Goal: Feedback & Contribution: Contribute content

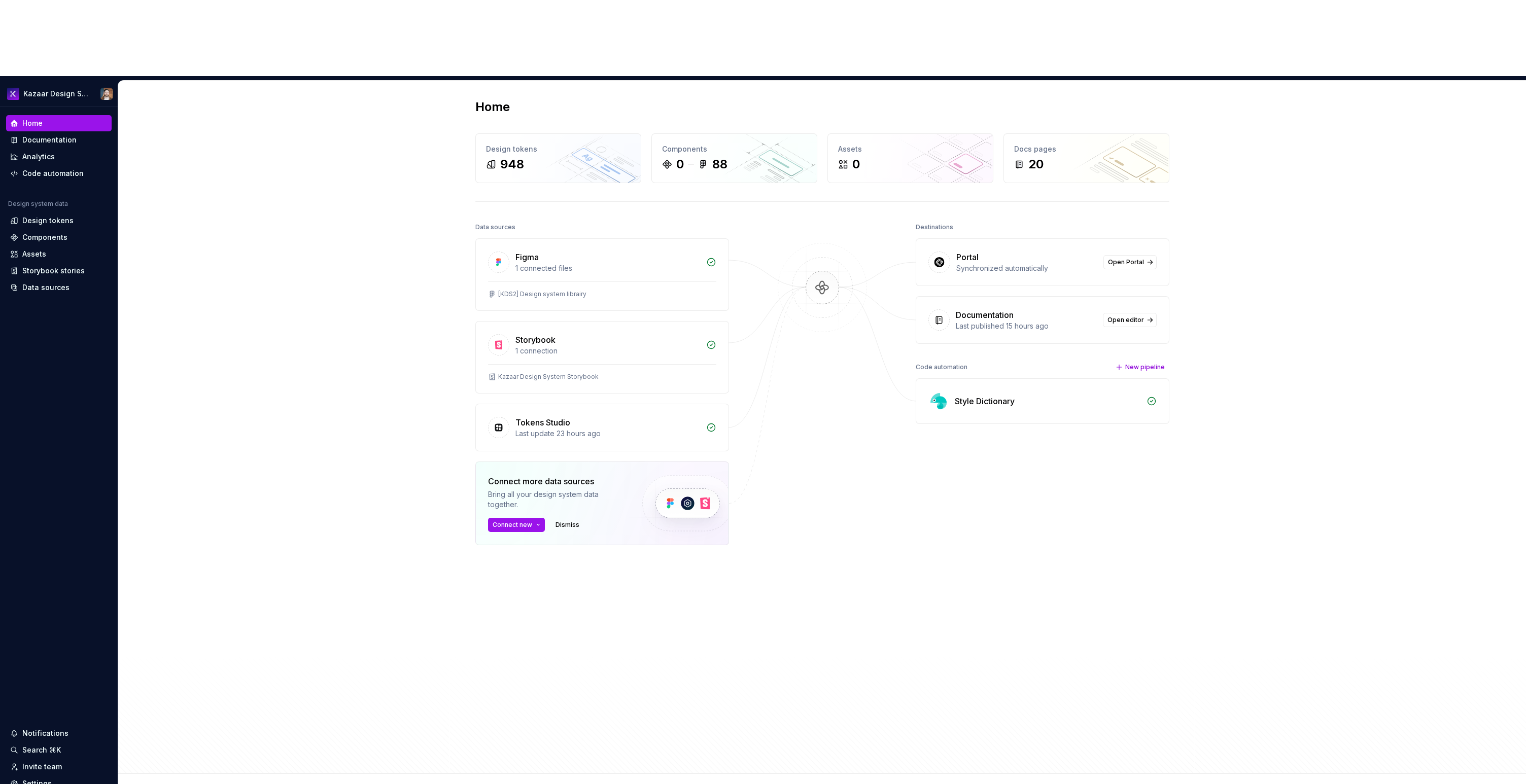
click at [276, 279] on div "Home Design tokens 948 Components 0 88 Assets 0 Docs pages 20 Data sources Figm…" at bounding box center [822, 427] width 1408 height 693
click at [46, 216] on div "Design tokens" at bounding box center [48, 220] width 51 height 10
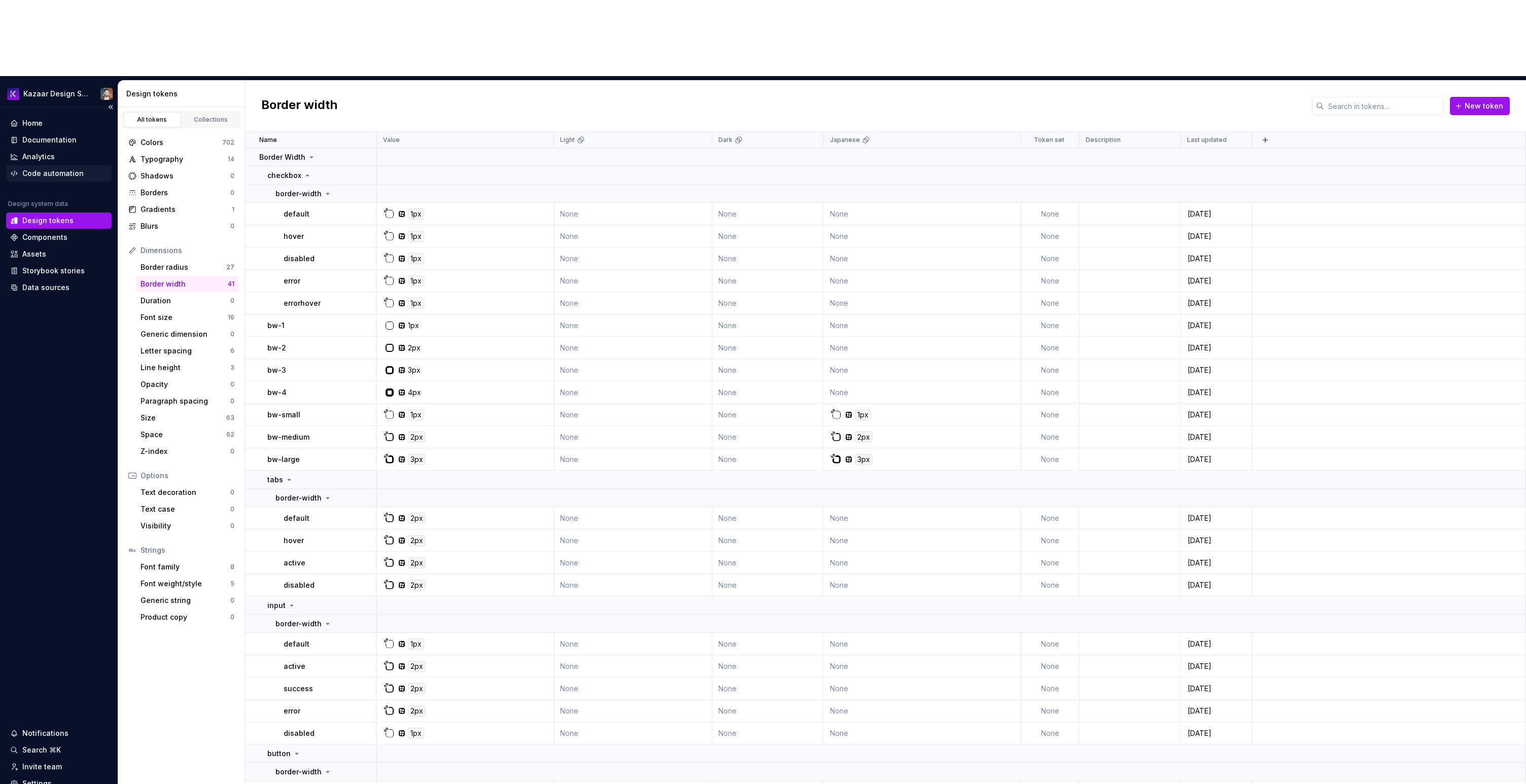
click at [38, 168] on div "Code automation" at bounding box center [53, 173] width 62 height 10
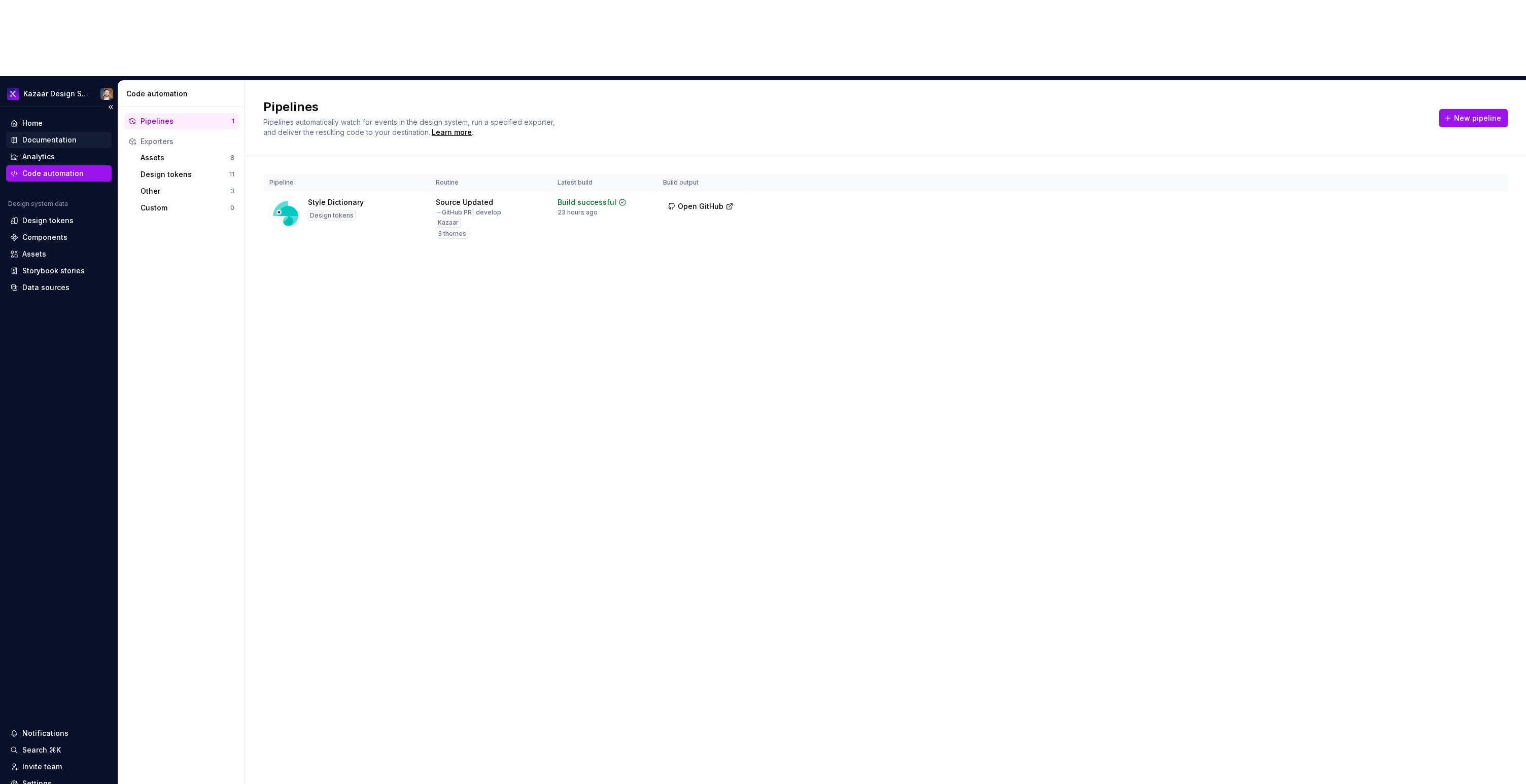
click at [39, 135] on div "Documentation" at bounding box center [50, 140] width 54 height 10
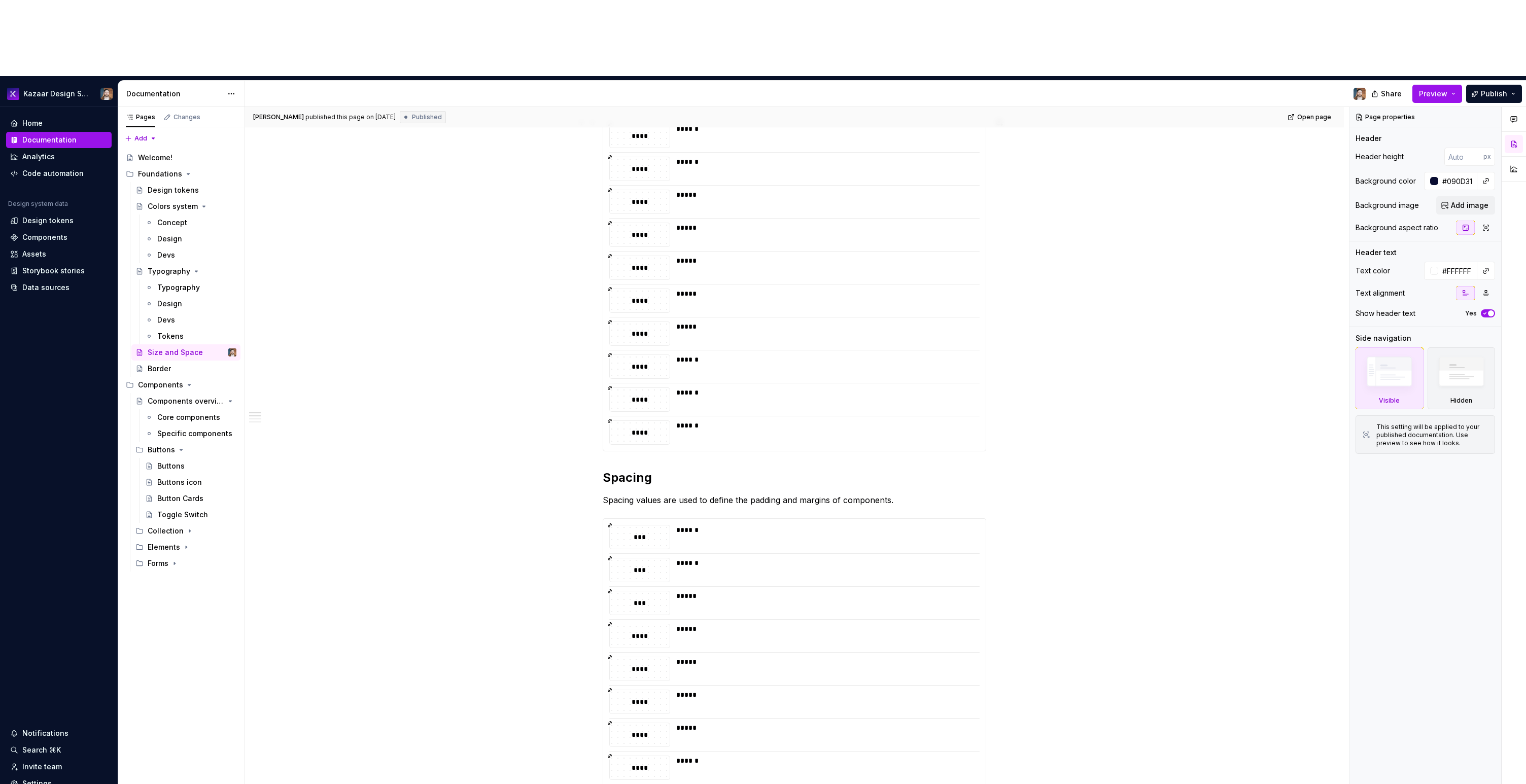
scroll to position [302, 0]
click at [736, 517] on div "*** ****** *** ****** *** ***** **** ***** **** ***** **** ***** **** ***** ***…" at bounding box center [794, 667] width 383 height 300
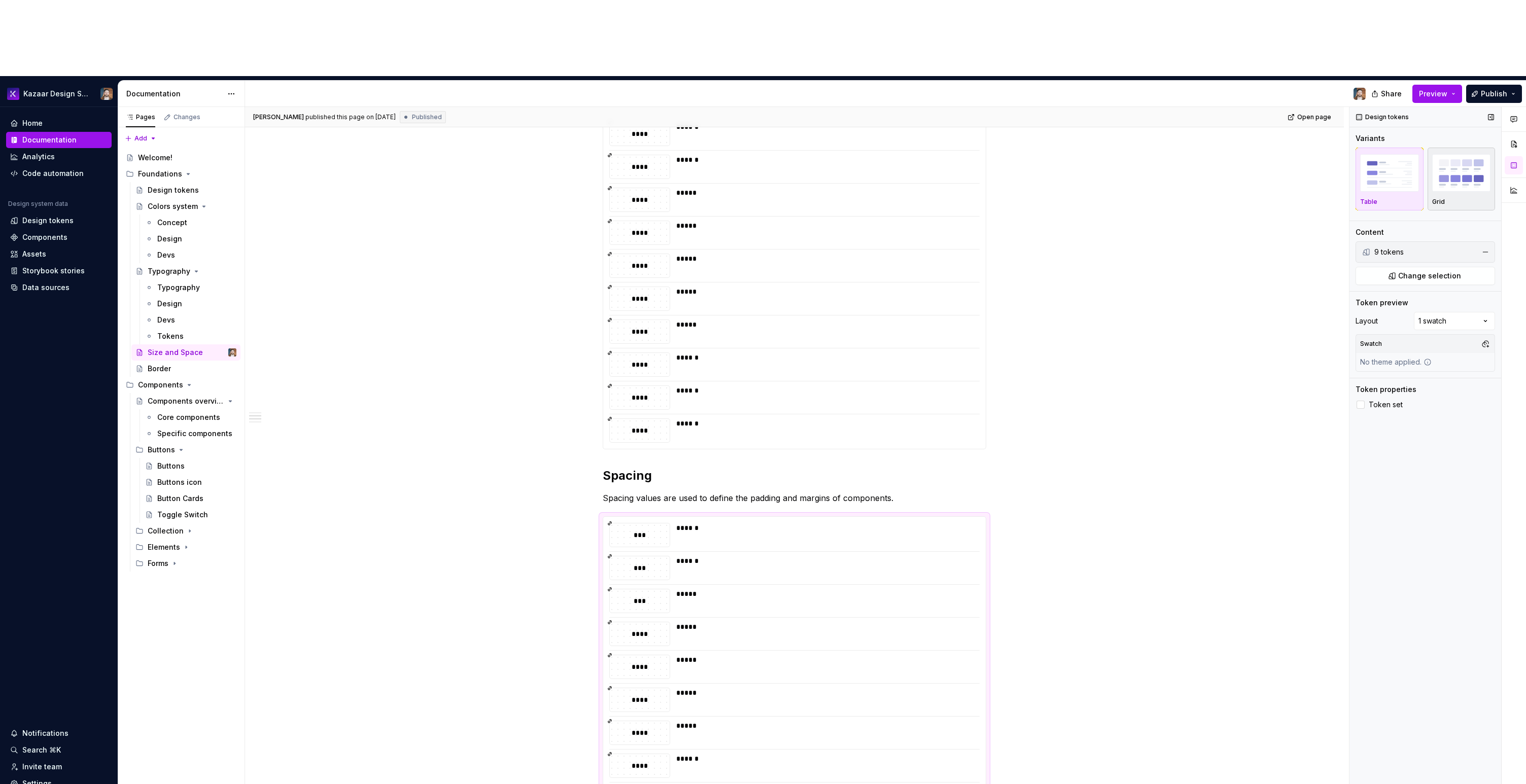
click at [1470, 154] on img "button" at bounding box center [1461, 172] width 59 height 37
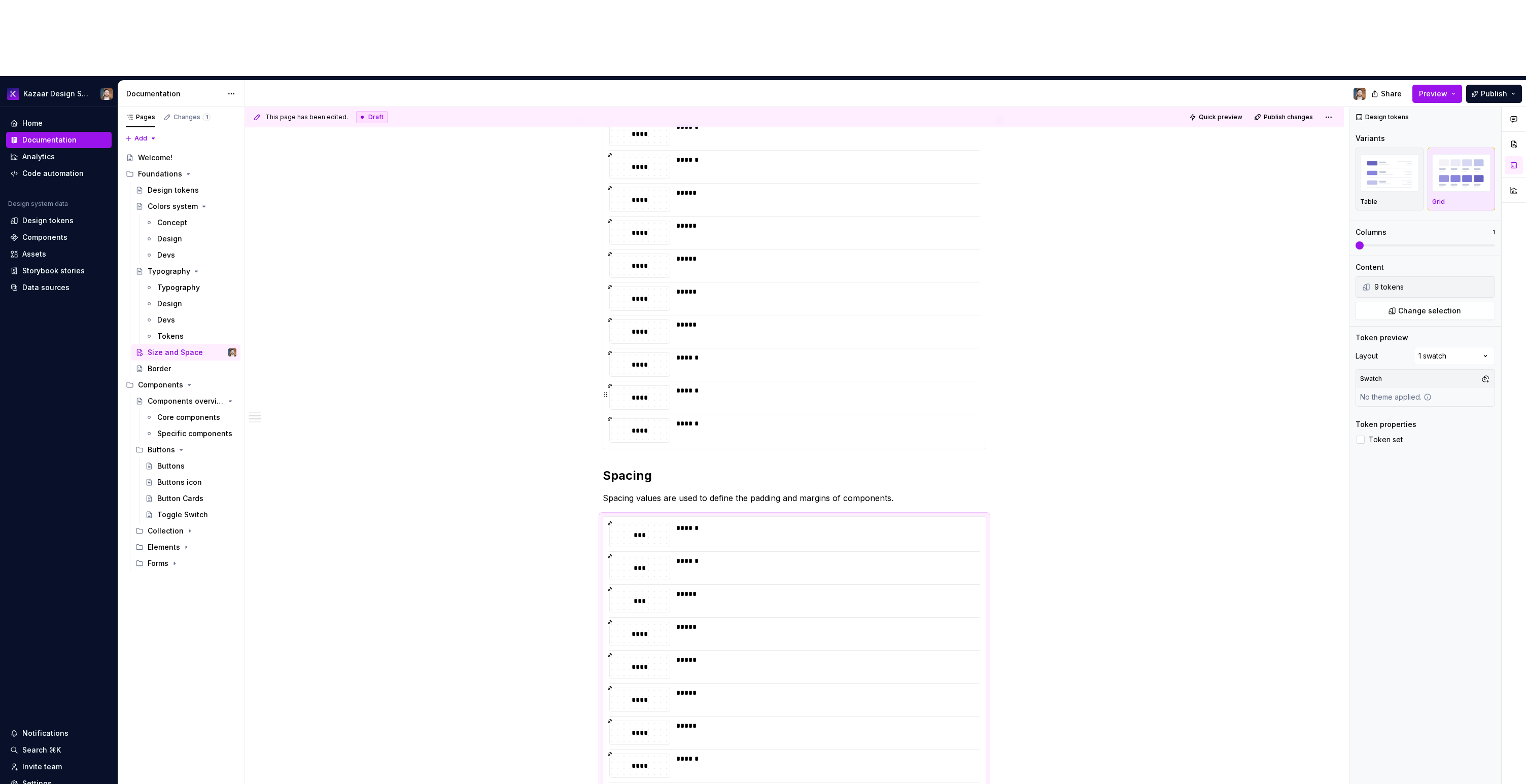
click at [790, 385] on div "******" at bounding box center [825, 397] width 297 height 24
click at [780, 589] on div "*****" at bounding box center [825, 600] width 297 height 24
click at [1495, 242] on span at bounding box center [1491, 246] width 8 height 8
click at [1485, 89] on span "Publish" at bounding box center [1494, 94] width 27 height 10
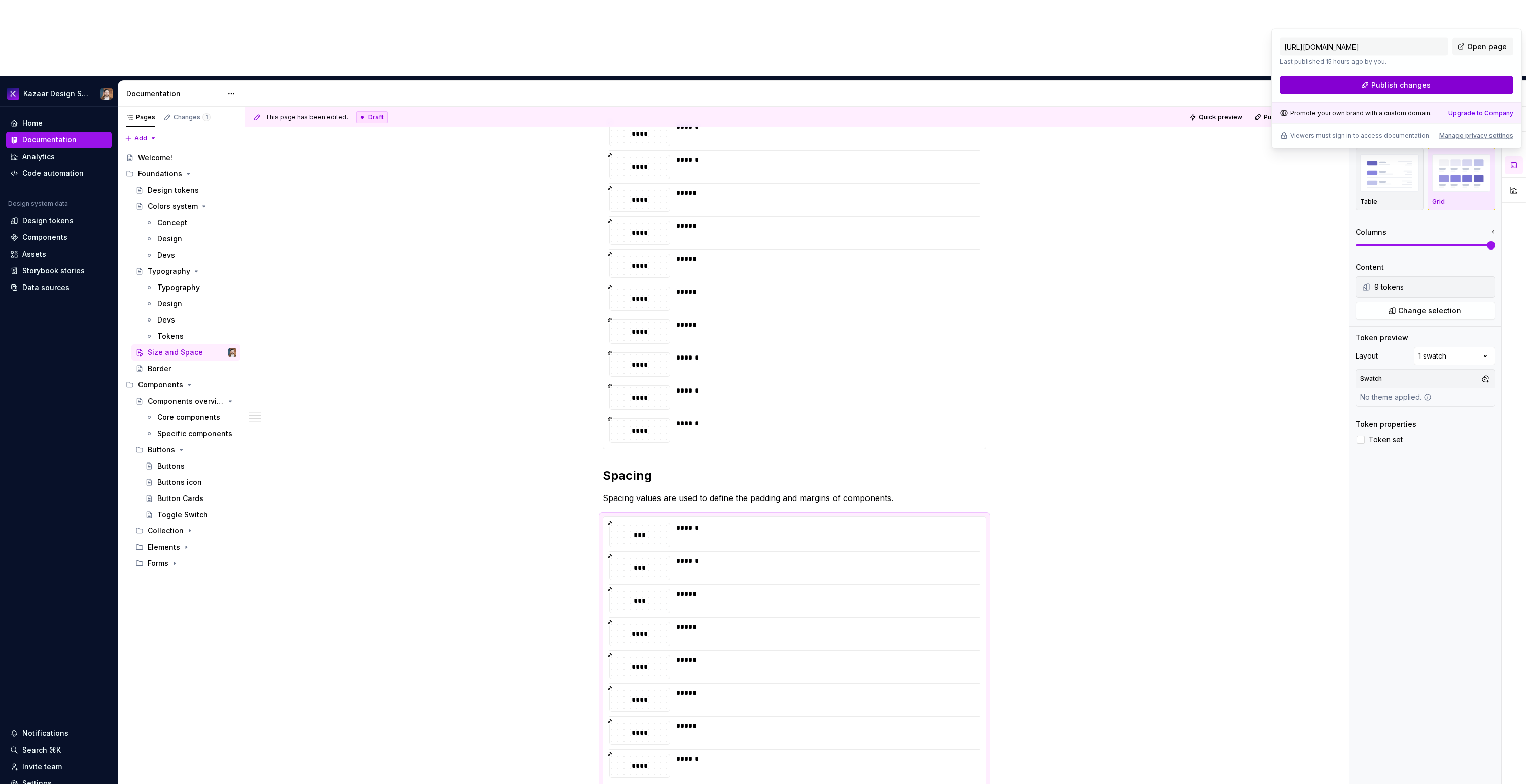
click at [1412, 90] on button "Publish changes" at bounding box center [1397, 85] width 233 height 18
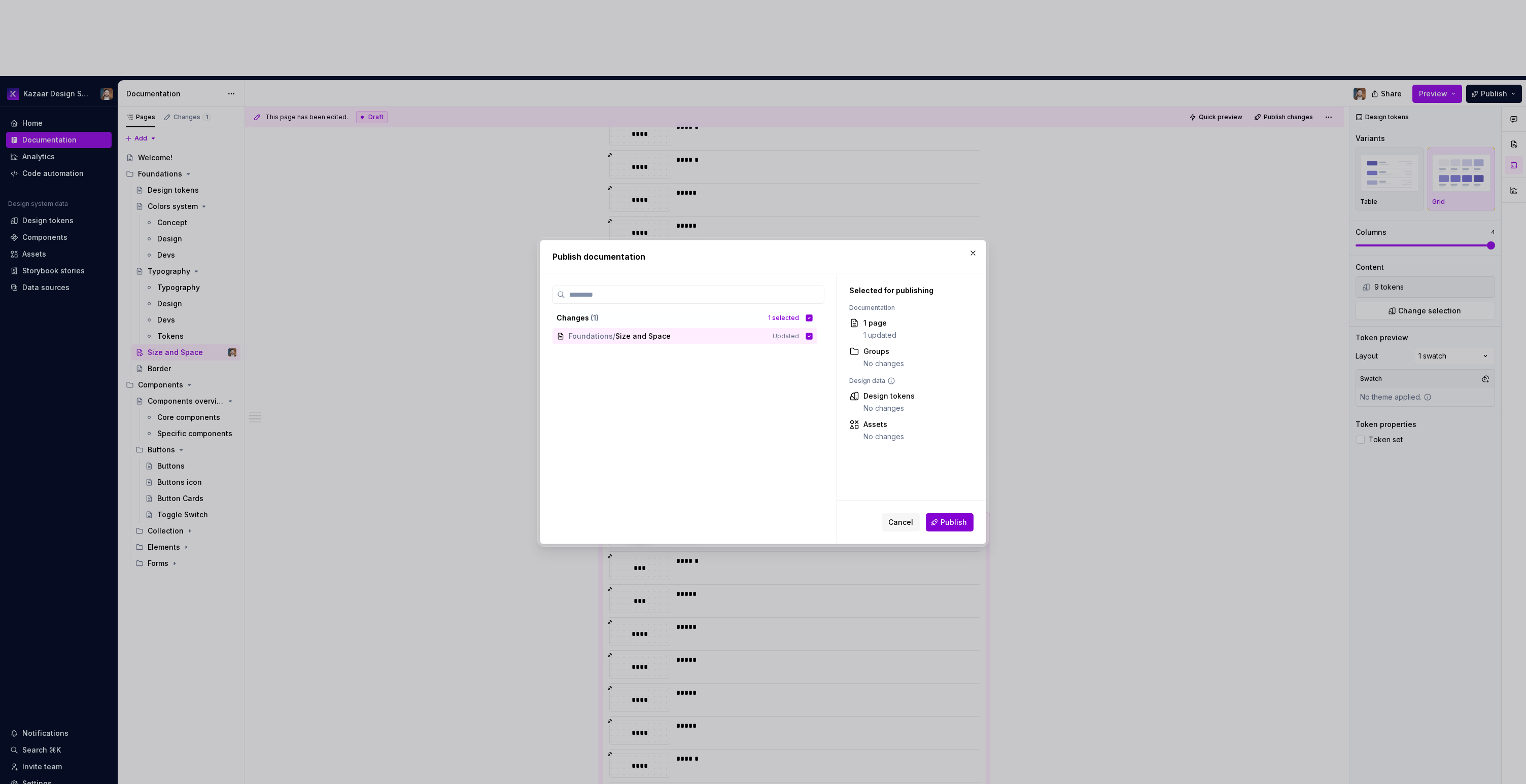
click at [959, 524] on span "Publish" at bounding box center [954, 522] width 27 height 10
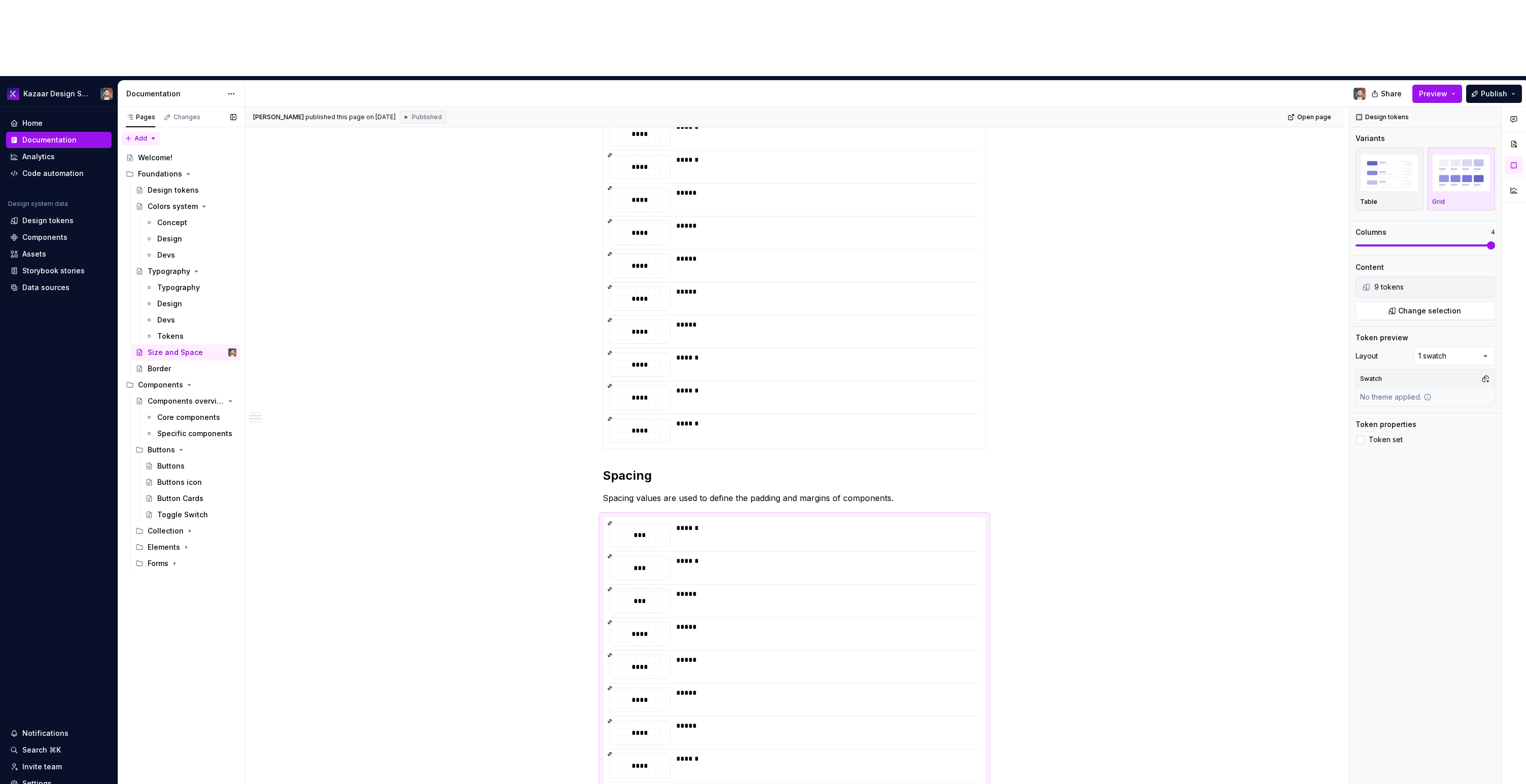
click at [143, 107] on div "Pages Changes Add Accessibility guide for tree Page tree. Navigate the tree wit…" at bounding box center [181, 484] width 127 height 754
click at [149, 94] on div "New group" at bounding box center [173, 98] width 66 height 10
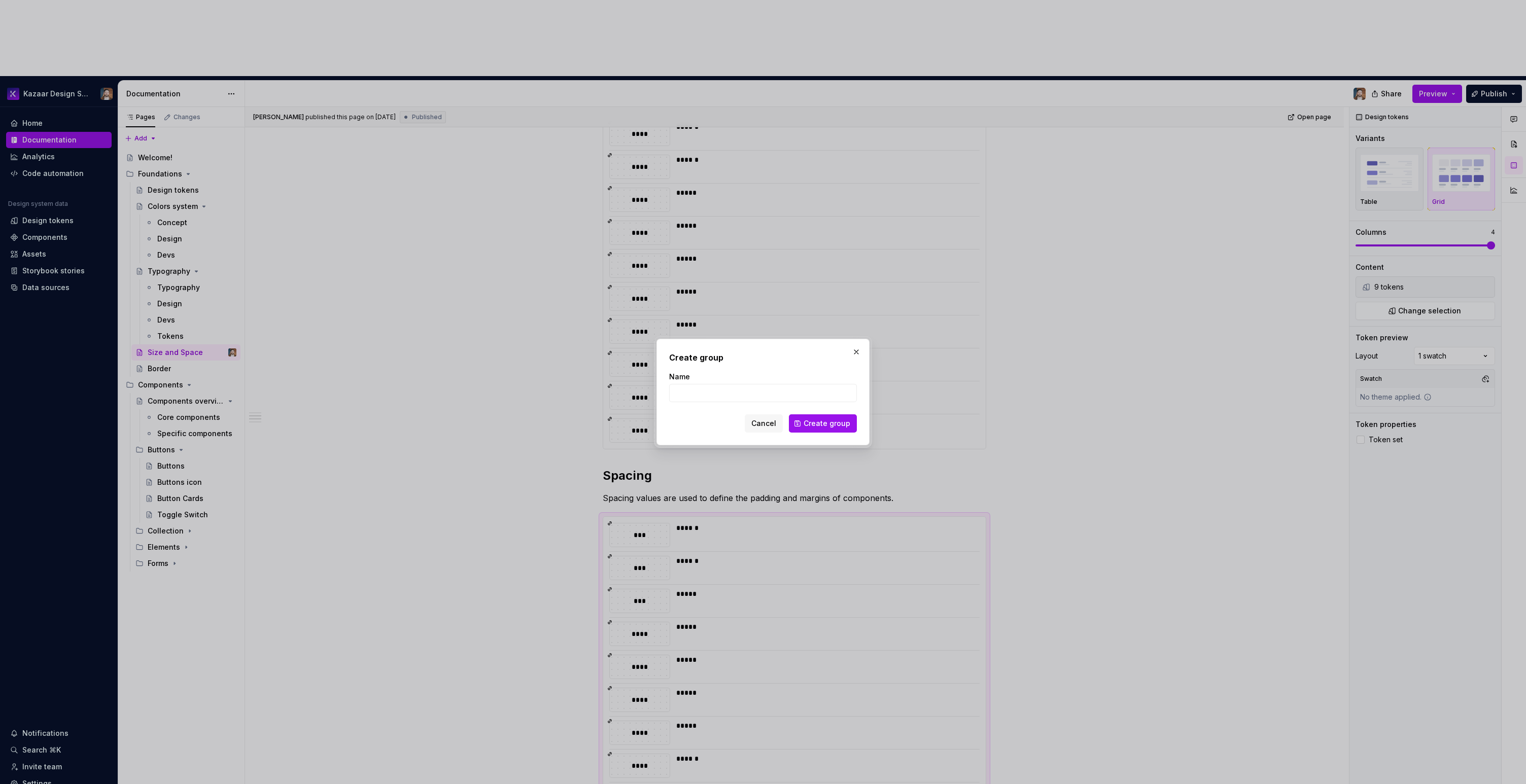
type textarea "*"
type input "Principes"
click button "Create group" at bounding box center [823, 423] width 68 height 18
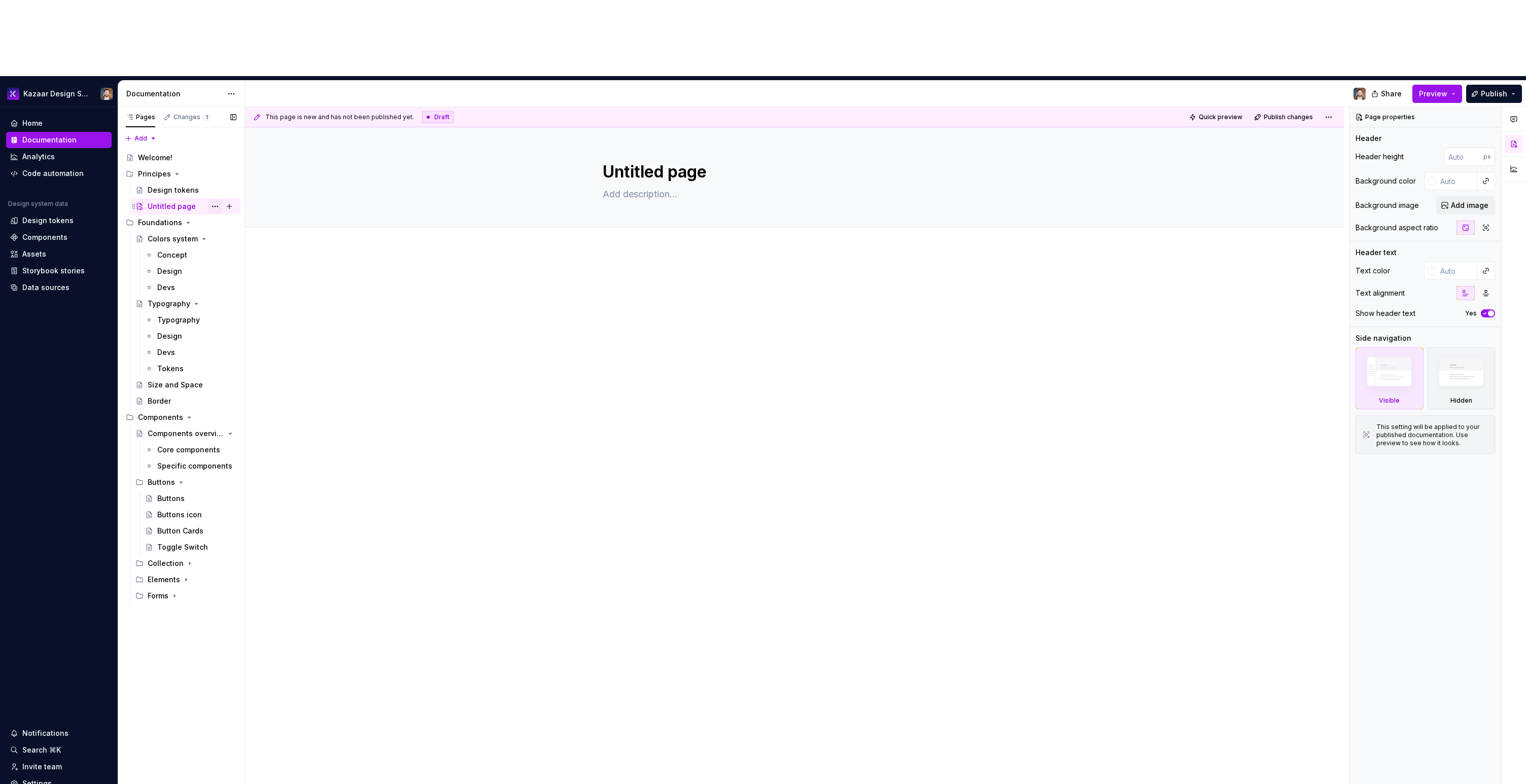
click at [214, 200] on button "Page tree" at bounding box center [215, 207] width 14 height 14
click at [249, 278] on div "Delete page" at bounding box center [277, 279] width 100 height 10
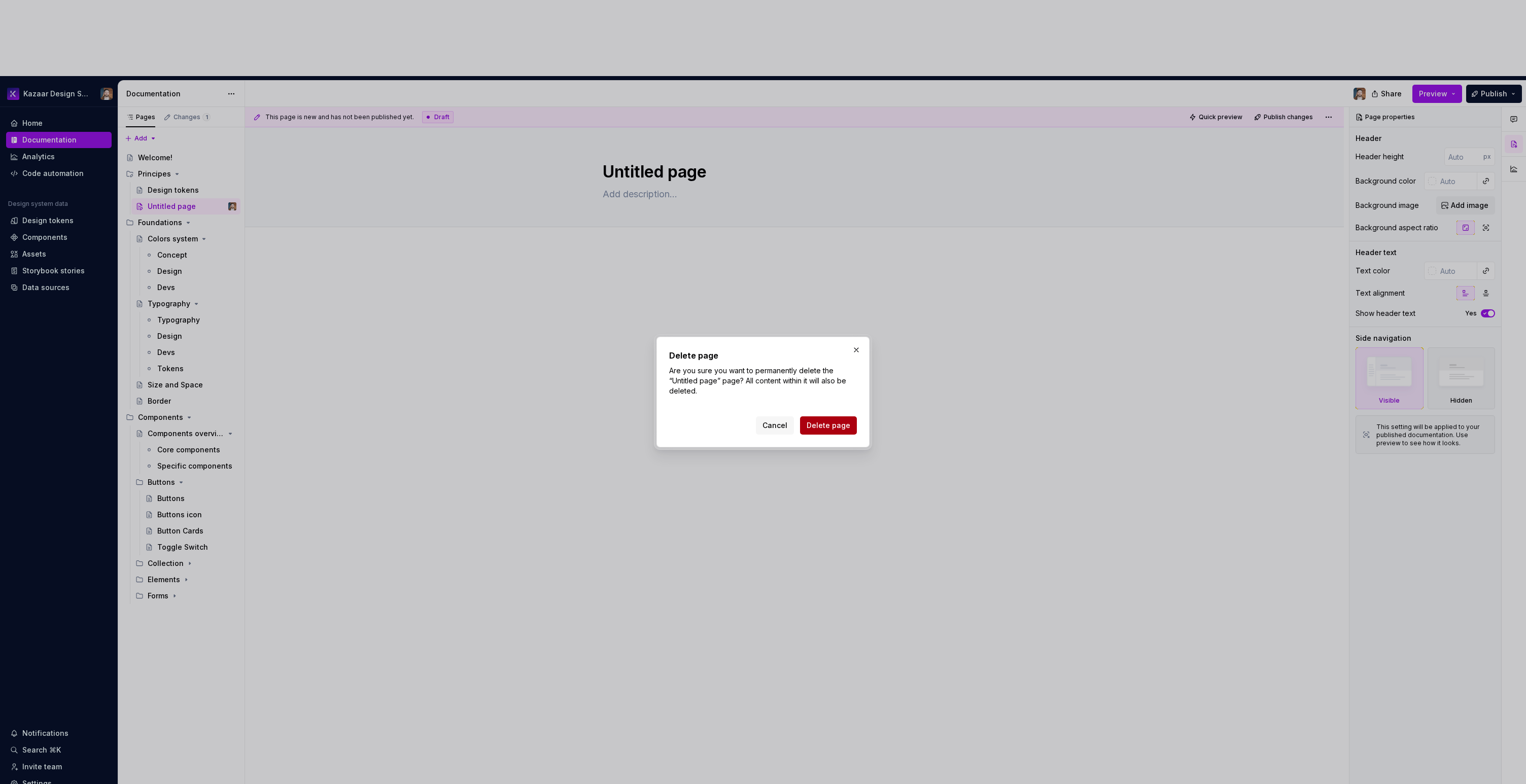
click at [826, 422] on span "Delete page" at bounding box center [829, 425] width 44 height 10
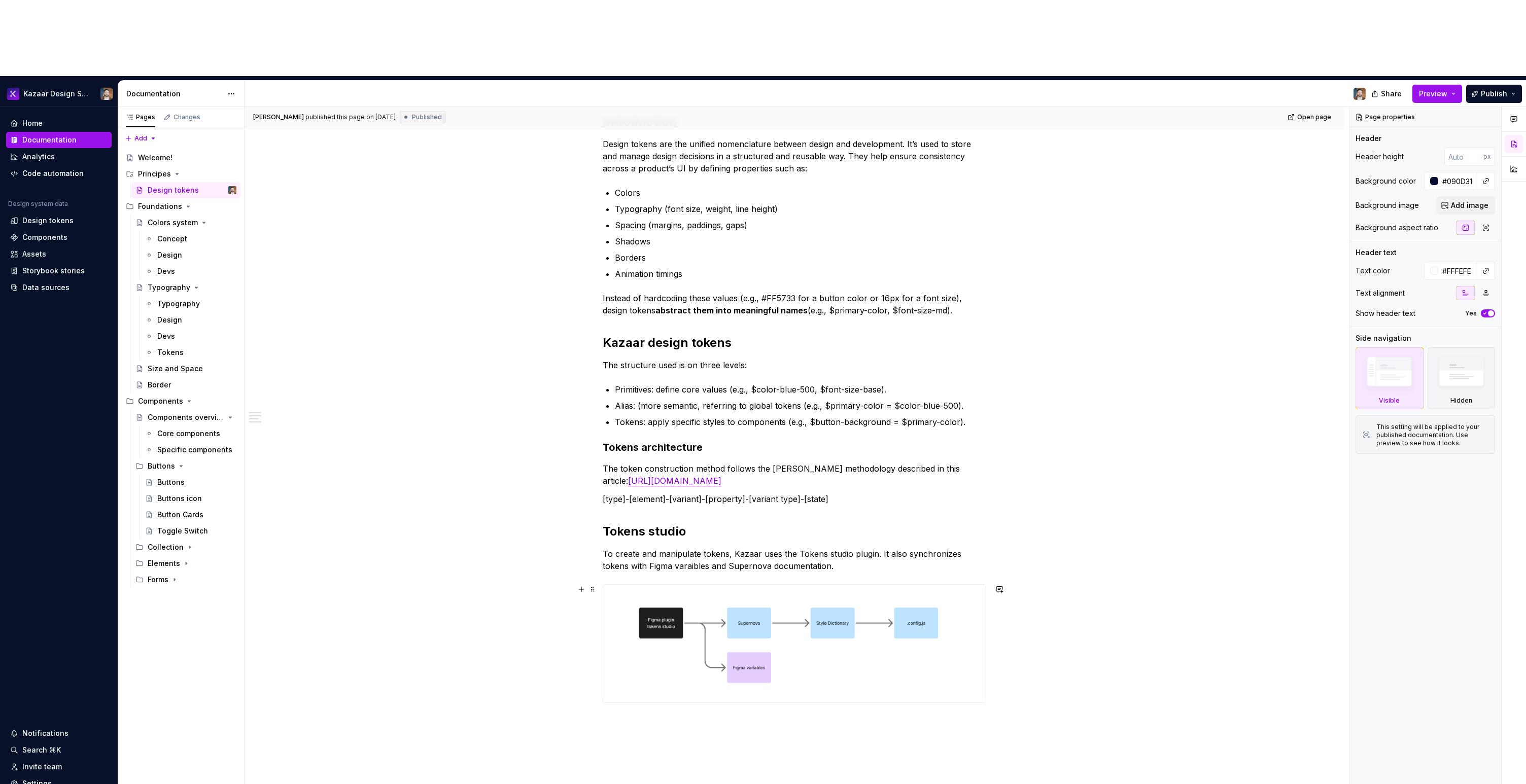
scroll to position [108, 0]
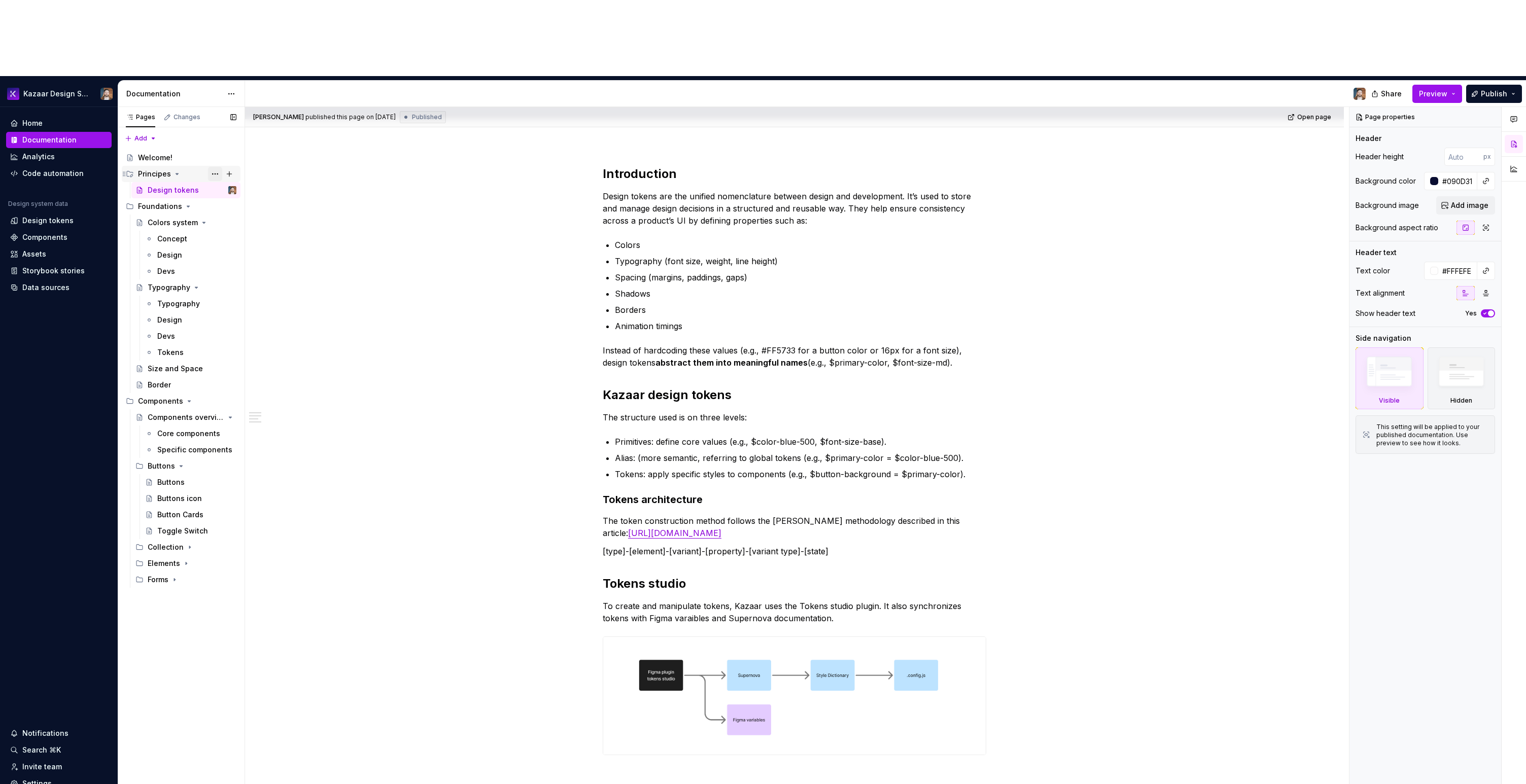
click at [216, 167] on button "Page tree" at bounding box center [215, 174] width 14 height 14
type textarea "*"
click at [228, 113] on div "Rename group" at bounding box center [277, 115] width 100 height 10
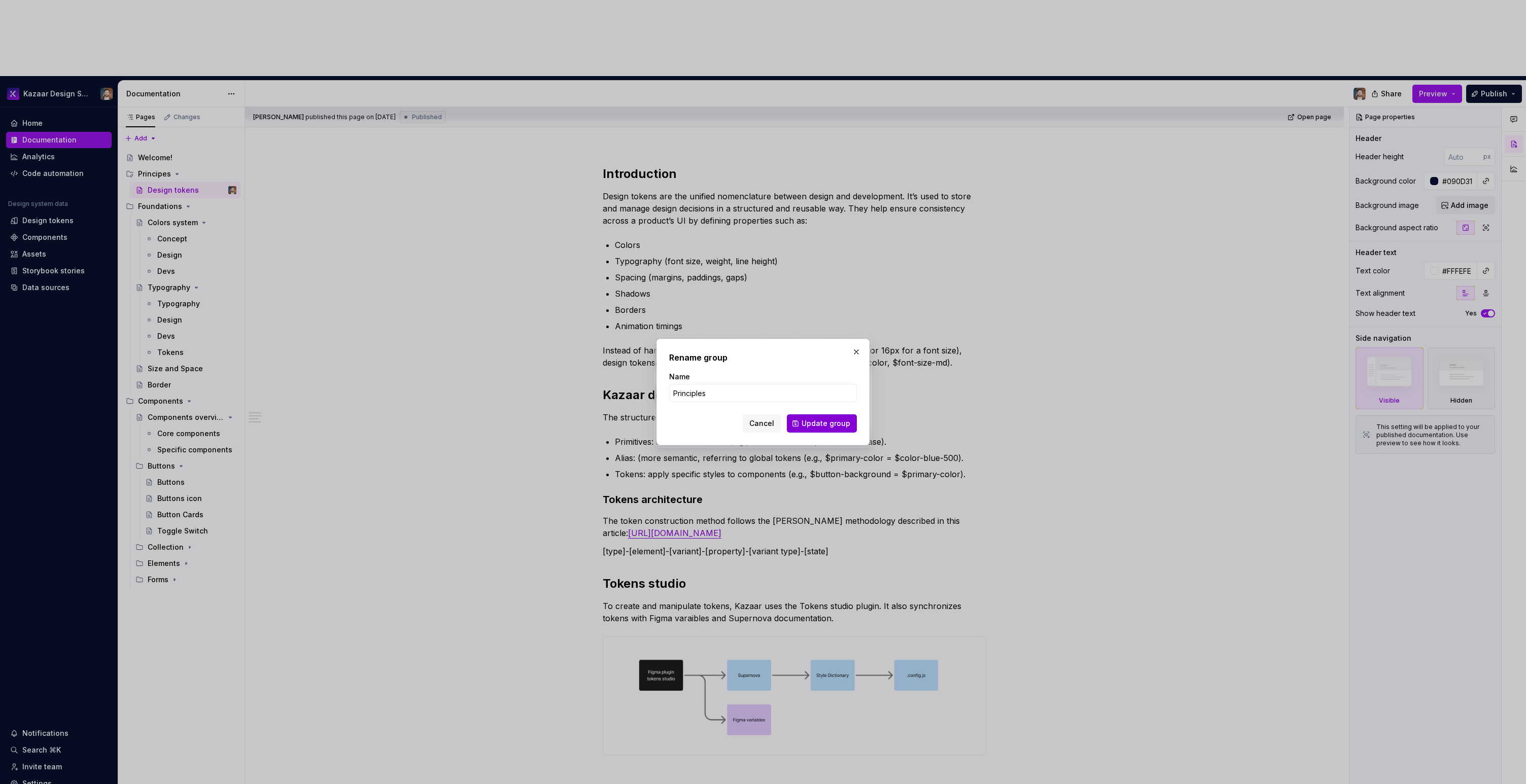
type input "Principles"
click at [800, 425] on button "Update group" at bounding box center [822, 423] width 70 height 18
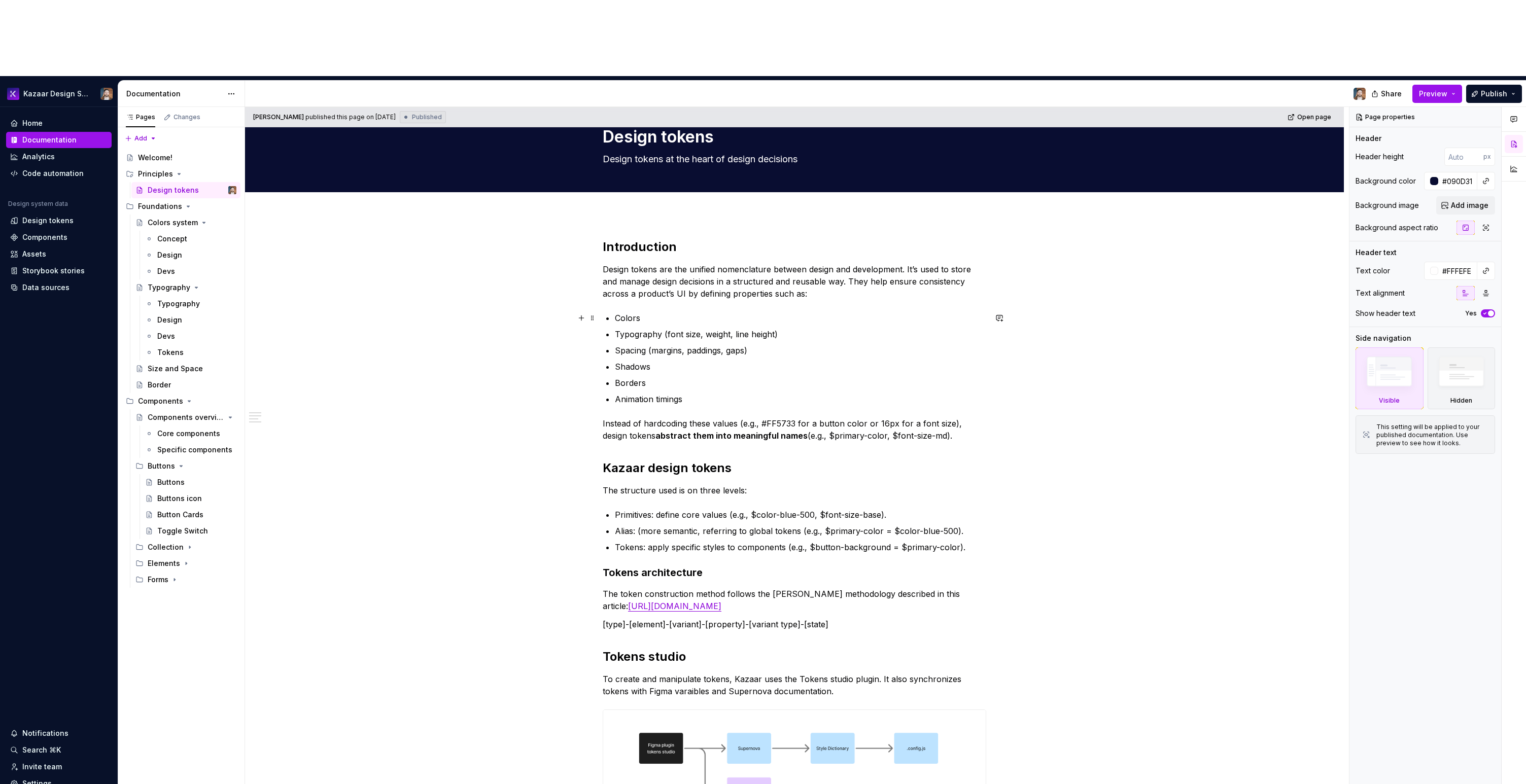
scroll to position [0, 0]
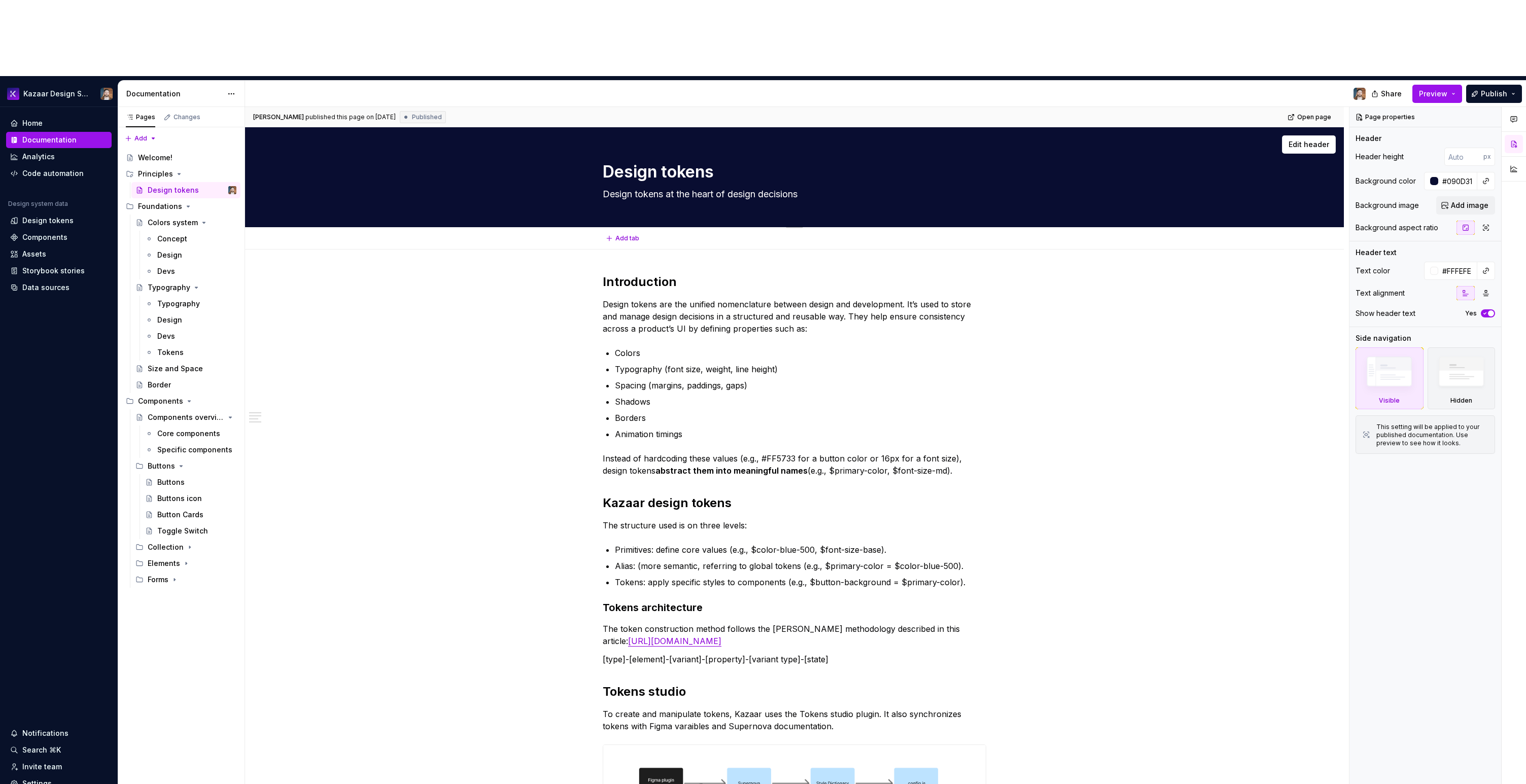
click at [499, 127] on div "Design tokens Design tokens at the heart of design decisions" at bounding box center [794, 177] width 1018 height 99
click at [1485, 174] on button "button" at bounding box center [1486, 181] width 14 height 14
click at [1485, 107] on div "Comments Open comments No comments yet Select ‘Comment’ from the block context …" at bounding box center [1438, 484] width 177 height 754
click at [1451, 172] on input "#090D31" at bounding box center [1458, 181] width 39 height 18
click at [1435, 177] on div at bounding box center [1434, 181] width 8 height 8
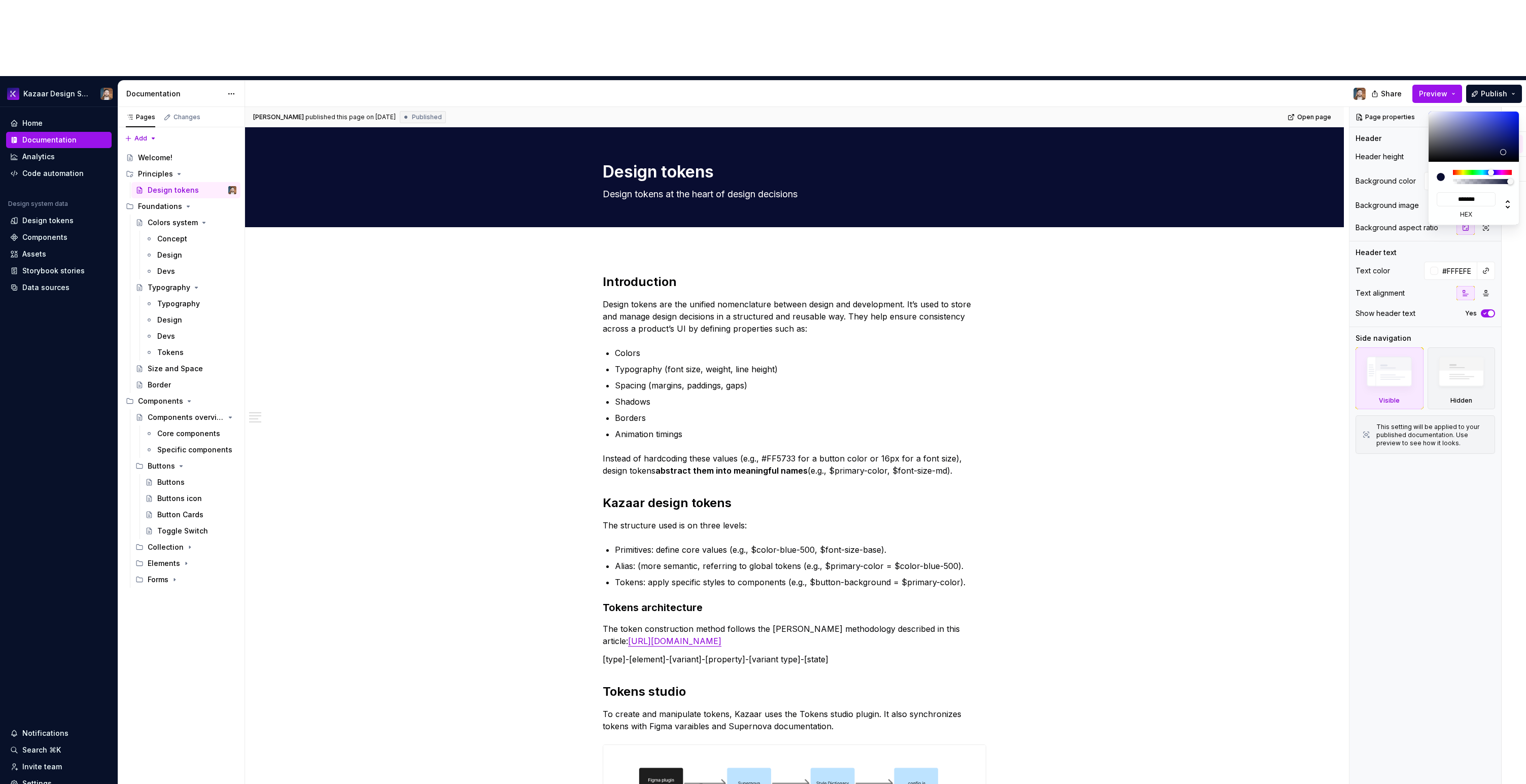
type textarea "*"
drag, startPoint x: 1388, startPoint y: 544, endPoint x: 1389, endPoint y: 507, distance: 37.0
click at [1387, 539] on div "Comments Open comments No comments yet Select ‘Comment’ from the block context …" at bounding box center [1438, 484] width 177 height 754
click at [1457, 172] on input "#090D31" at bounding box center [1458, 181] width 39 height 18
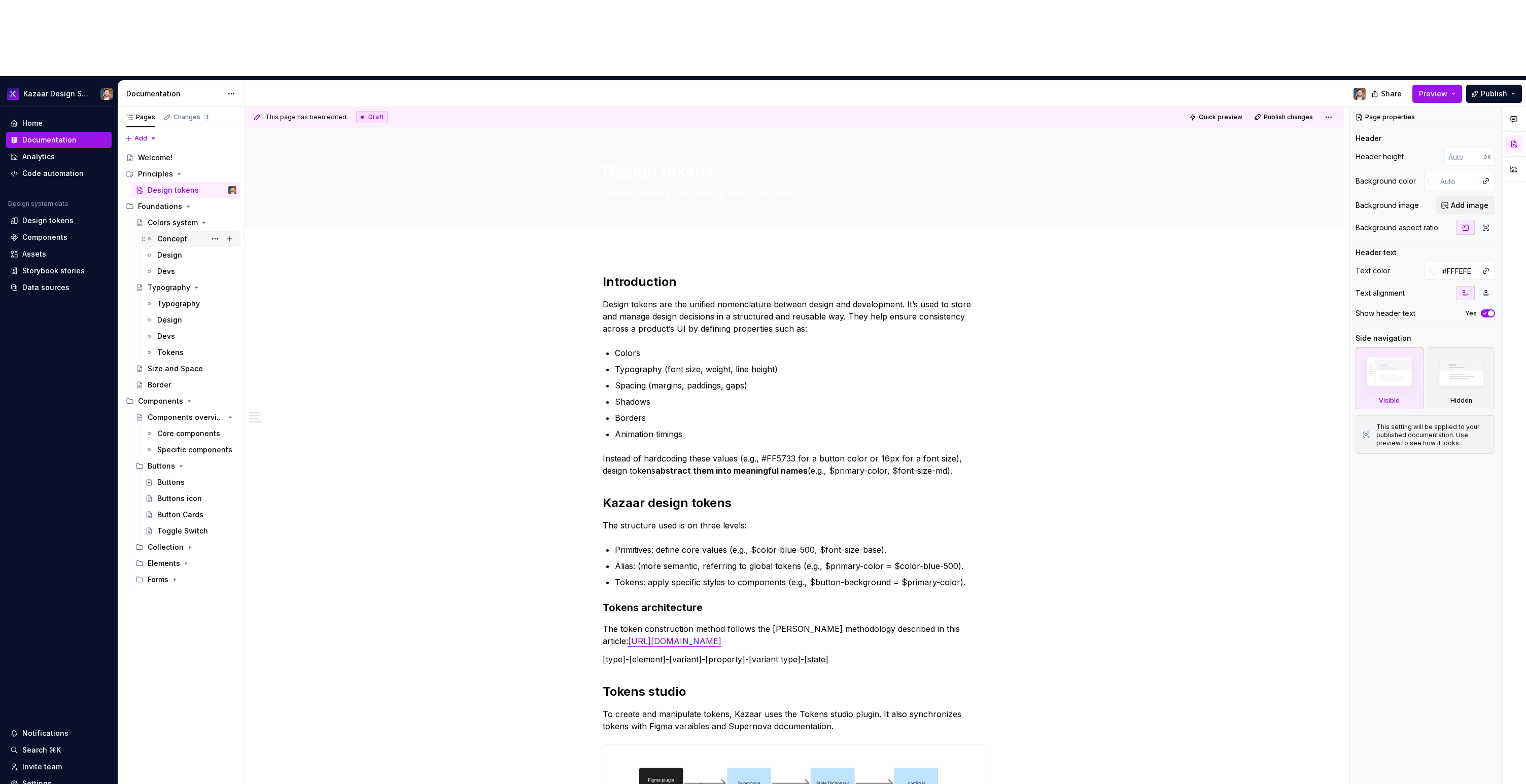
click at [168, 234] on div "Concept" at bounding box center [172, 239] width 30 height 10
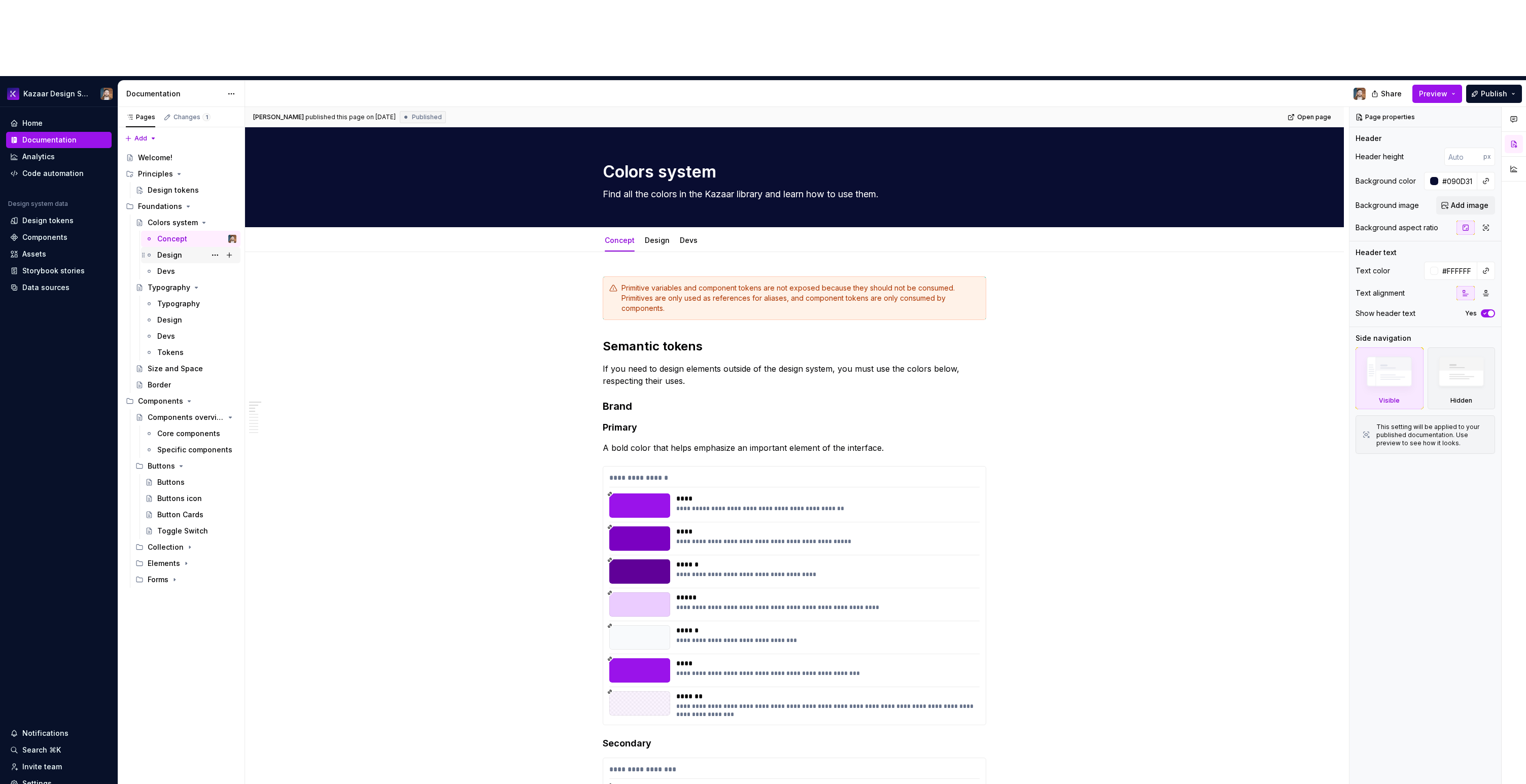
click at [165, 250] on div "Design" at bounding box center [169, 255] width 25 height 10
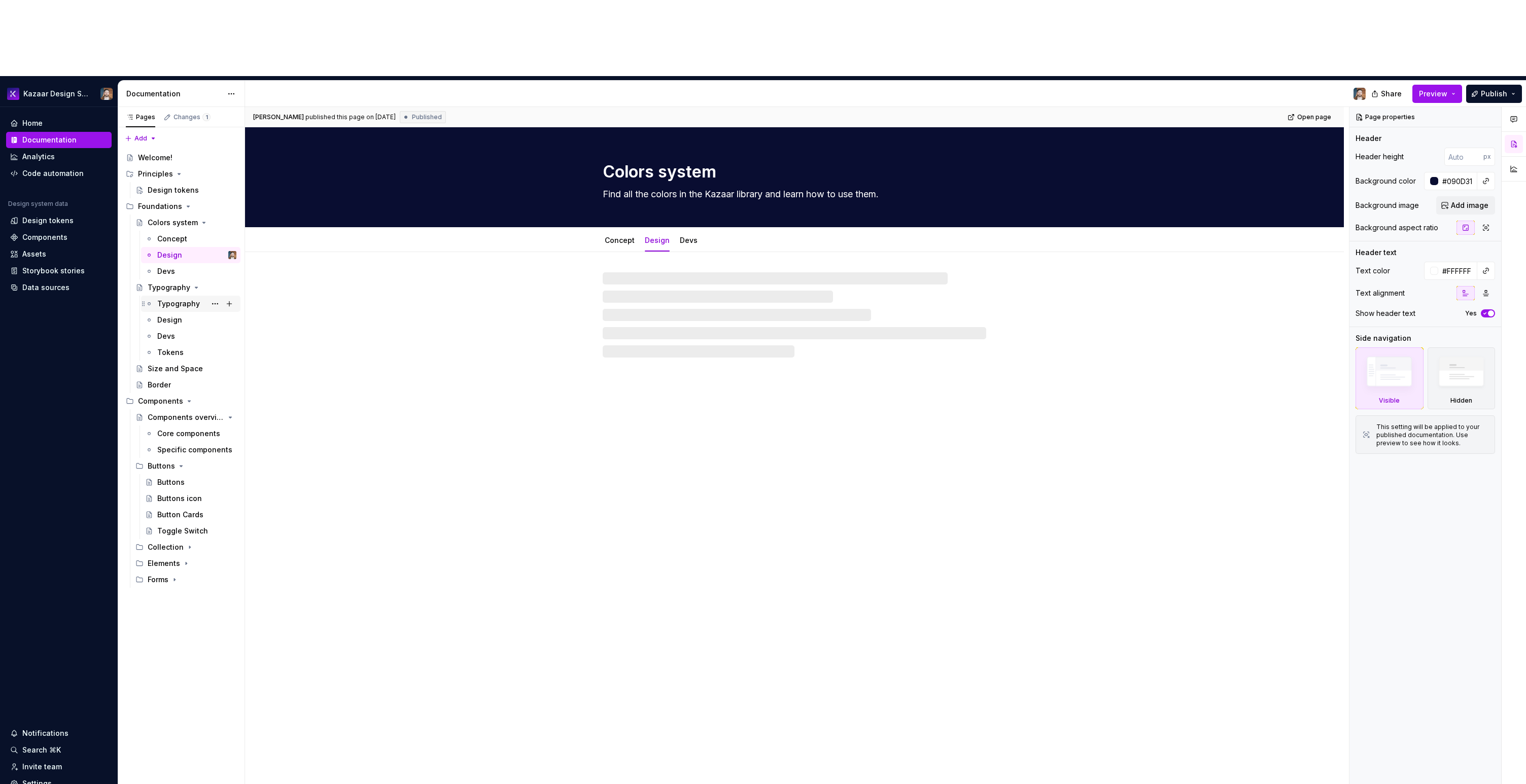
click at [176, 298] on div "Typography" at bounding box center [178, 303] width 43 height 10
click at [171, 429] on div "Core components" at bounding box center [181, 433] width 49 height 10
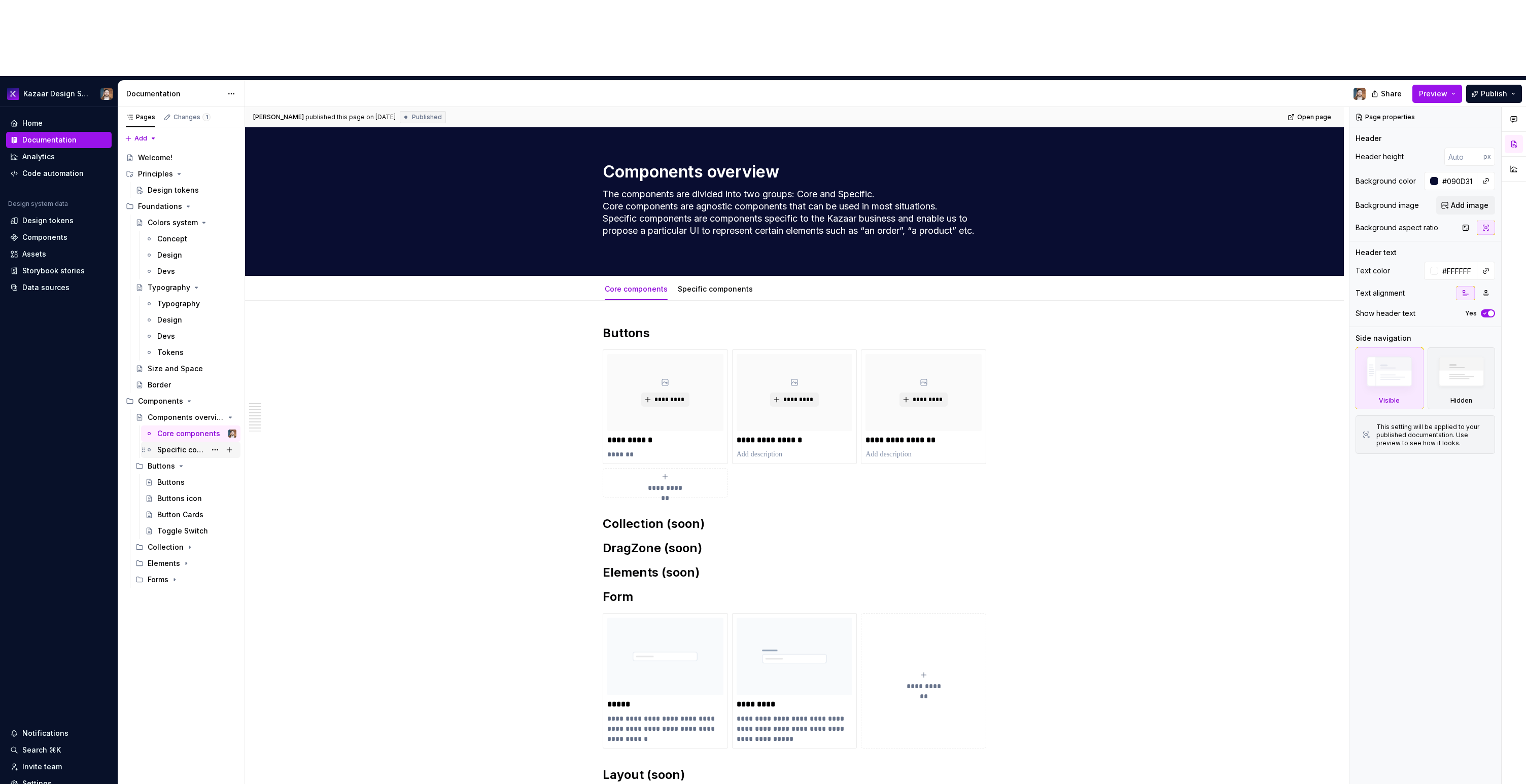
click at [166, 445] on div "Specific components" at bounding box center [181, 449] width 49 height 10
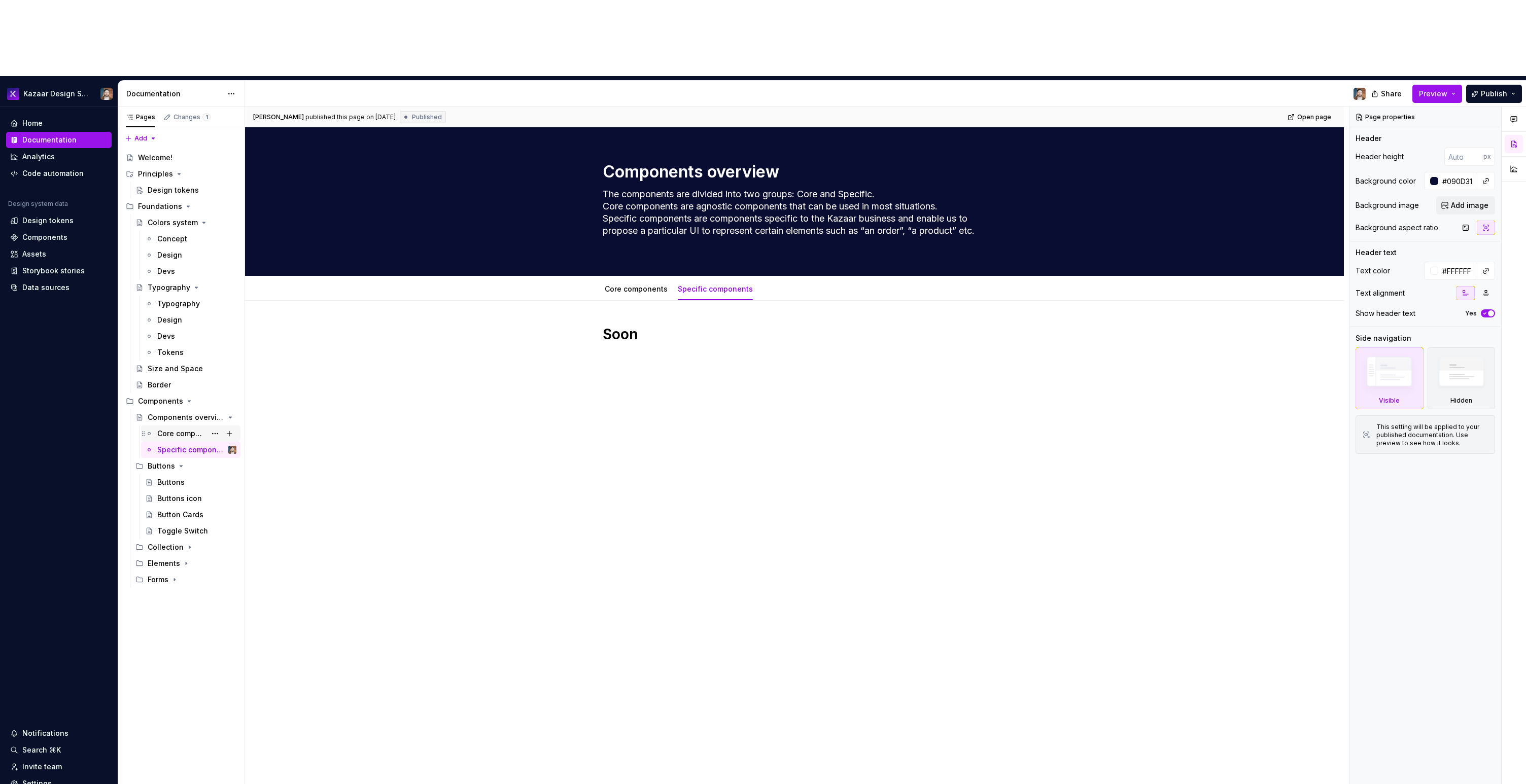
click at [168, 429] on div "Core components" at bounding box center [181, 433] width 49 height 10
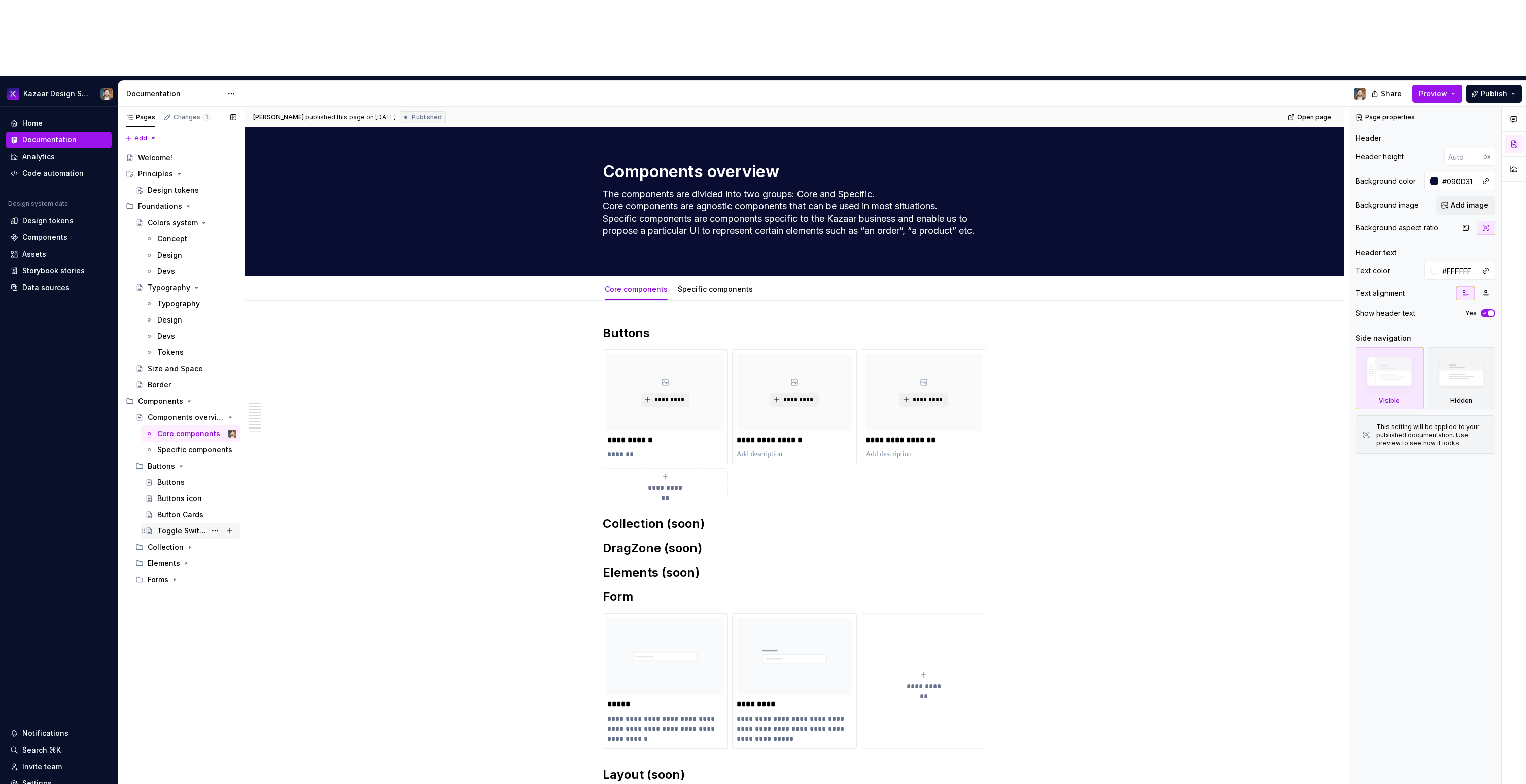
click at [175, 526] on div "Toggle Switch" at bounding box center [181, 531] width 49 height 10
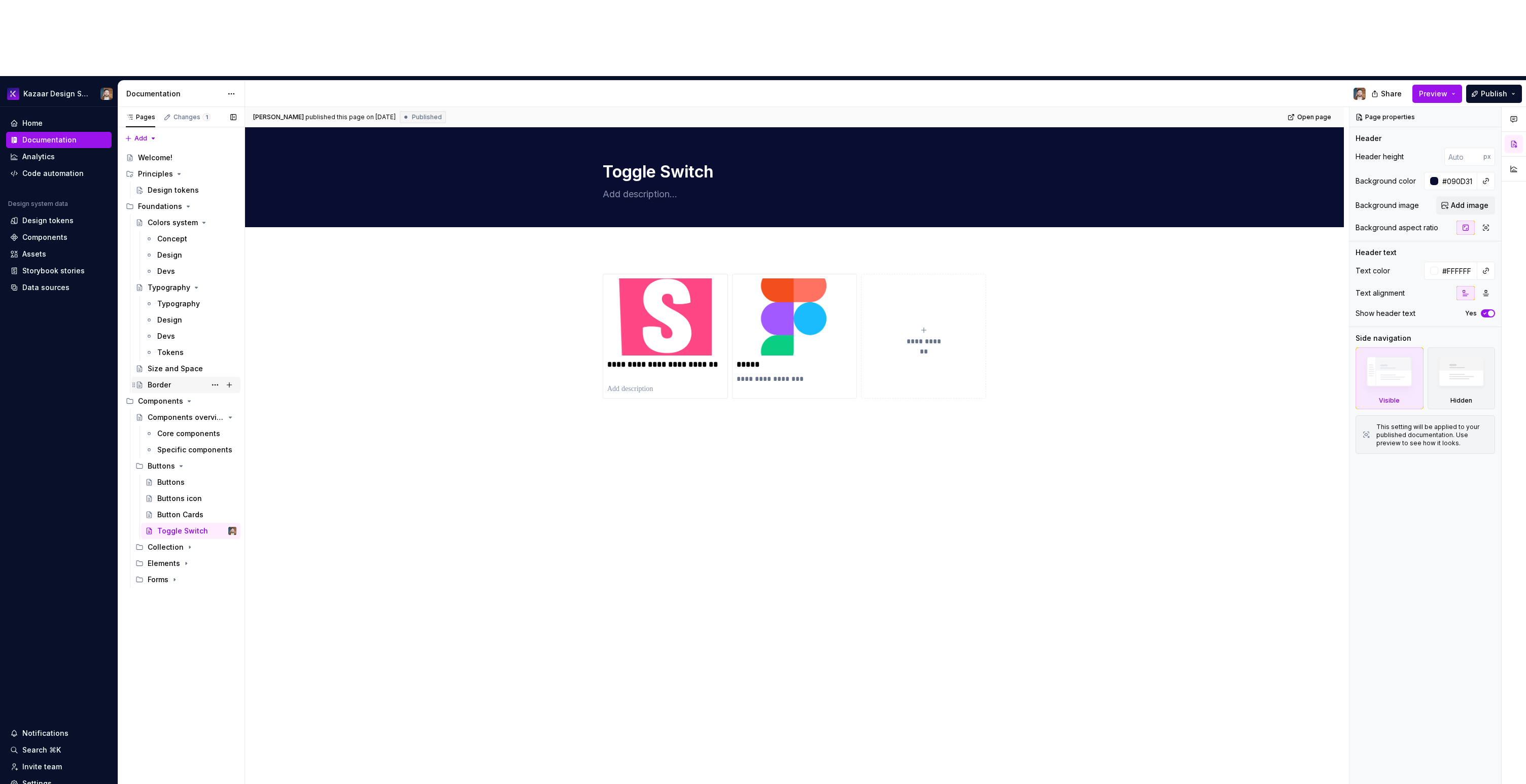
click at [149, 380] on div "Border" at bounding box center [159, 384] width 23 height 10
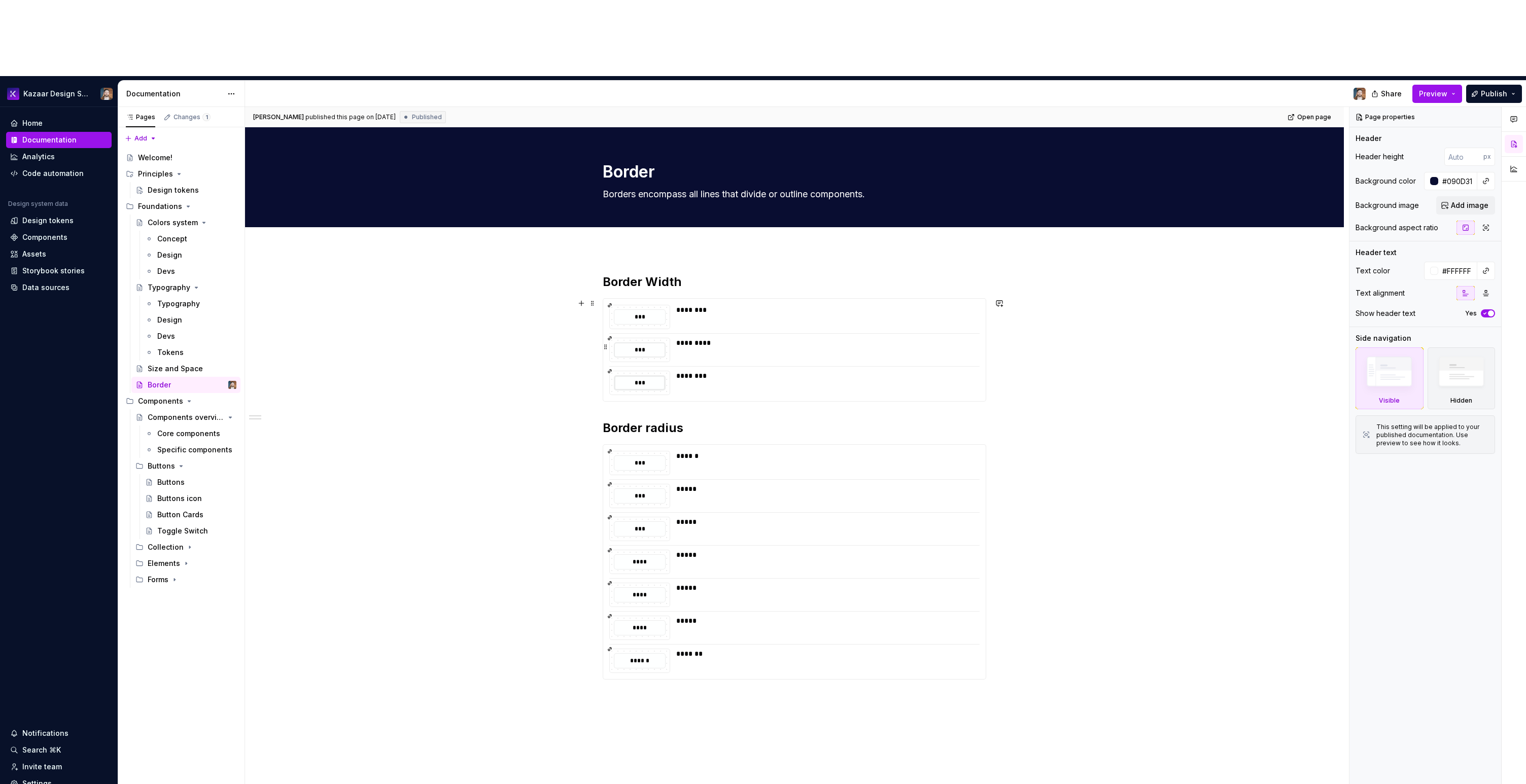
click at [624, 298] on div "*** ******** *** ********* *** ********" at bounding box center [794, 349] width 383 height 102
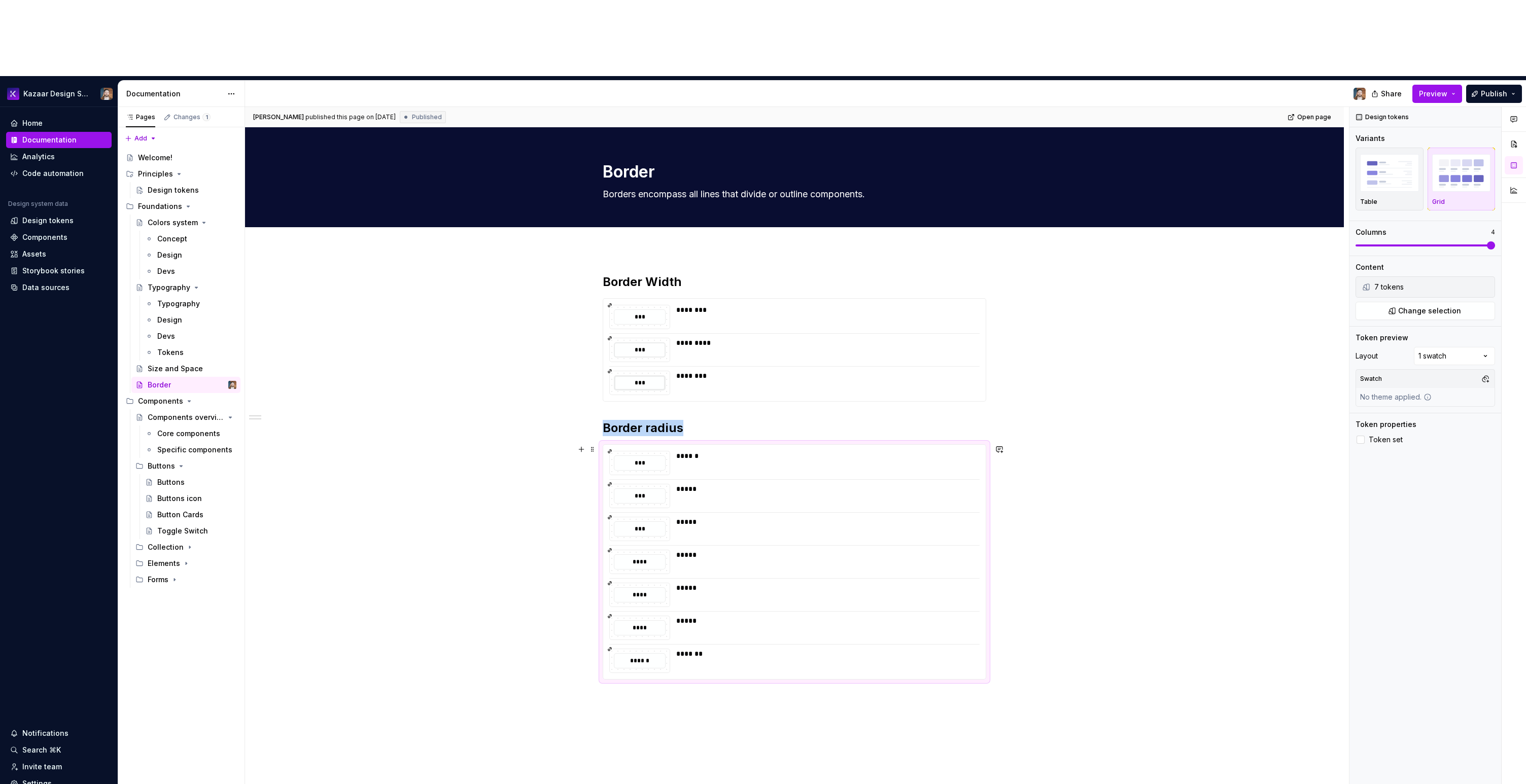
click at [685, 505] on div "*** ****** *** ***** *** ***** **** ***** **** ***** **** ***** ****** *******" at bounding box center [794, 562] width 383 height 234
click at [179, 234] on div "Concept" at bounding box center [172, 239] width 30 height 10
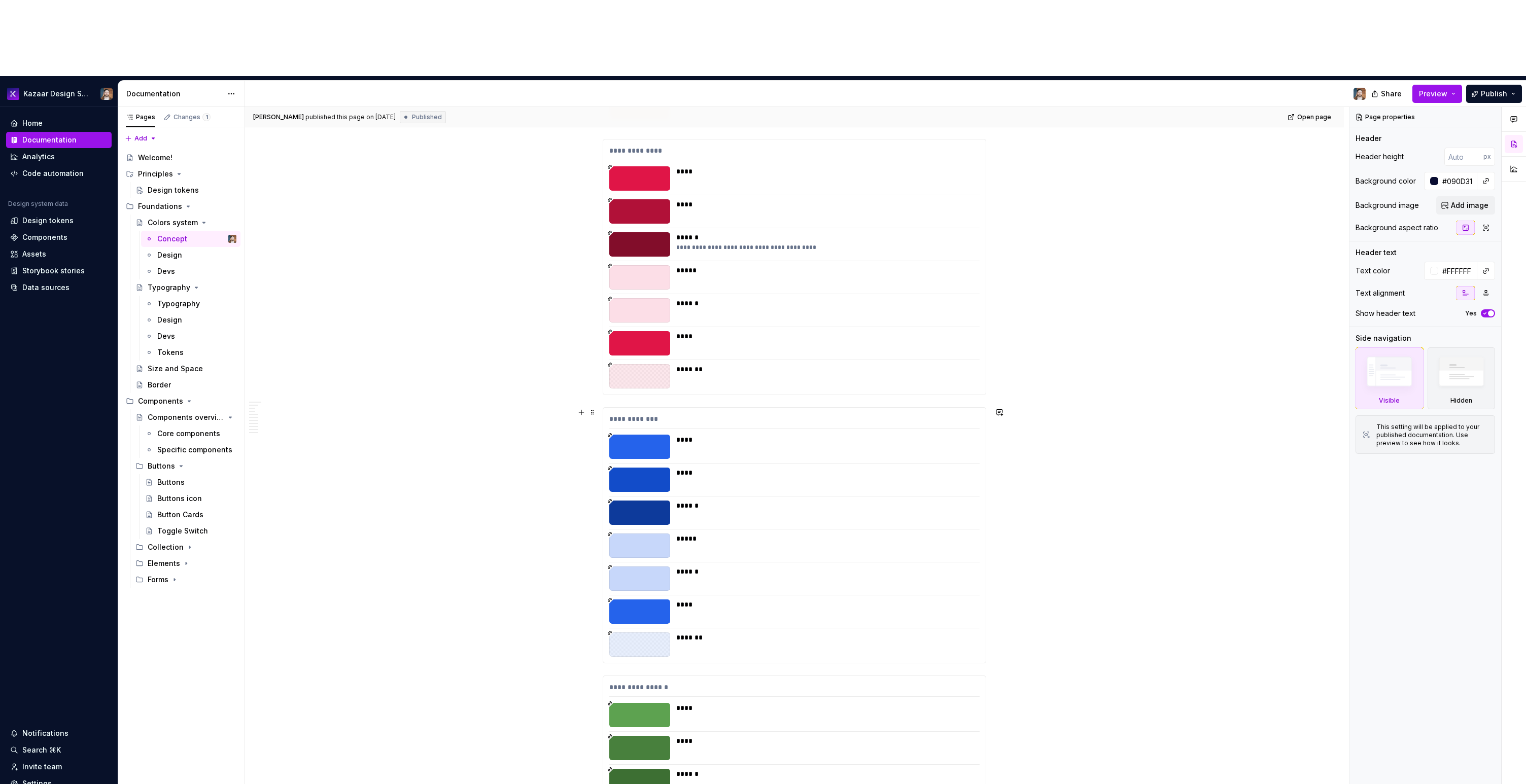
scroll to position [2993, 0]
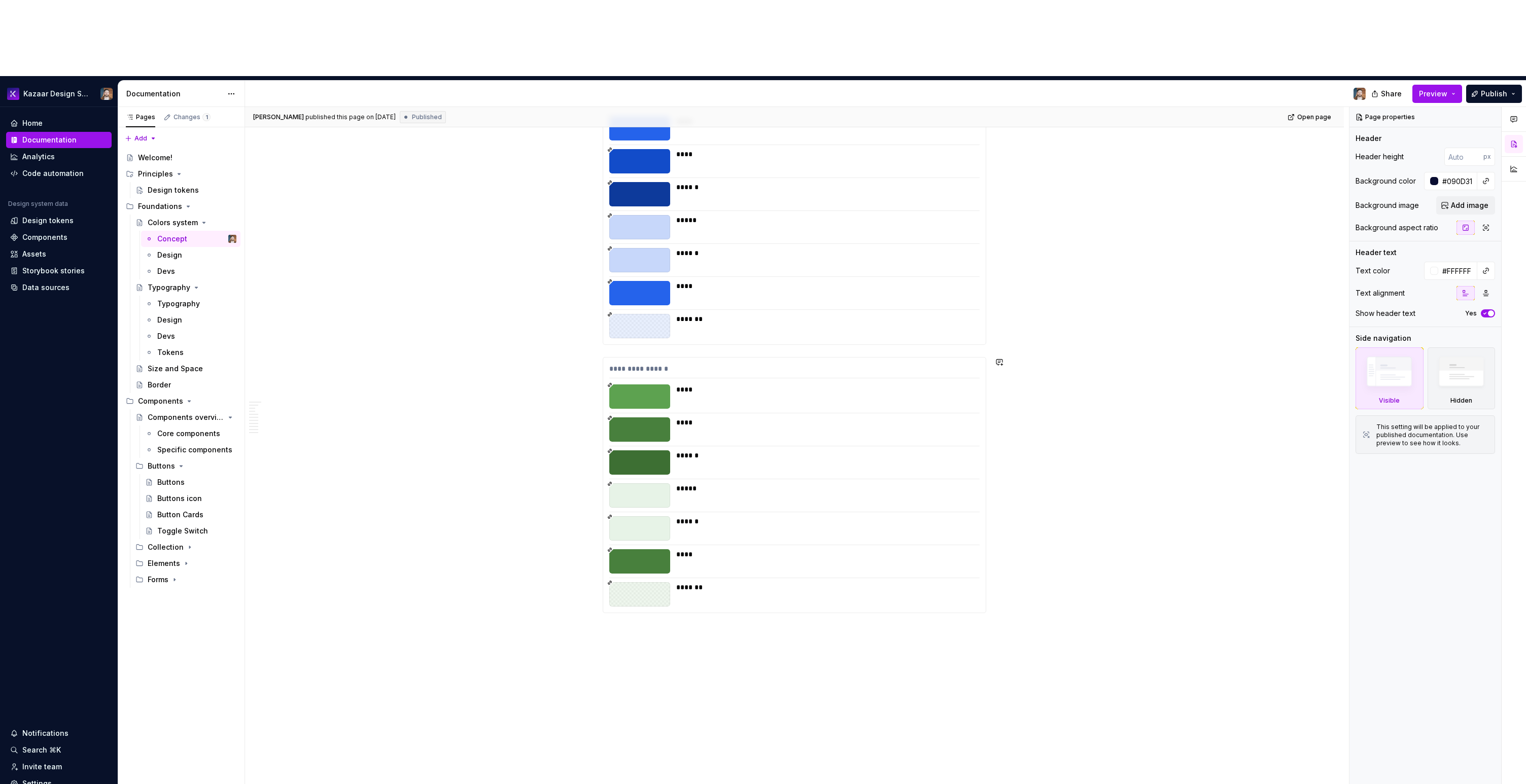
click at [811, 596] on div "**********" at bounding box center [797, 484] width 1104 height 754
click at [783, 599] on div "**********" at bounding box center [797, 484] width 1104 height 754
click at [658, 536] on div "**********" at bounding box center [794, 485] width 383 height 255
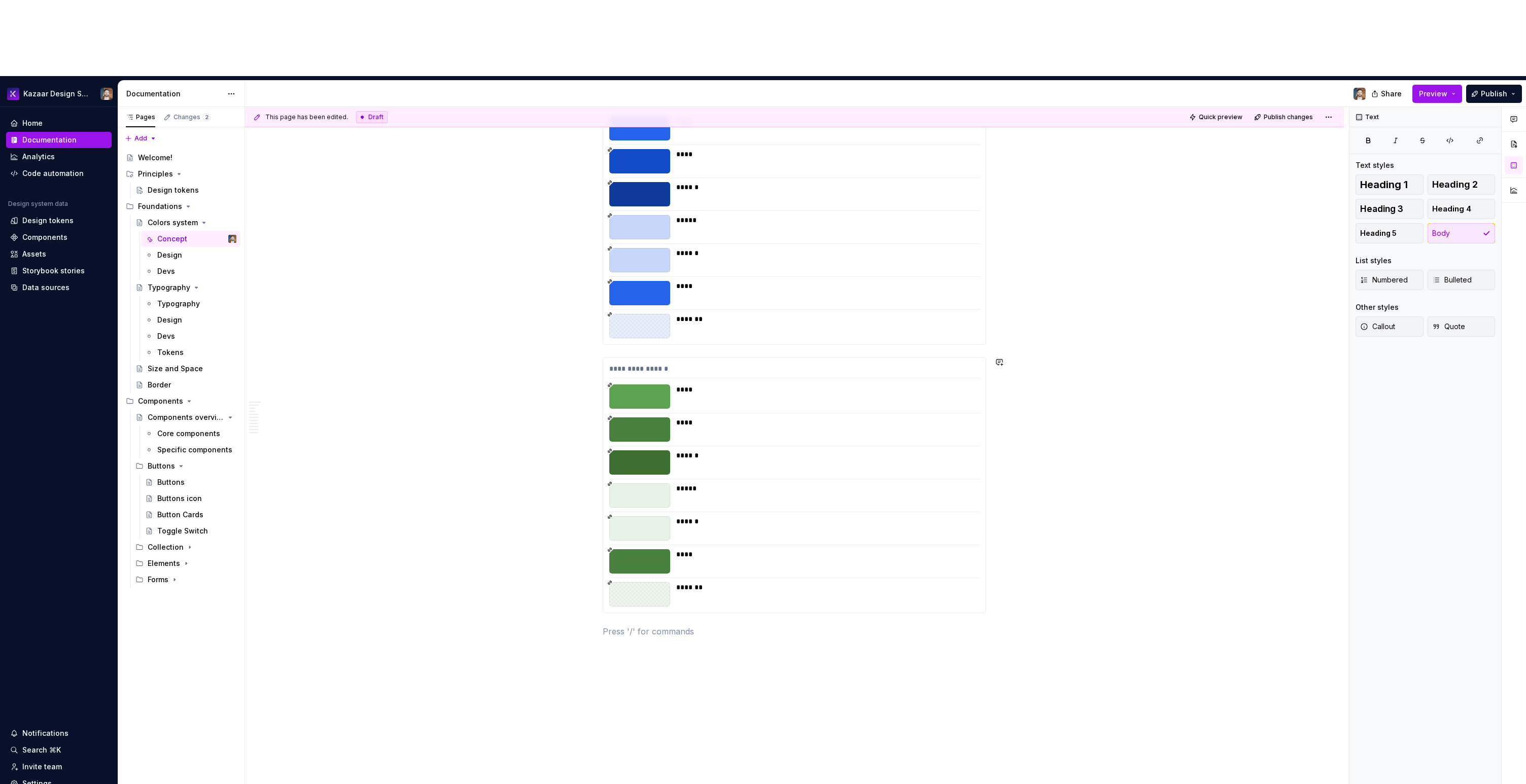
type textarea "*"
click at [643, 625] on p "Dark mode" at bounding box center [794, 631] width 383 height 12
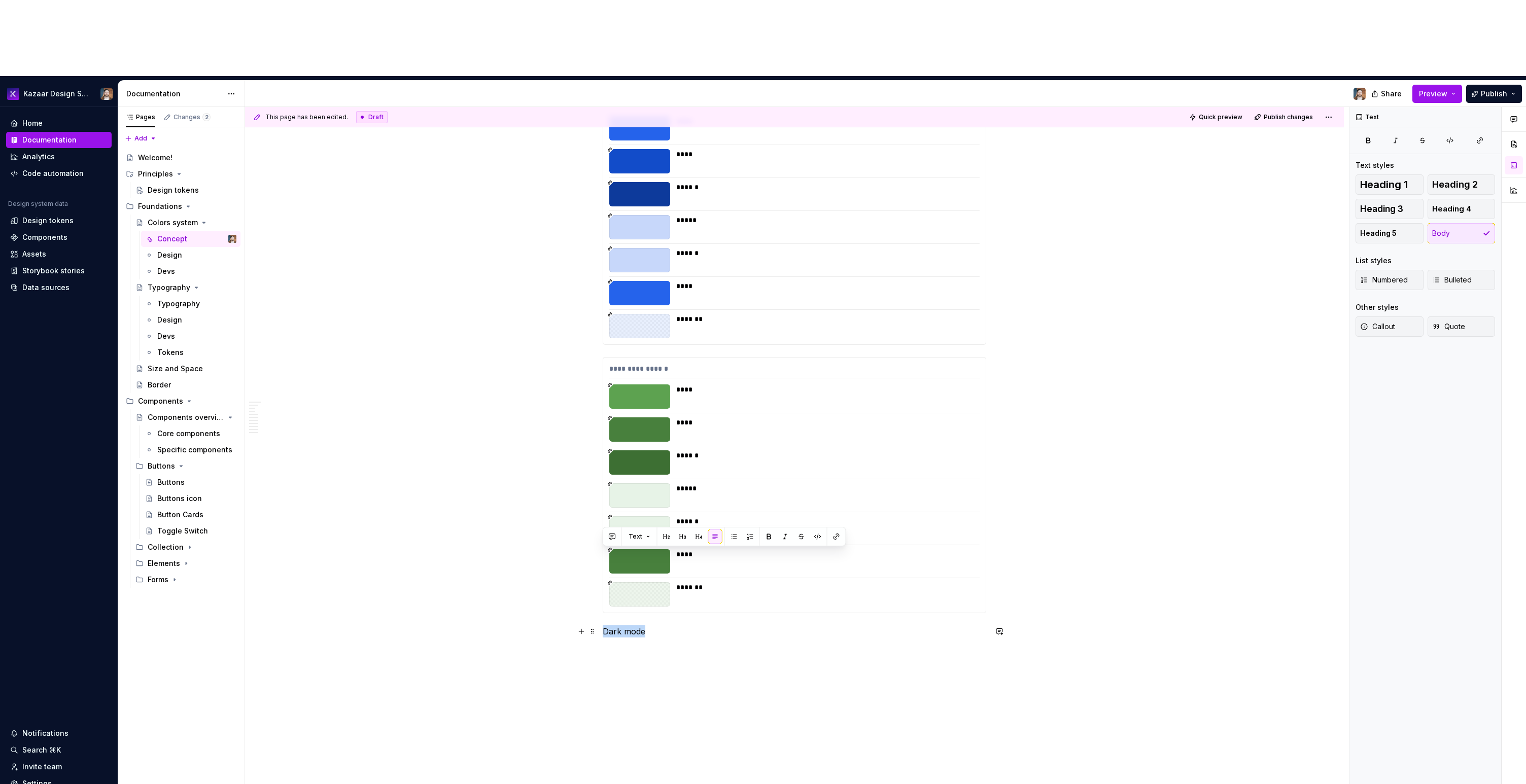
click at [643, 625] on p "Dark mode" at bounding box center [794, 631] width 383 height 12
click at [668, 533] on button "button" at bounding box center [666, 536] width 14 height 14
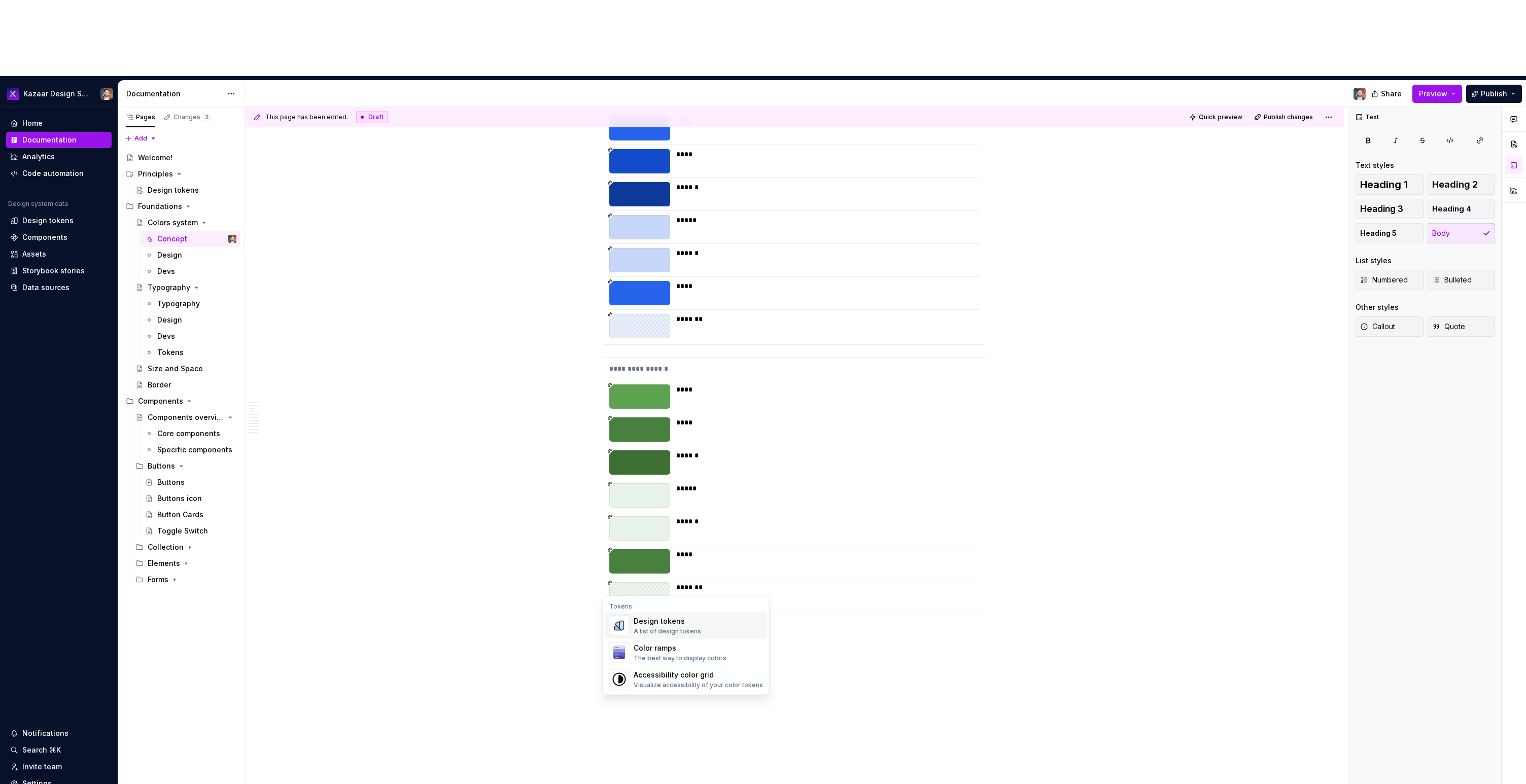
click at [691, 630] on div "A list of design tokens" at bounding box center [668, 631] width 68 height 8
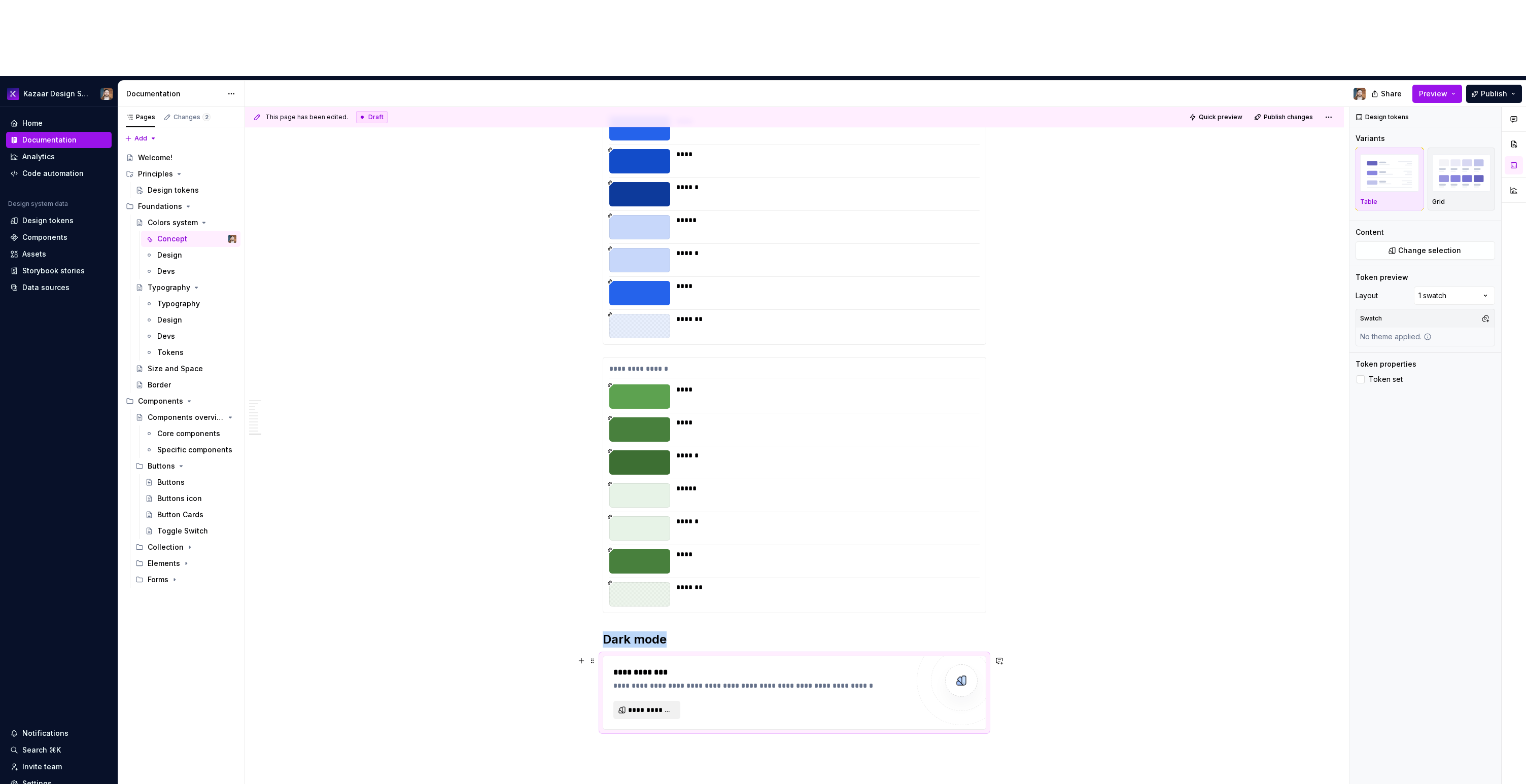
click at [655, 705] on span "**********" at bounding box center [650, 709] width 46 height 10
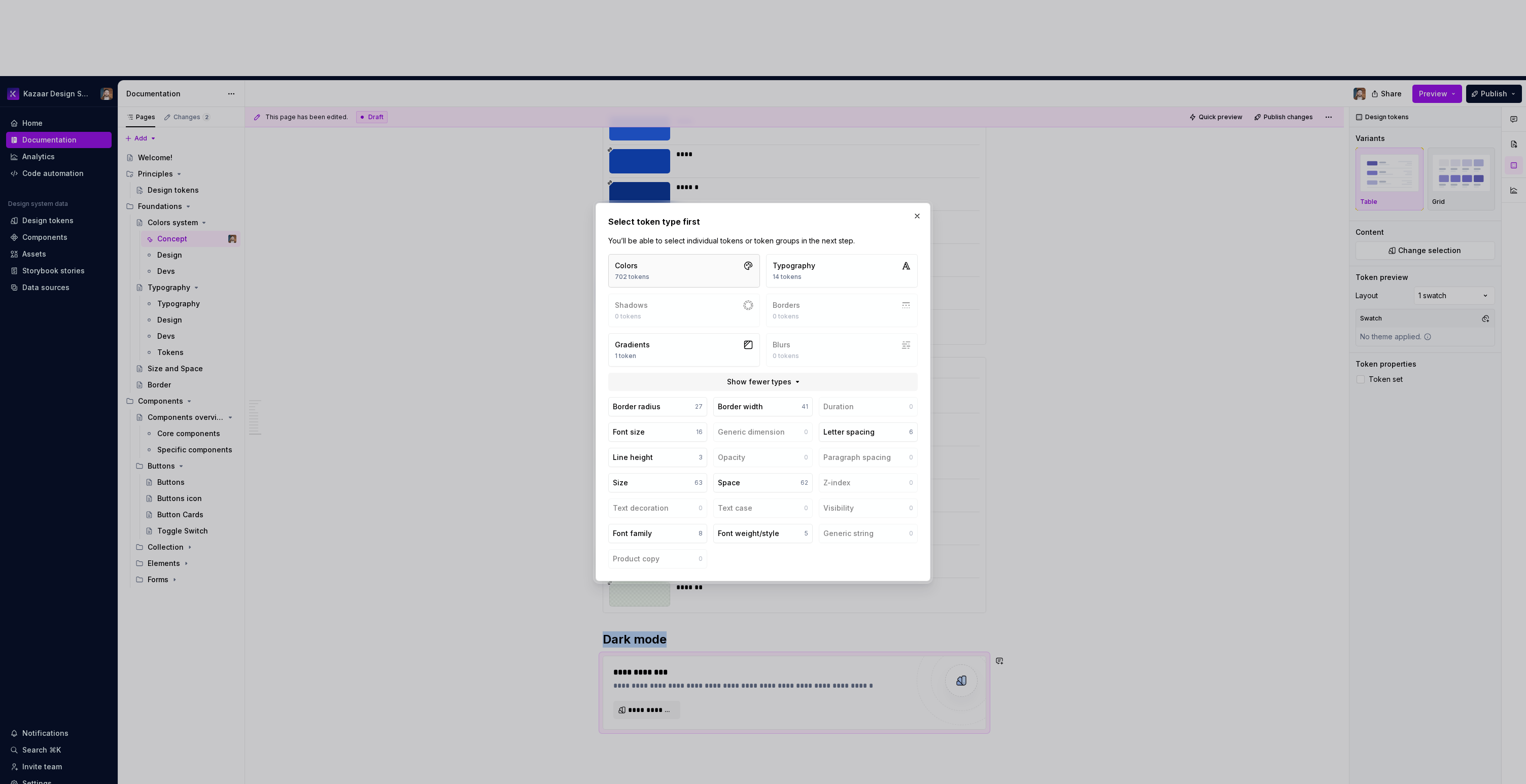
click at [659, 261] on button "Colors 702 tokens" at bounding box center [684, 271] width 152 height 34
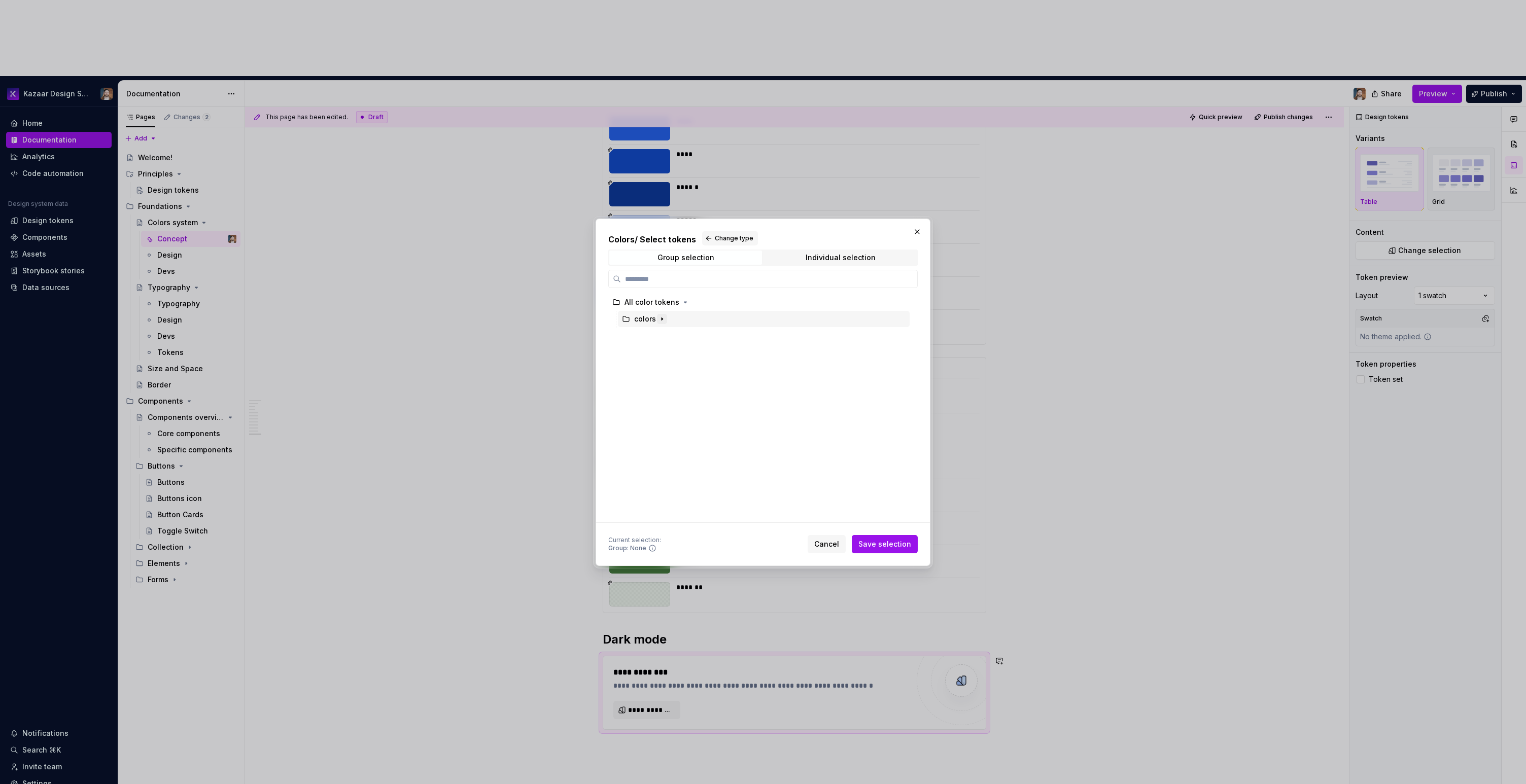
click at [659, 317] on icon "button" at bounding box center [662, 319] width 8 height 8
click at [654, 366] on div "primary" at bounding box center [657, 362] width 27 height 10
click at [868, 538] on button "Save selection" at bounding box center [884, 544] width 66 height 18
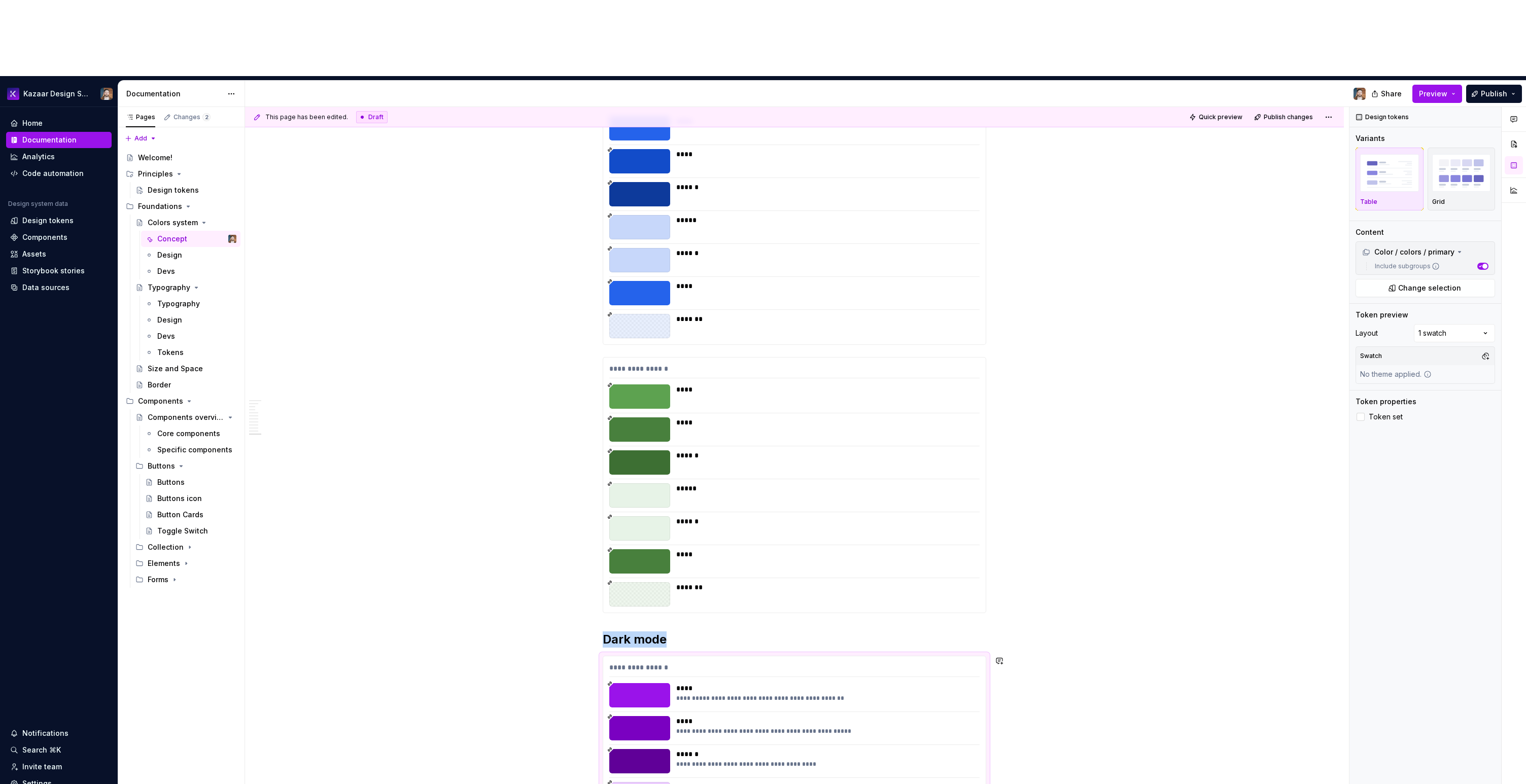
scroll to position [3047, 0]
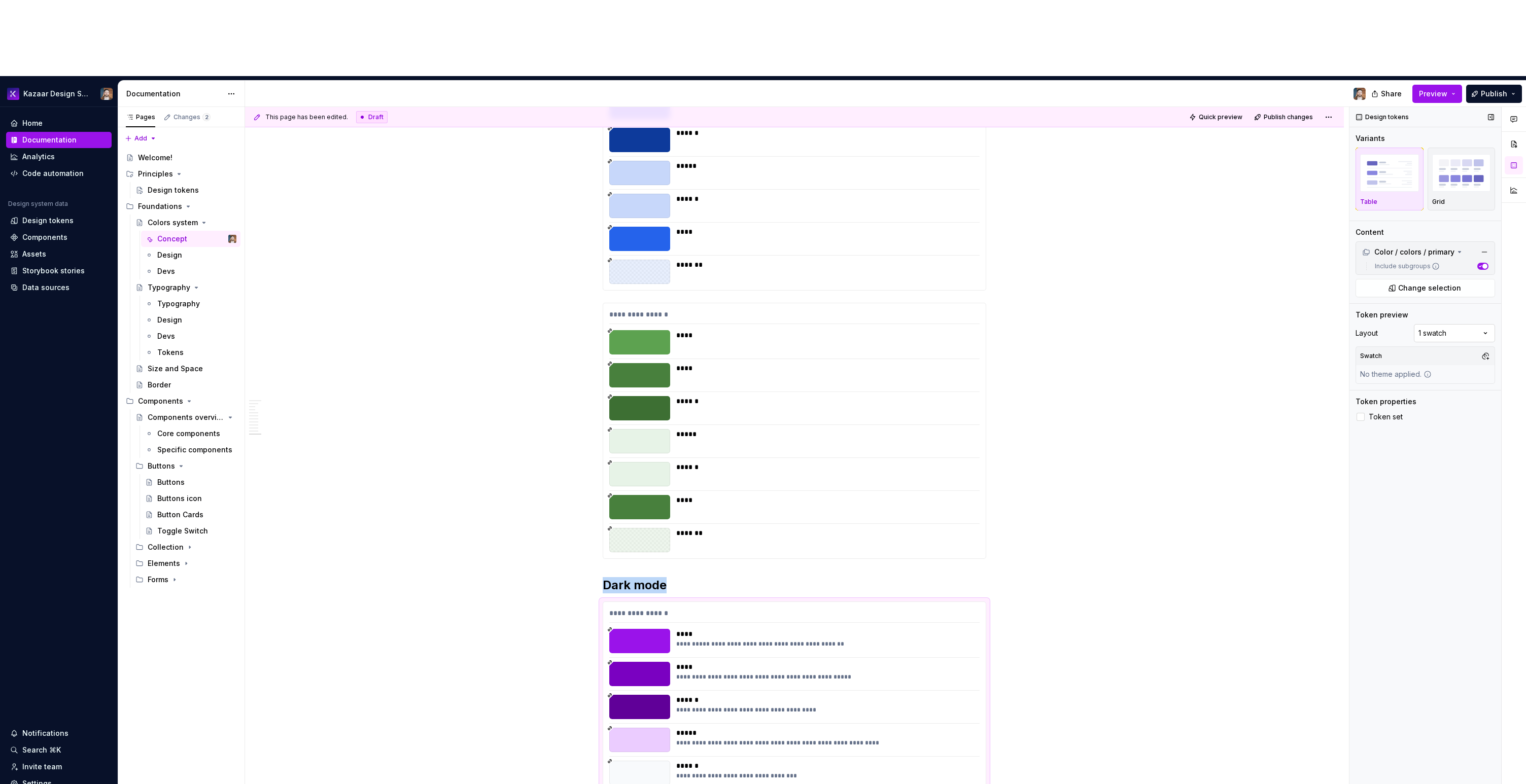
click at [1435, 255] on div "Comments Open comments No comments yet Select ‘Comment’ from the block context …" at bounding box center [1438, 484] width 177 height 754
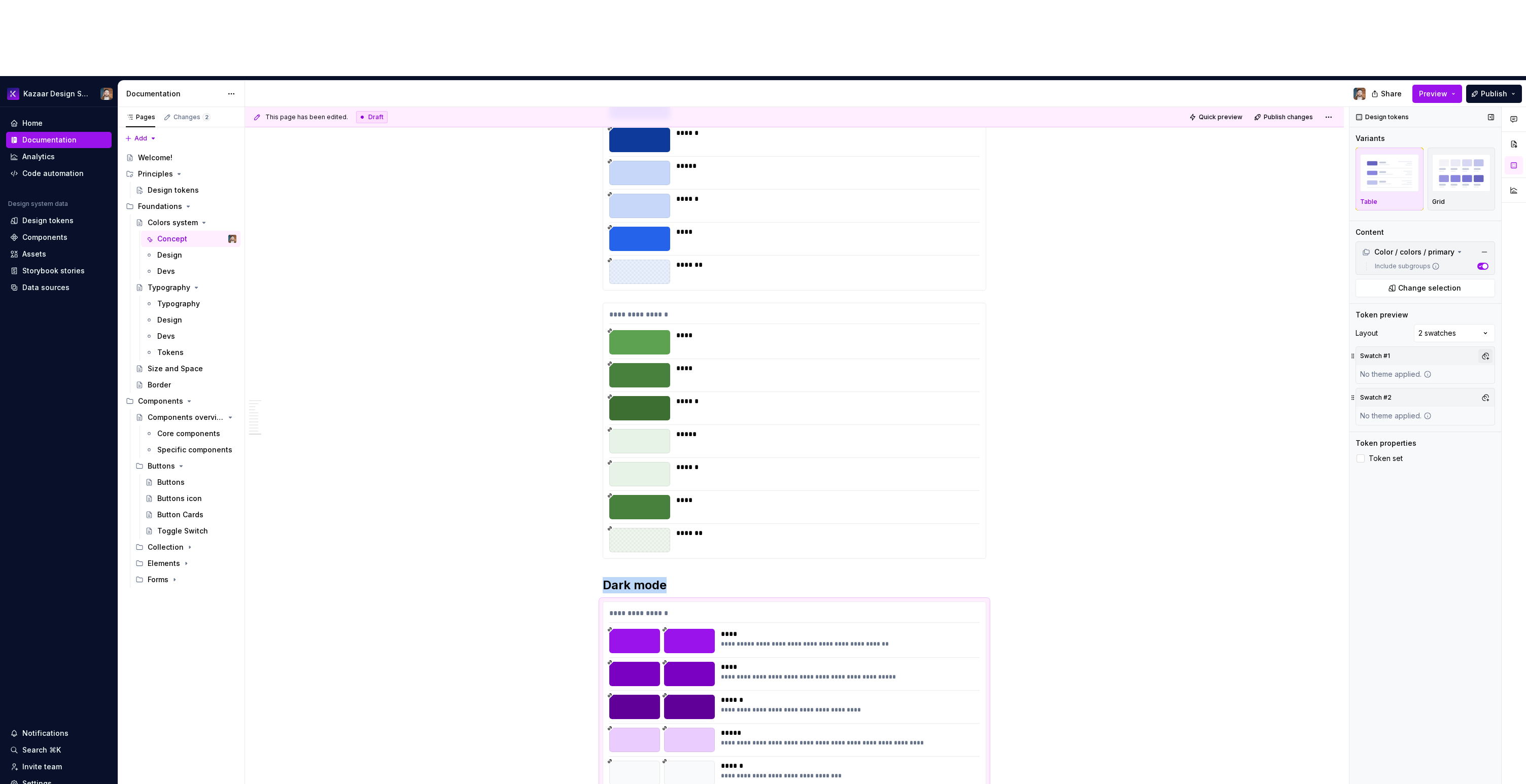
click at [1482, 349] on button "button" at bounding box center [1486, 356] width 14 height 14
click at [1402, 329] on span "Light" at bounding box center [1431, 335] width 117 height 16
click at [1447, 385] on div "Comments Open comments No comments yet Select ‘Comment’ from the block context …" at bounding box center [1438, 484] width 177 height 754
click at [1485, 390] on button "button" at bounding box center [1486, 397] width 14 height 14
click at [1406, 361] on div "Dark" at bounding box center [1438, 359] width 97 height 10
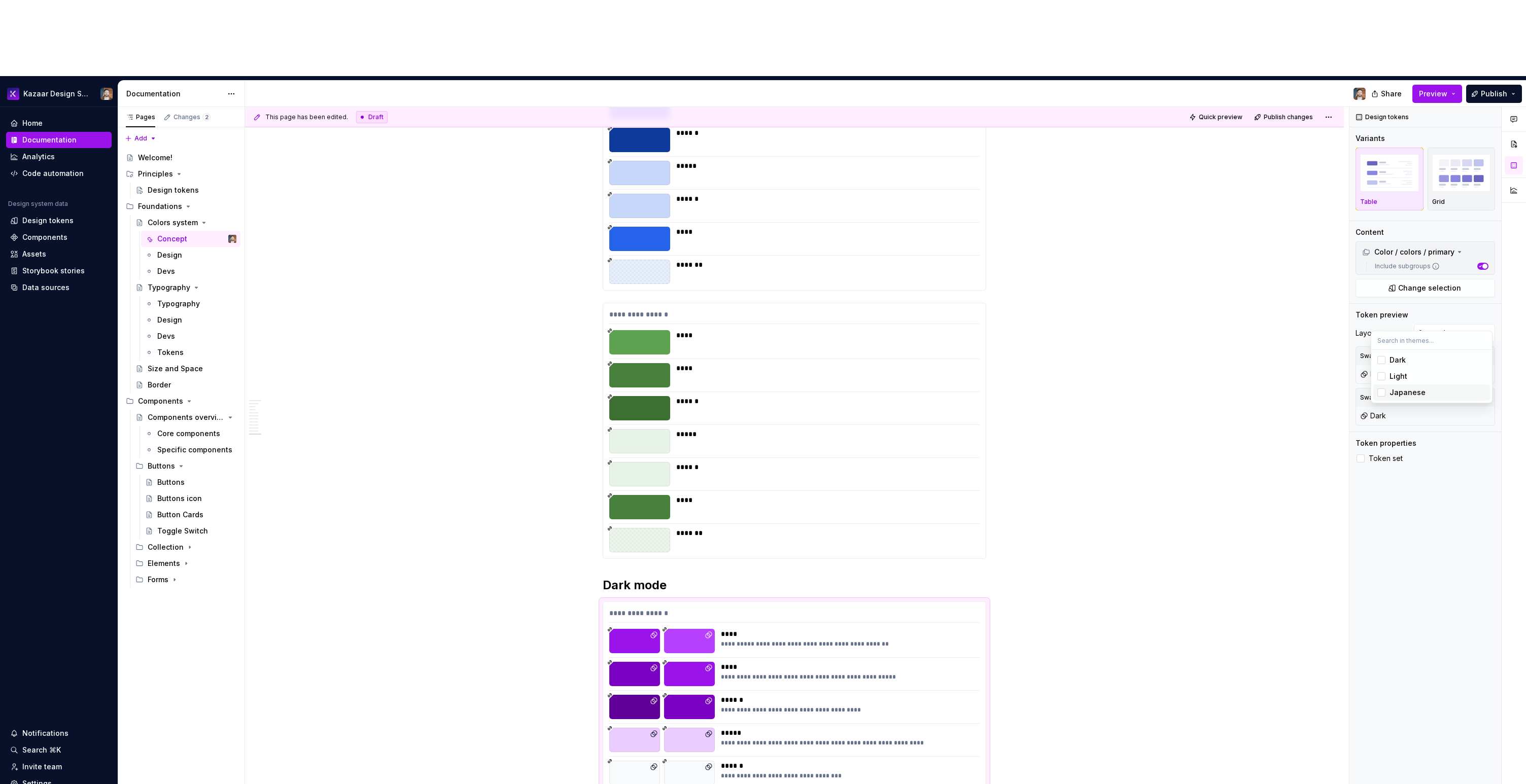
click at [1220, 458] on html "Kazaar Design System Home Documentation Analytics Code automation Design system…" at bounding box center [763, 392] width 1526 height 784
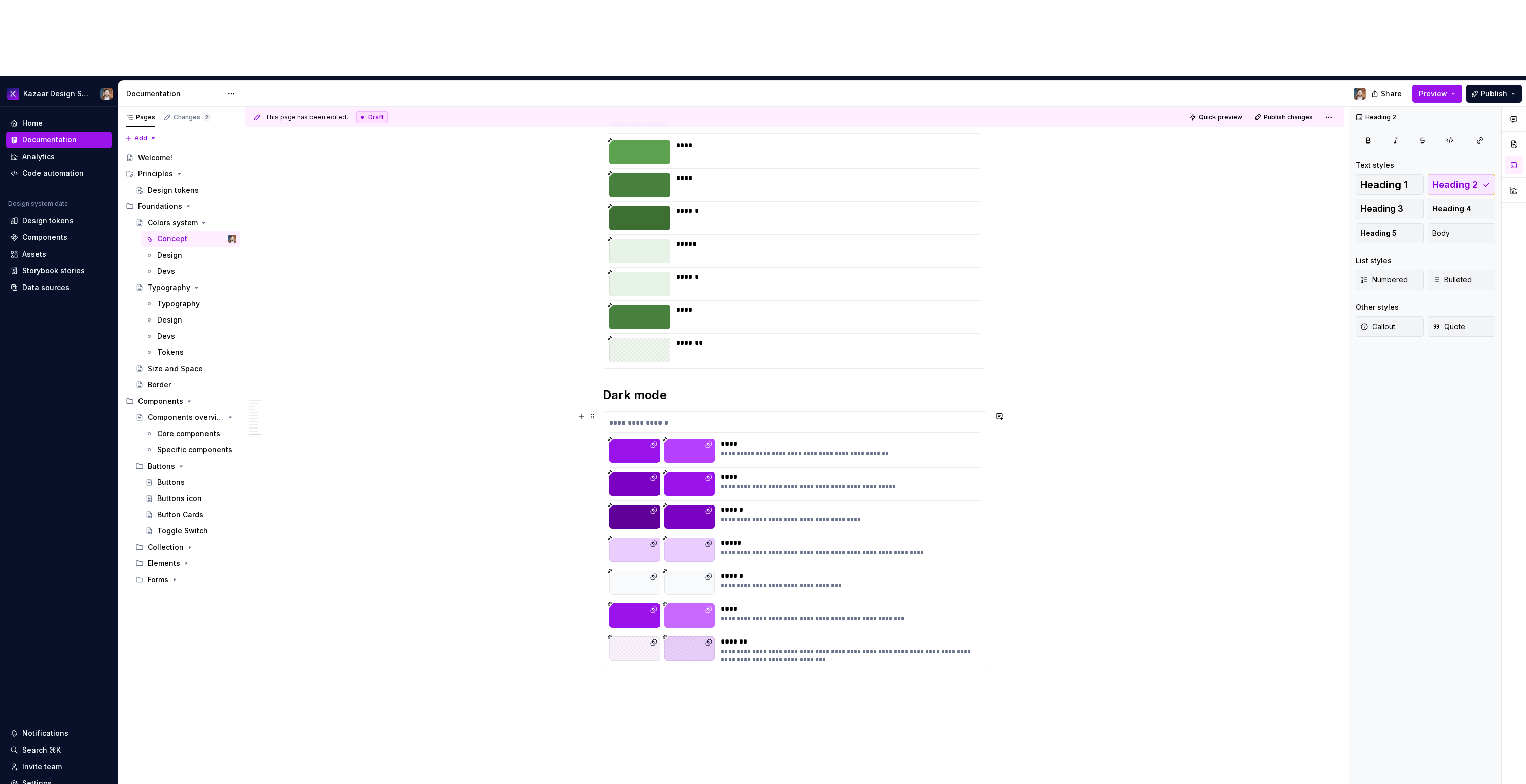
scroll to position [3248, 0]
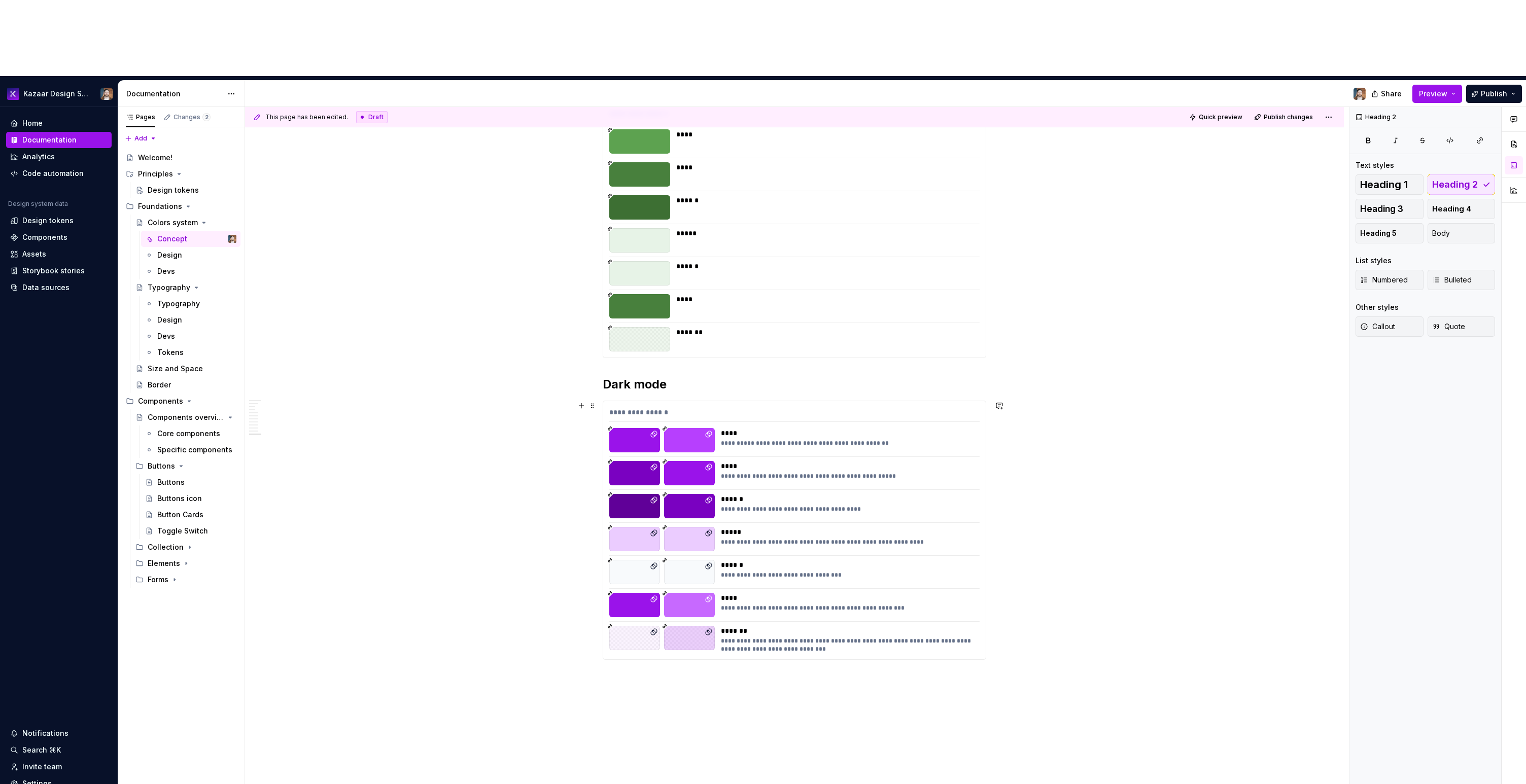
click at [855, 538] on div "**********" at bounding box center [847, 542] width 252 height 8
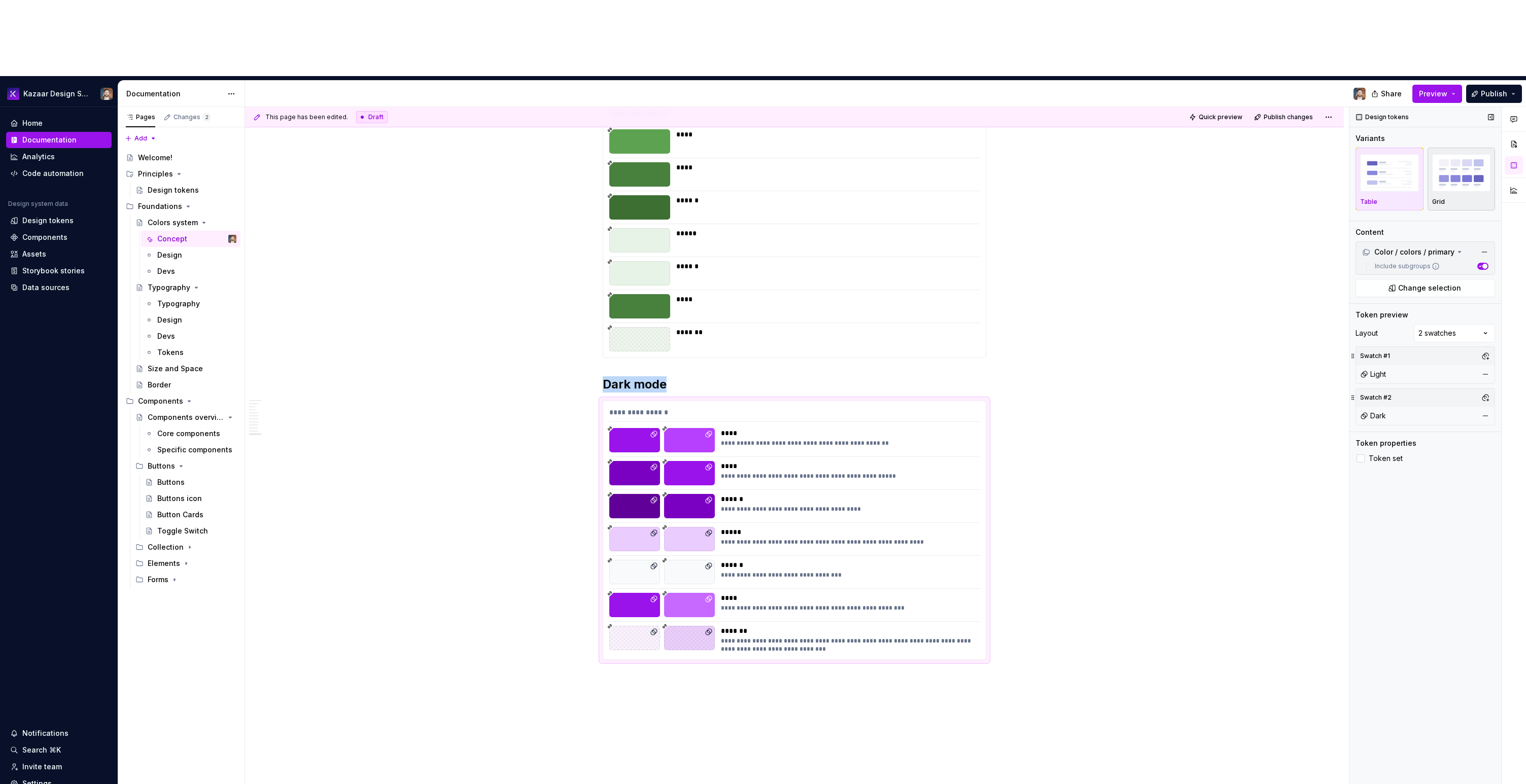
click at [1461, 198] on div "Grid" at bounding box center [1461, 202] width 59 height 8
click at [1443, 242] on span at bounding box center [1447, 246] width 8 height 8
click at [1414, 242] on span at bounding box center [1425, 246] width 140 height 8
click at [1383, 489] on span "Token set" at bounding box center [1386, 493] width 34 height 8
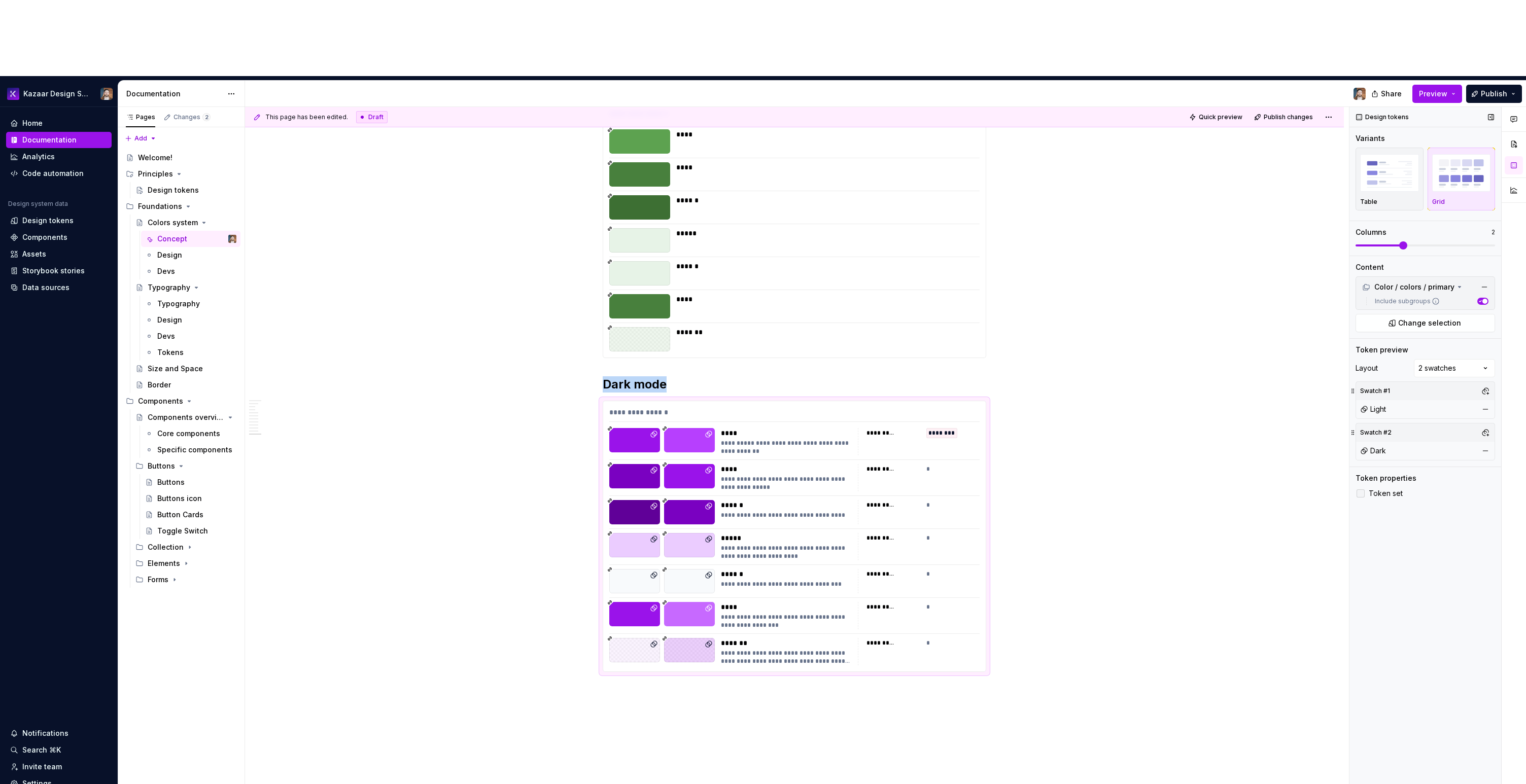
click at [1383, 489] on span "Token set" at bounding box center [1386, 493] width 34 height 8
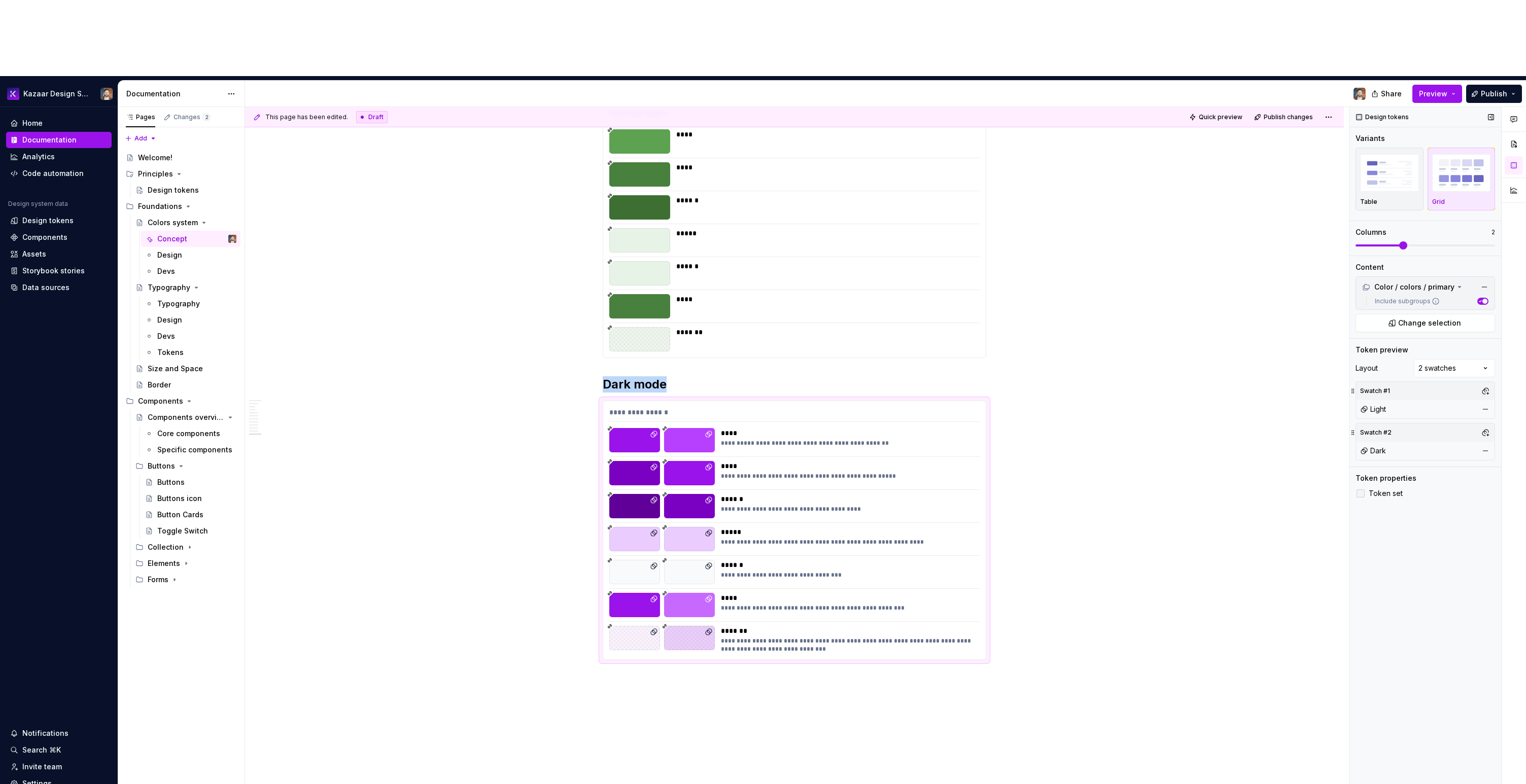
click at [1383, 489] on span "Token set" at bounding box center [1386, 493] width 34 height 8
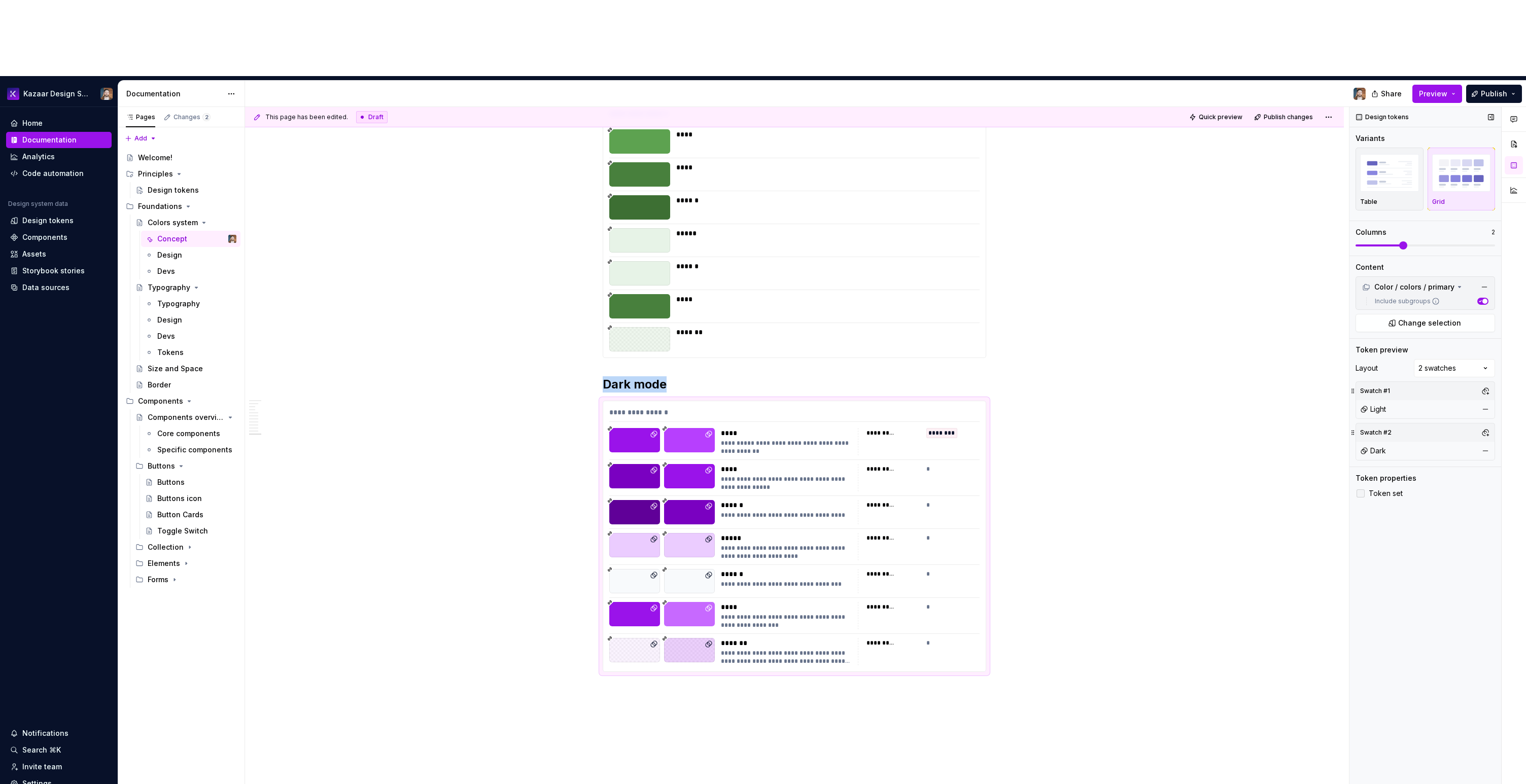
click at [1383, 489] on span "Token set" at bounding box center [1386, 493] width 34 height 8
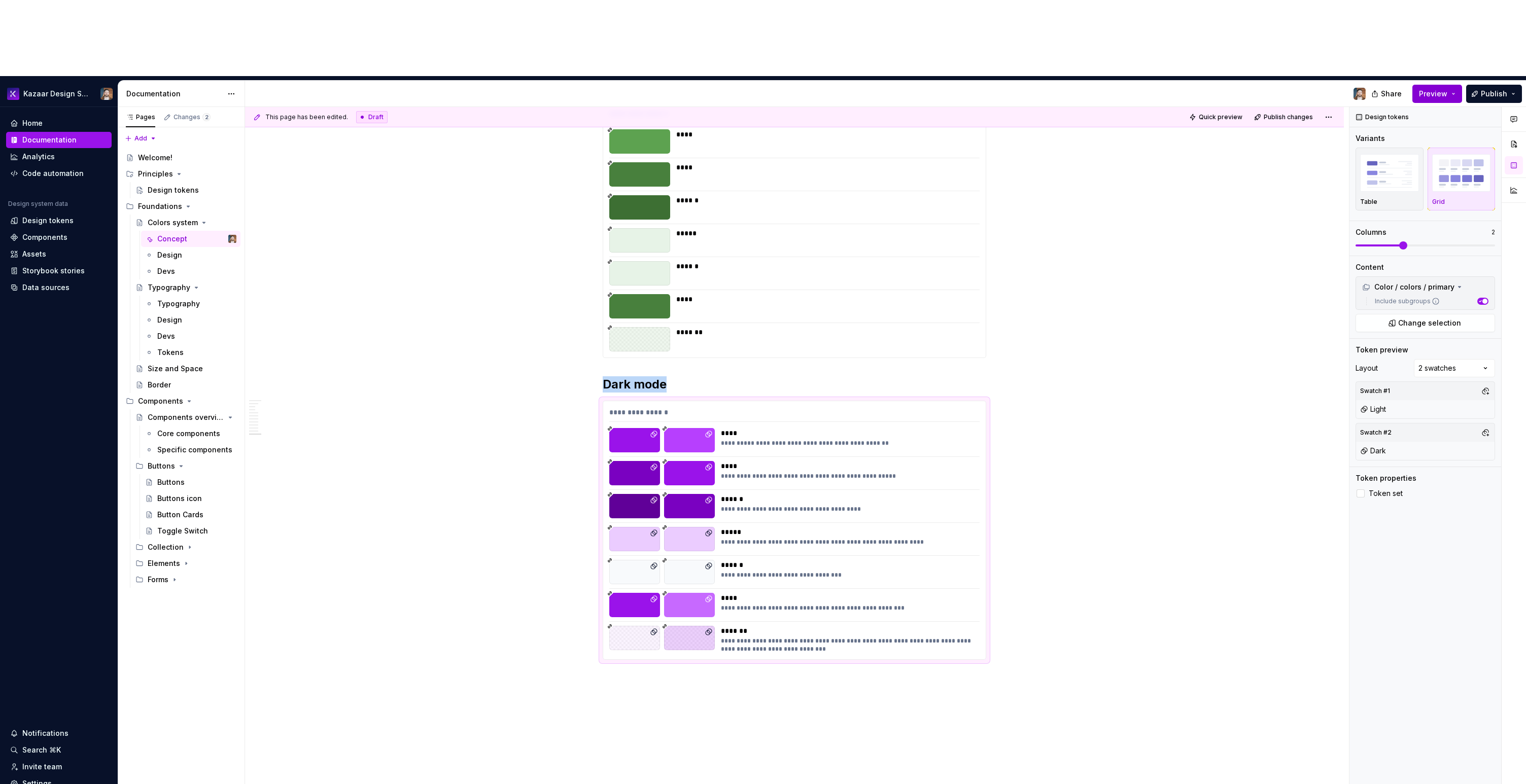
click at [1453, 85] on button "Preview" at bounding box center [1437, 94] width 50 height 18
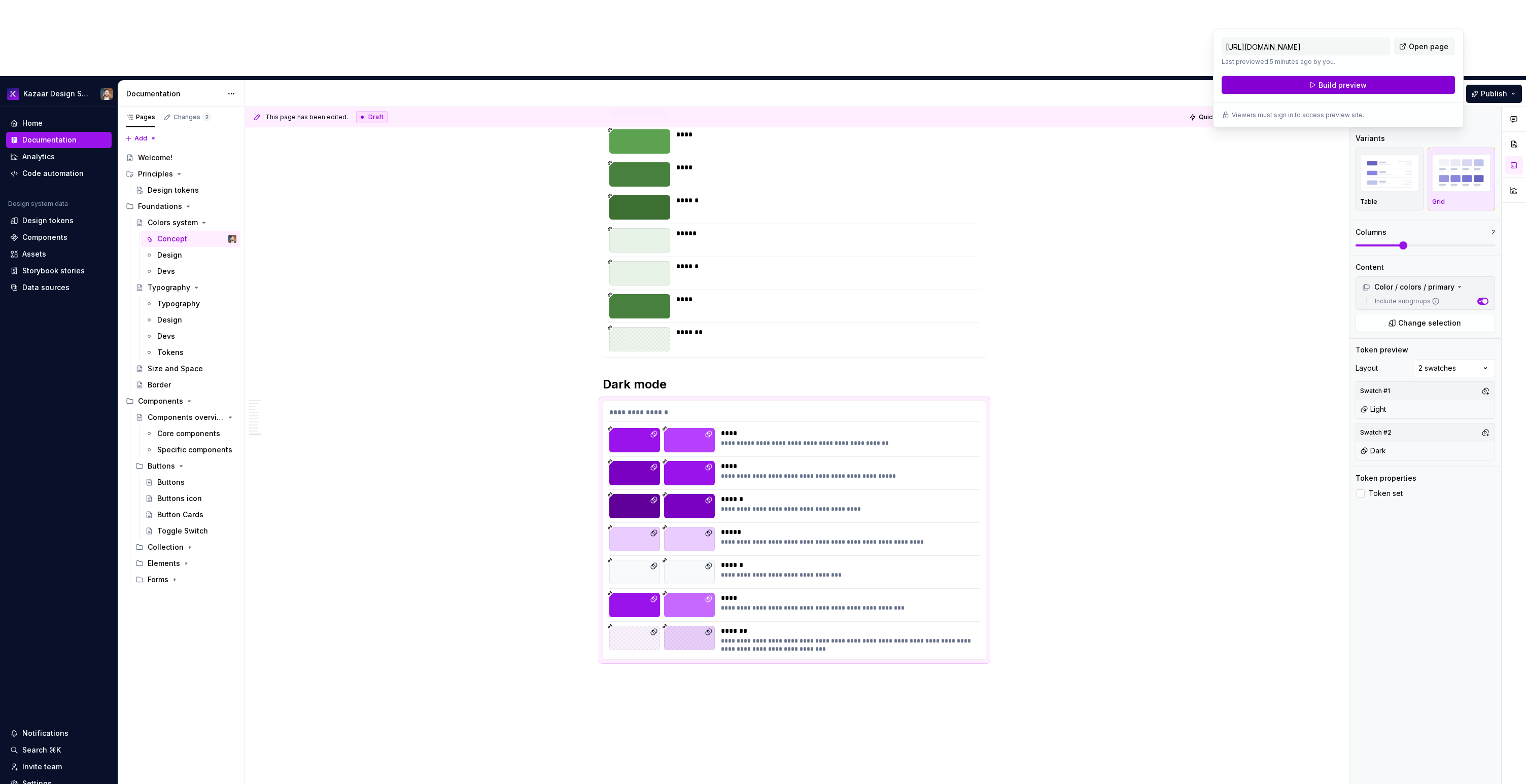
click at [1404, 87] on button "Build preview" at bounding box center [1338, 85] width 233 height 18
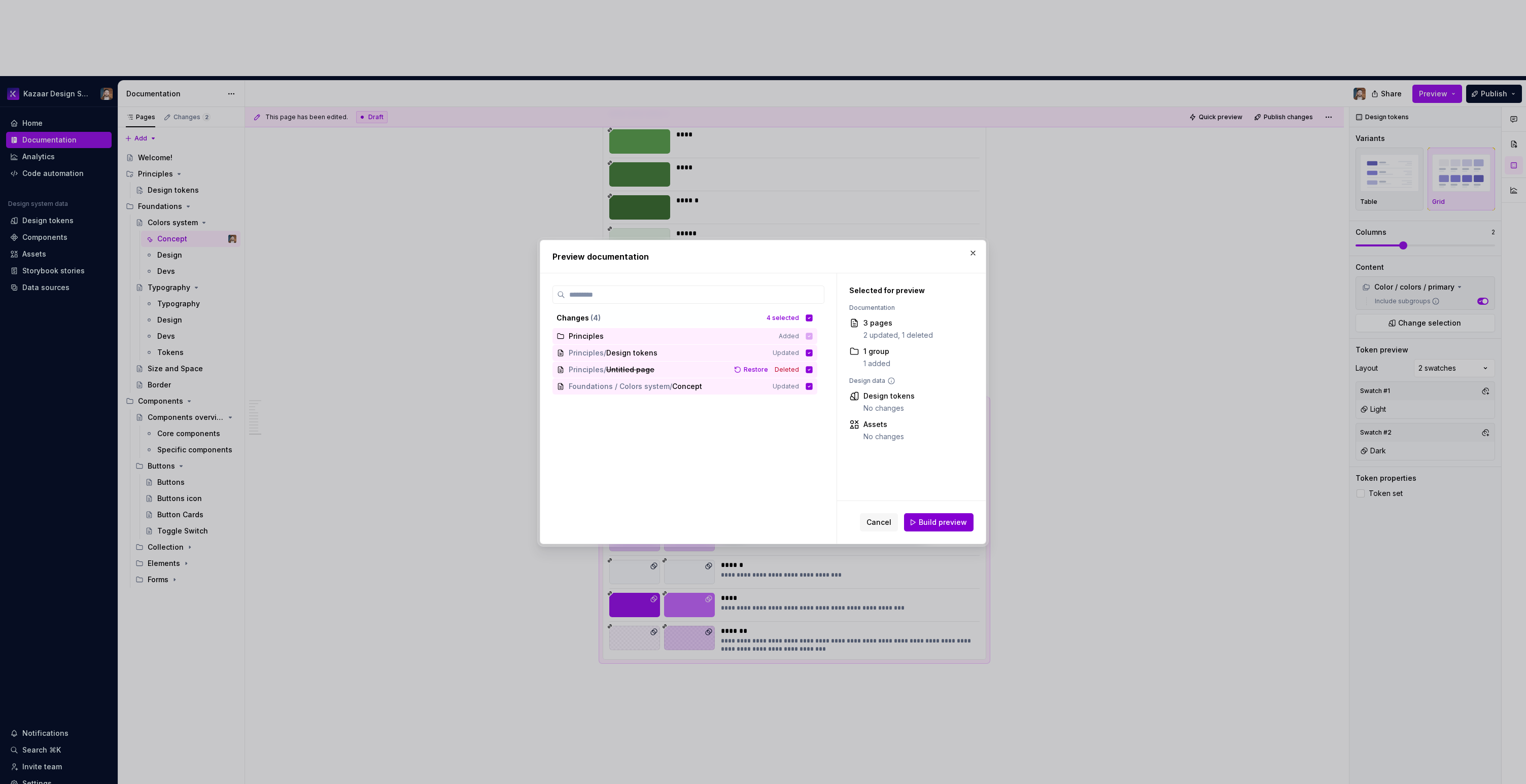
click at [920, 521] on button "Build preview" at bounding box center [938, 522] width 69 height 18
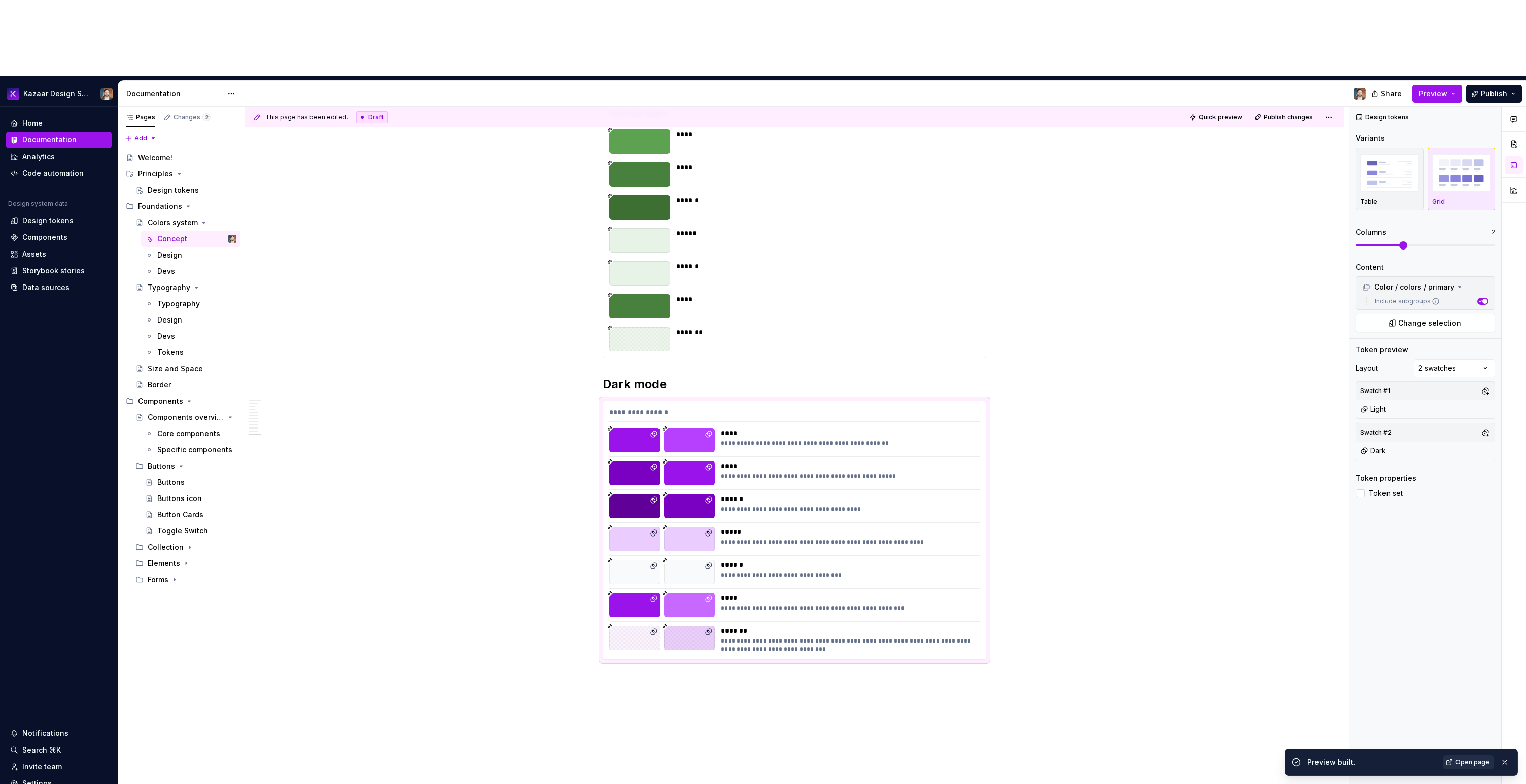
click at [1461, 763] on span "Open page" at bounding box center [1472, 762] width 34 height 8
click at [845, 409] on div "**********" at bounding box center [794, 530] width 383 height 258
click at [828, 401] on div "**********" at bounding box center [794, 530] width 383 height 258
click at [1487, 242] on span at bounding box center [1491, 246] width 8 height 8
click at [1442, 89] on span "Preview" at bounding box center [1433, 94] width 28 height 10
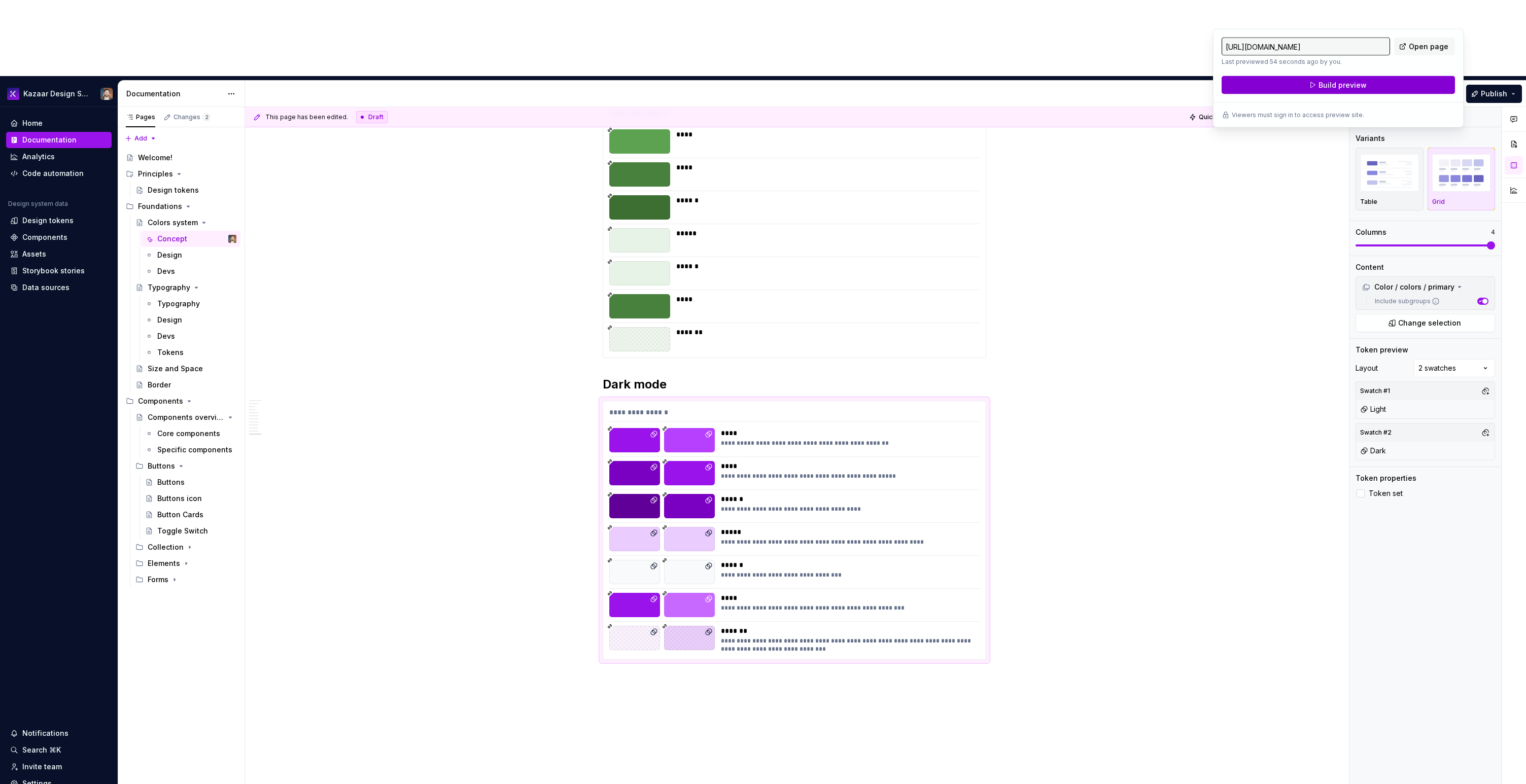
click at [1390, 78] on button "Build preview" at bounding box center [1338, 85] width 233 height 18
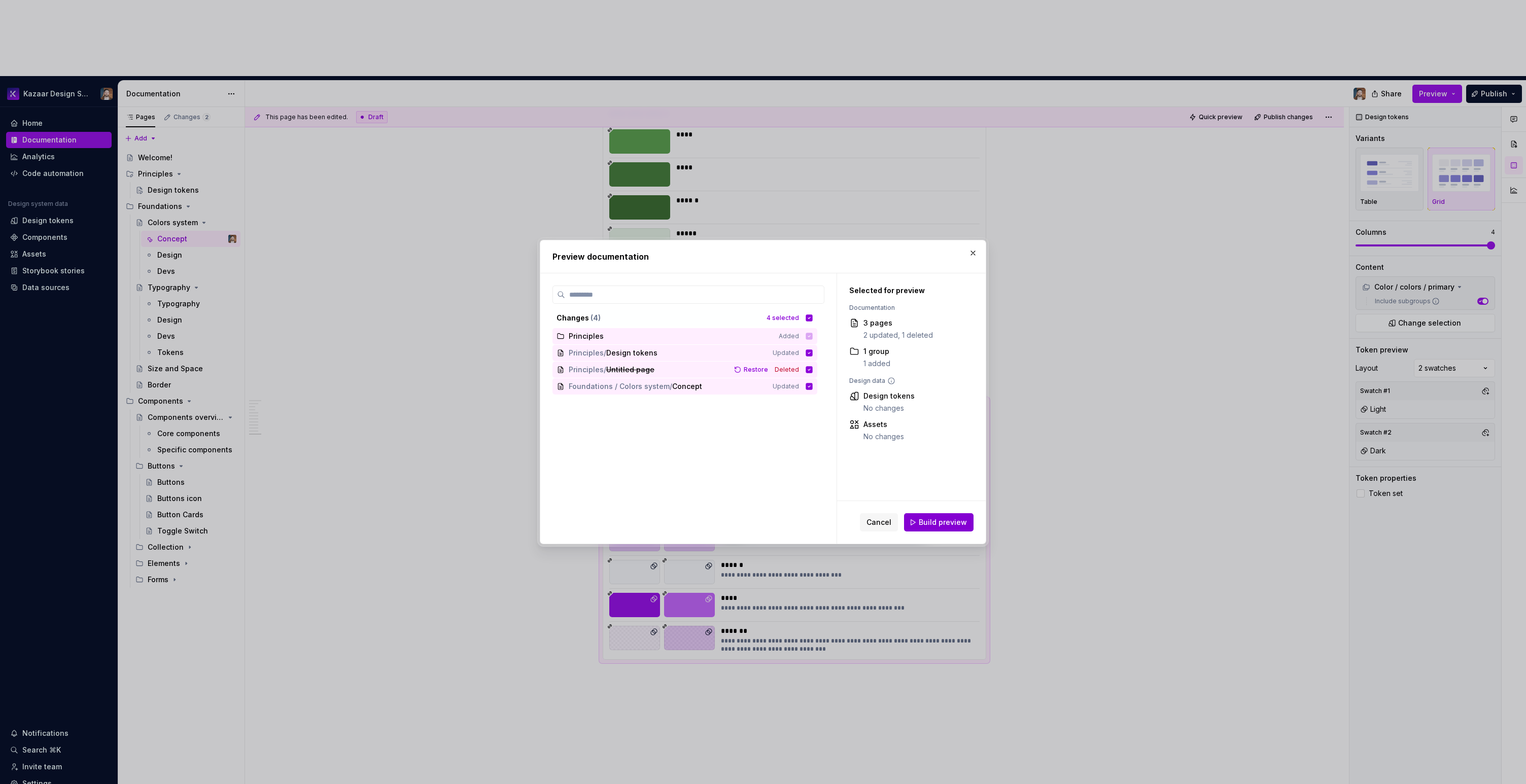
click at [937, 519] on span "Build preview" at bounding box center [942, 522] width 48 height 10
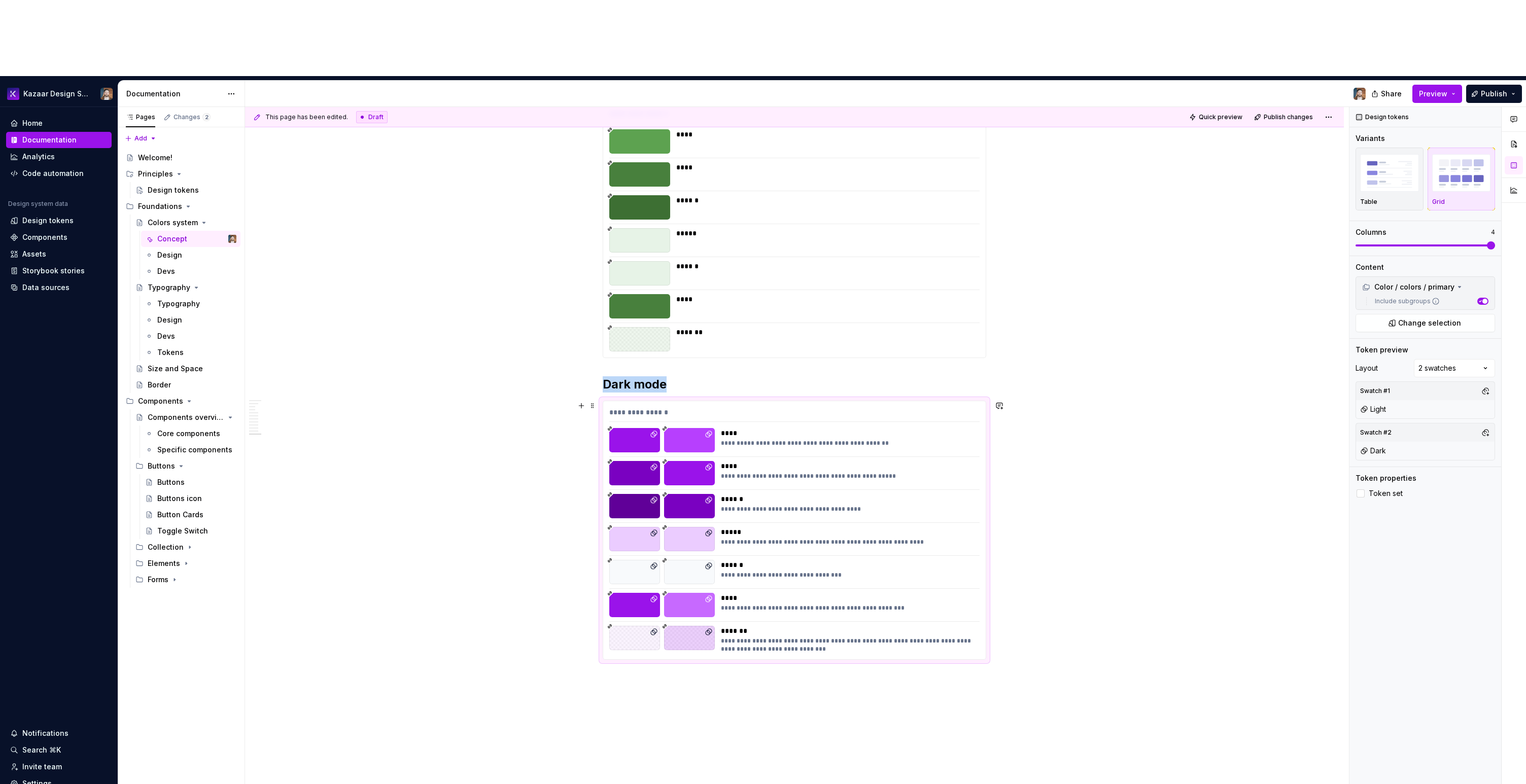
click at [934, 461] on div "****" at bounding box center [847, 465] width 252 height 10
click at [659, 376] on h2 "Dark mode" at bounding box center [794, 384] width 383 height 16
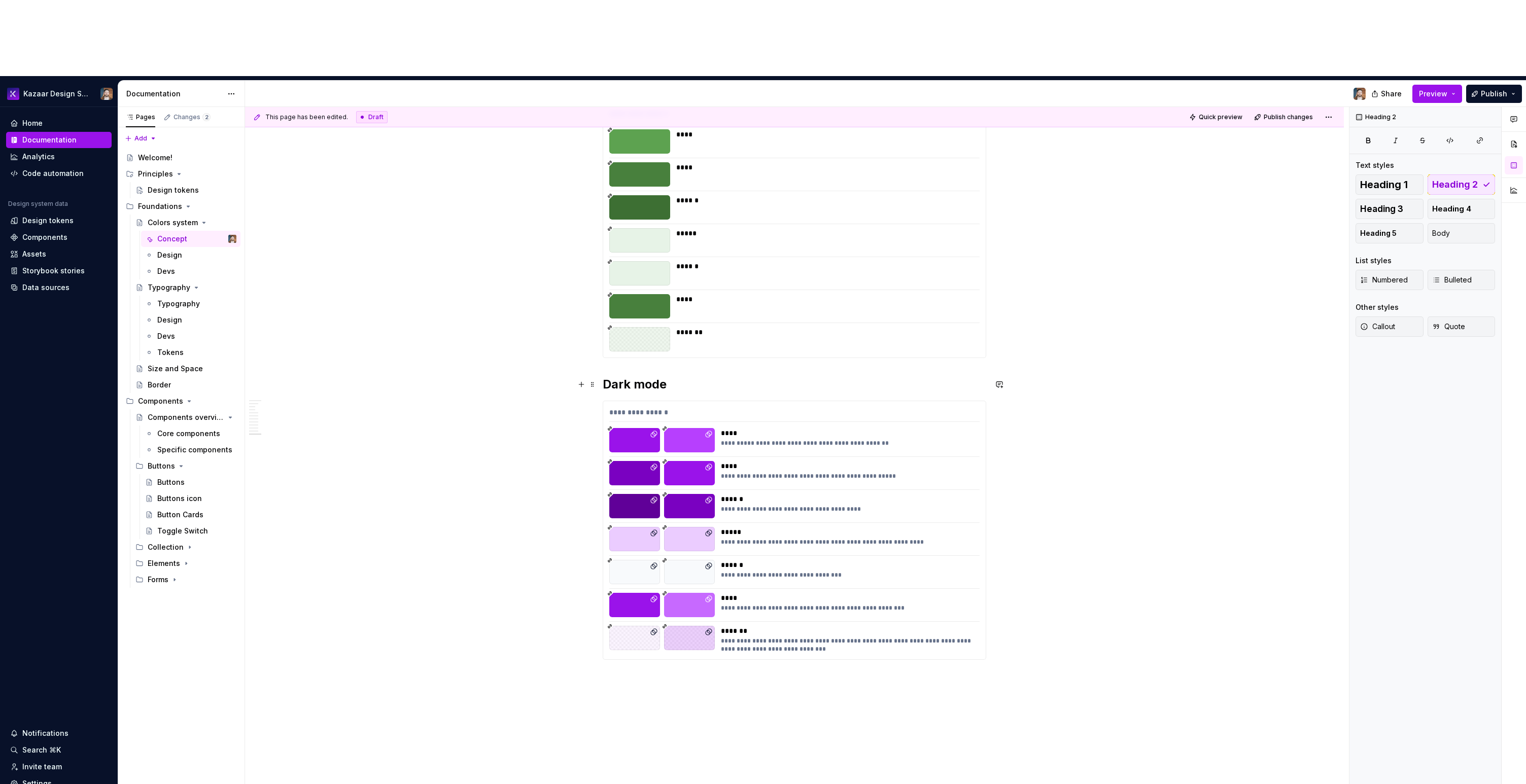
click at [666, 376] on h2 "Dark mode" at bounding box center [794, 384] width 383 height 16
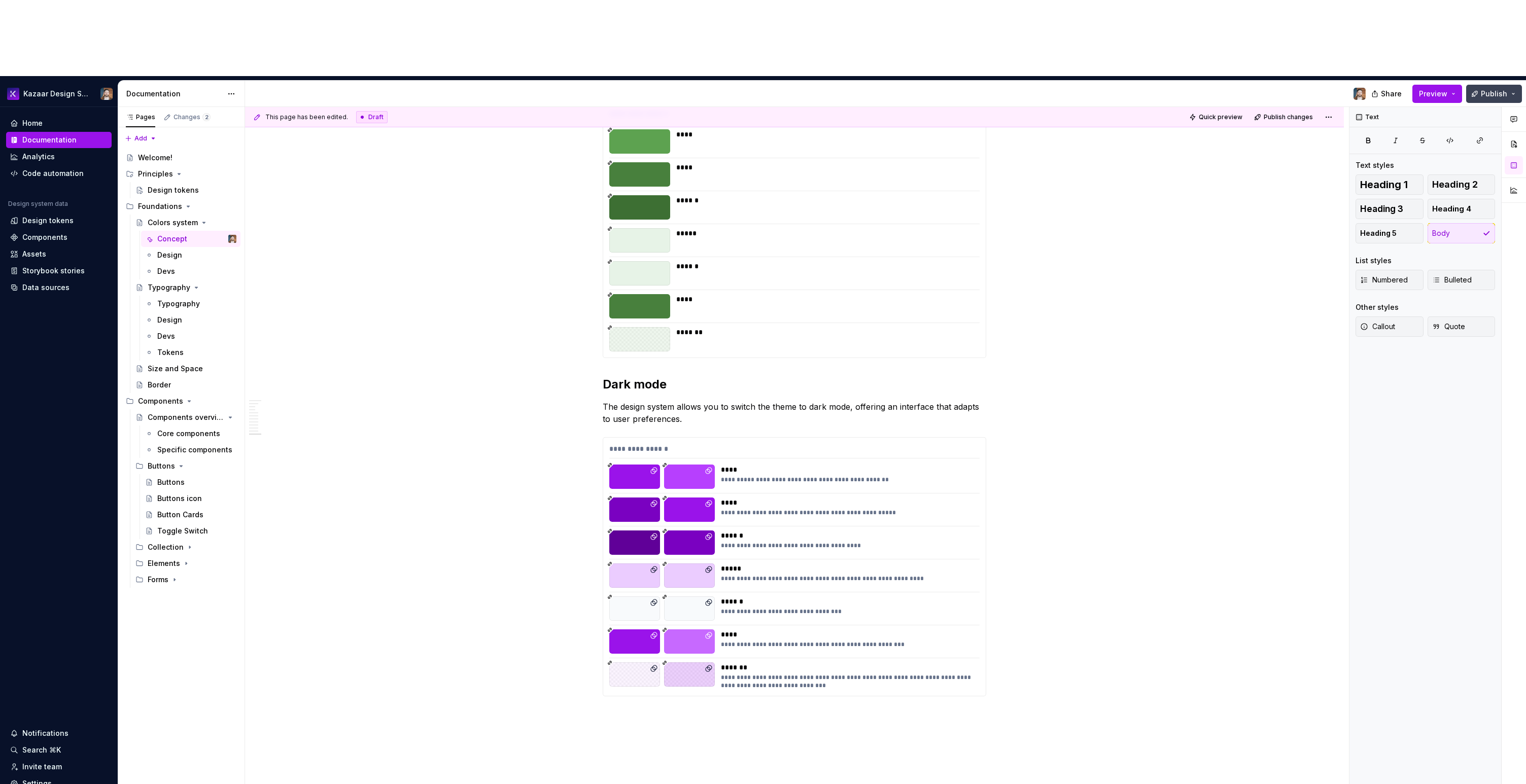
click at [1497, 89] on span "Publish" at bounding box center [1494, 94] width 27 height 10
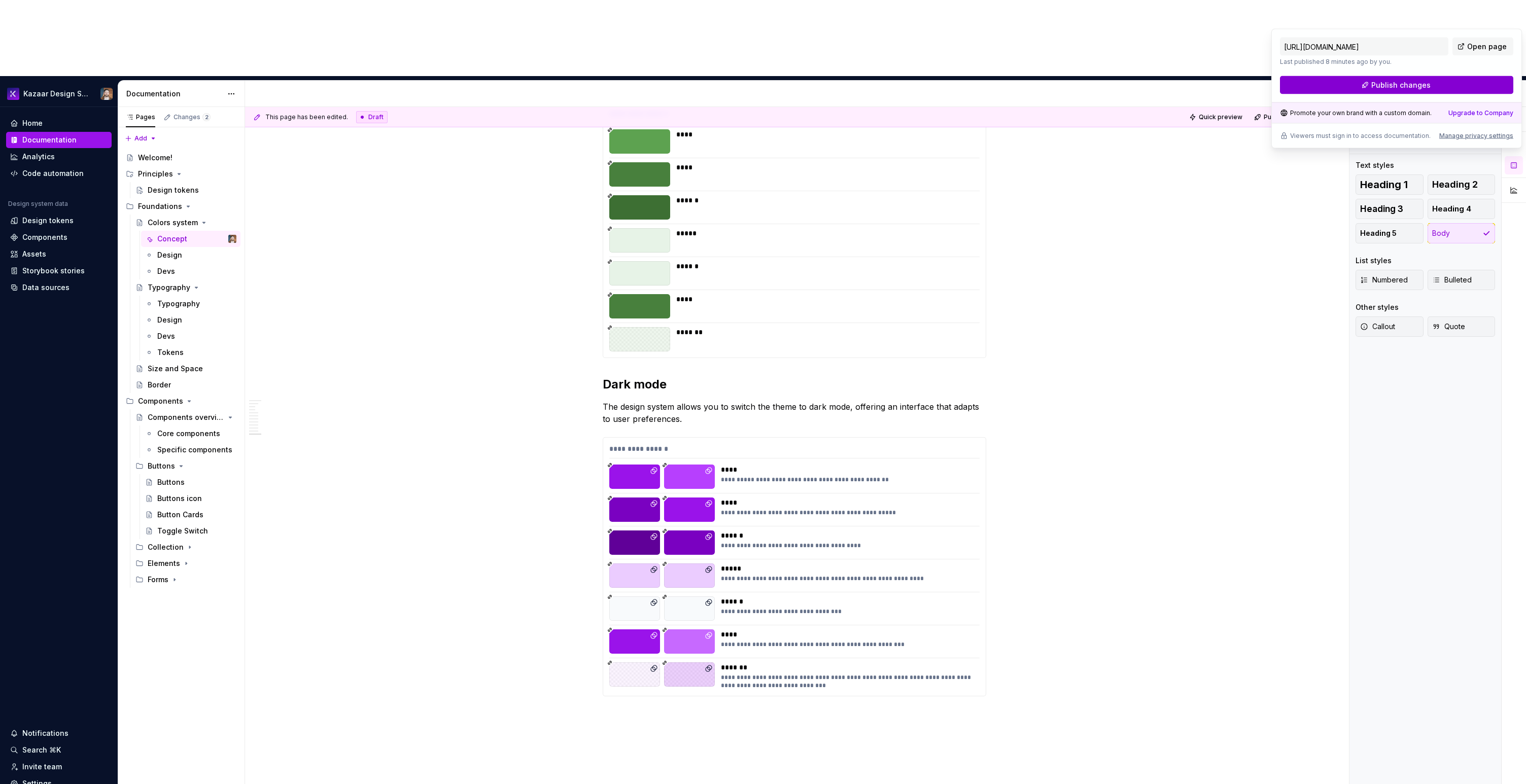
click at [1402, 94] on button "Publish changes" at bounding box center [1397, 85] width 233 height 18
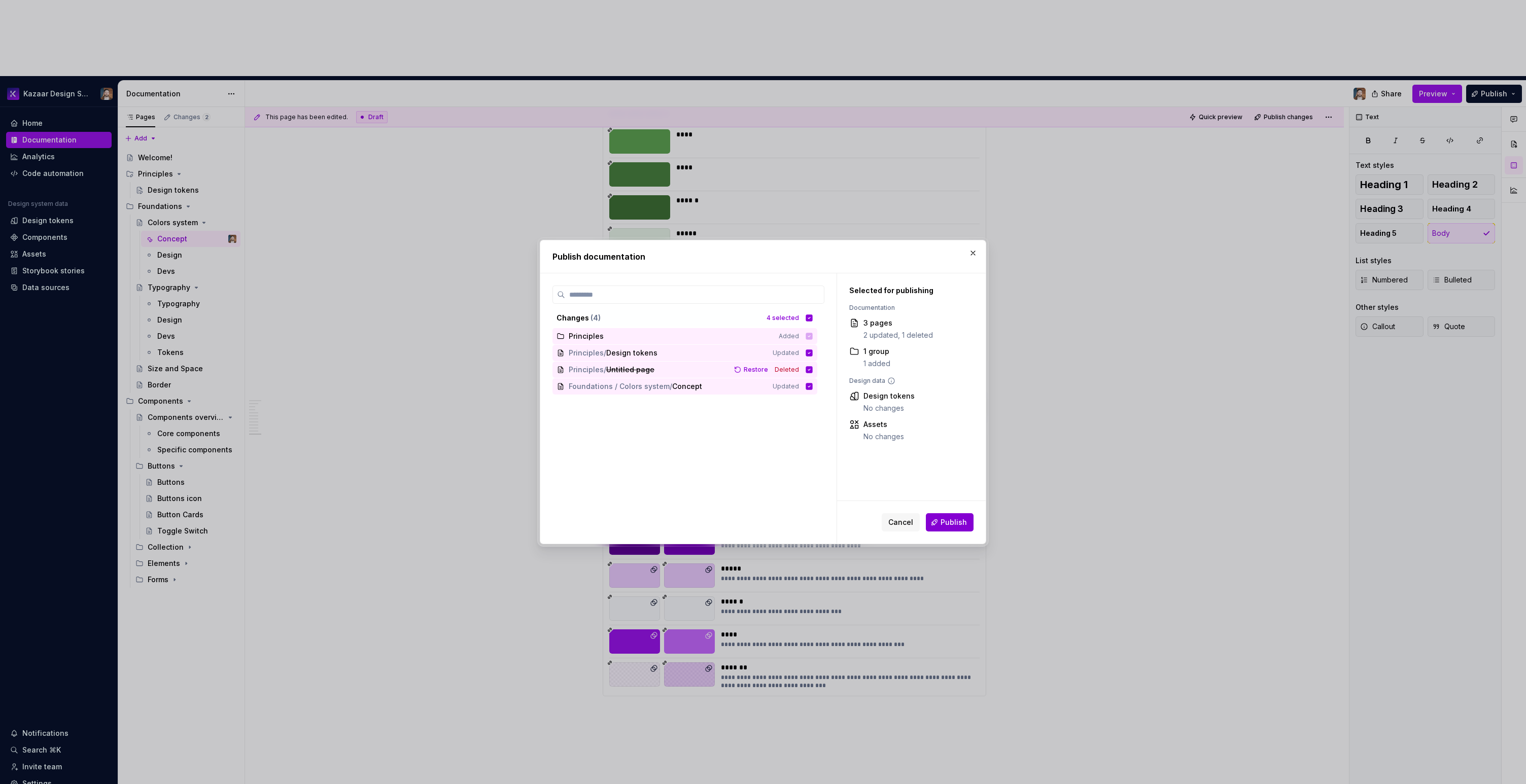
click at [959, 522] on span "Publish" at bounding box center [954, 522] width 27 height 10
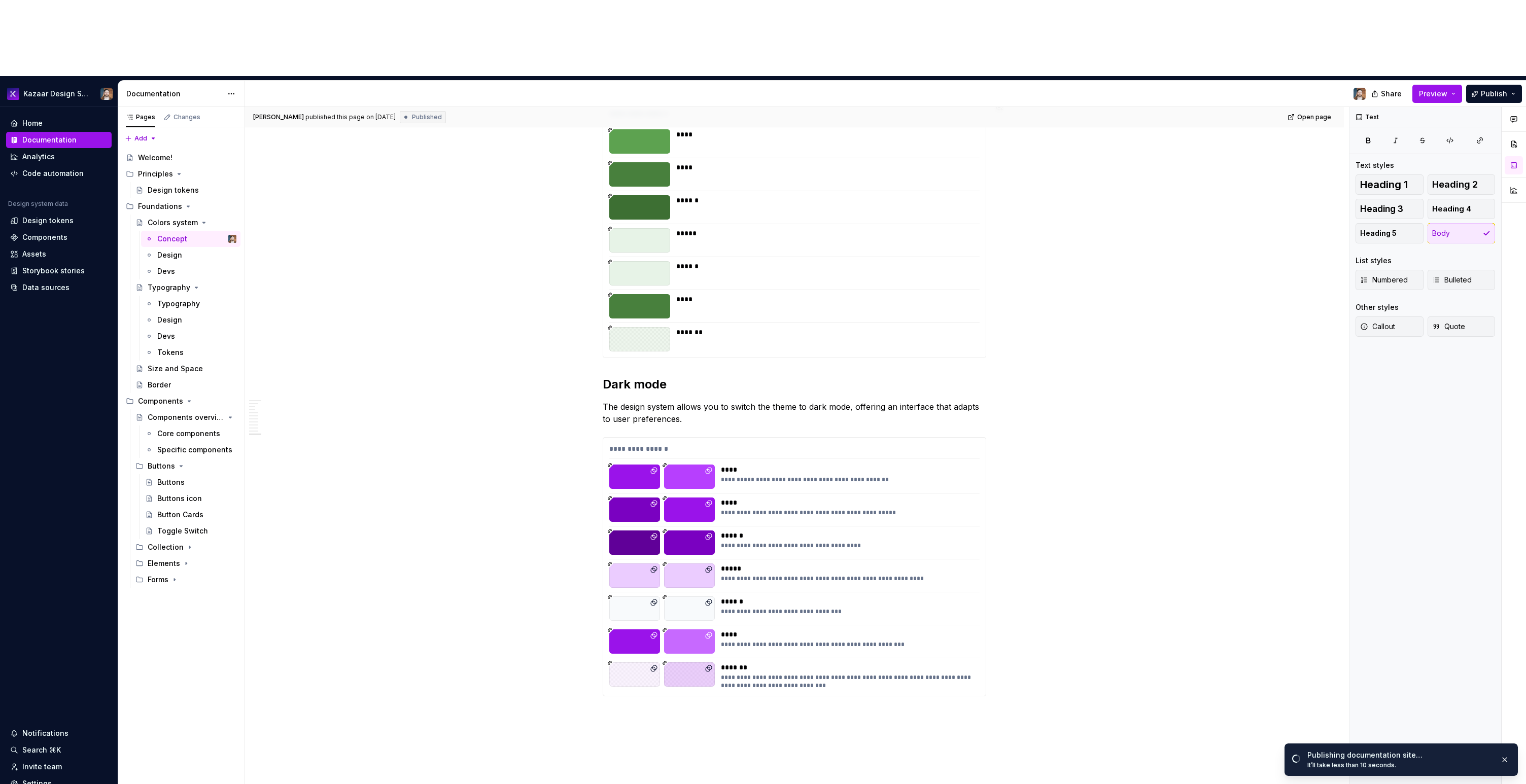
type textarea "*"
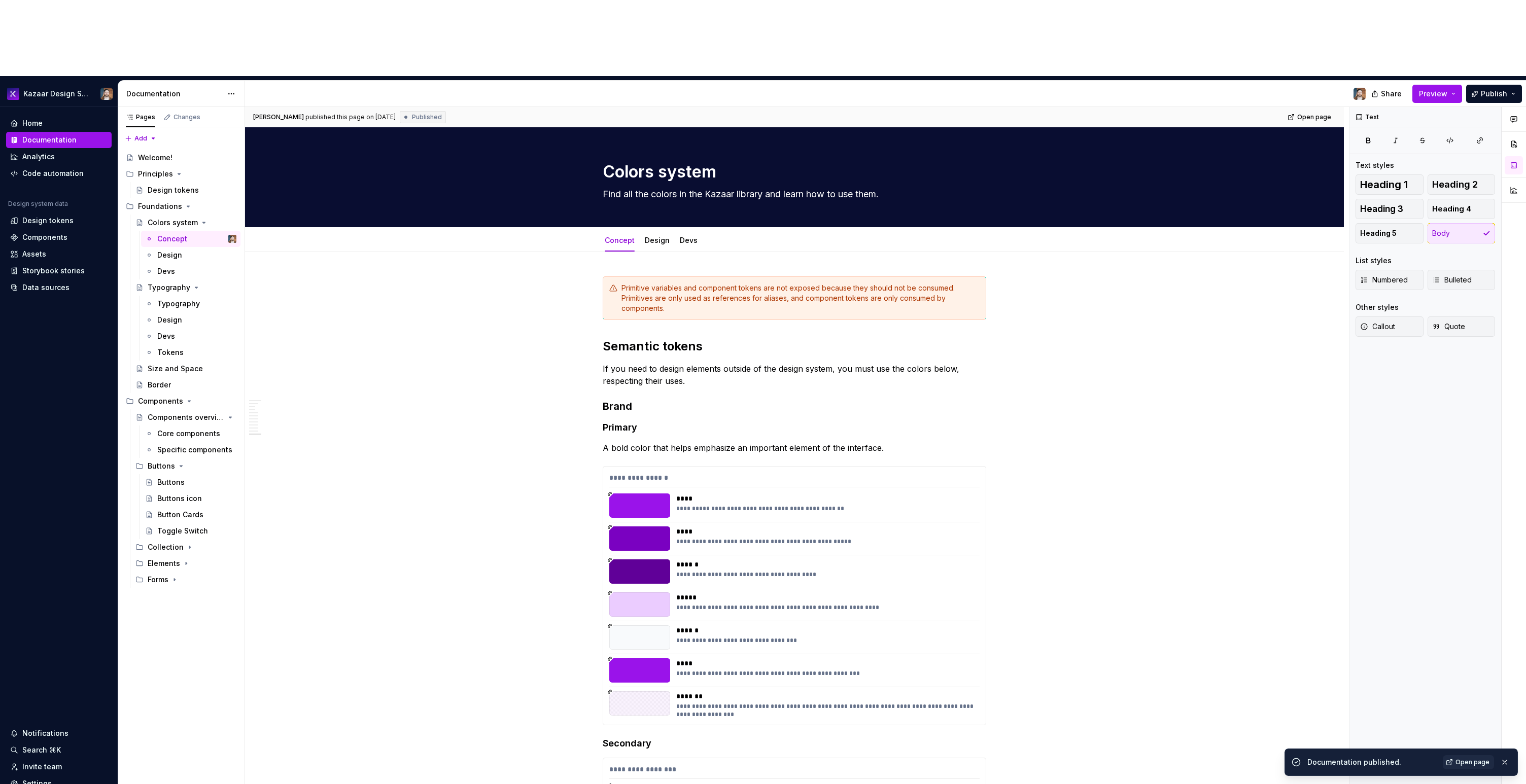
scroll to position [3248, 0]
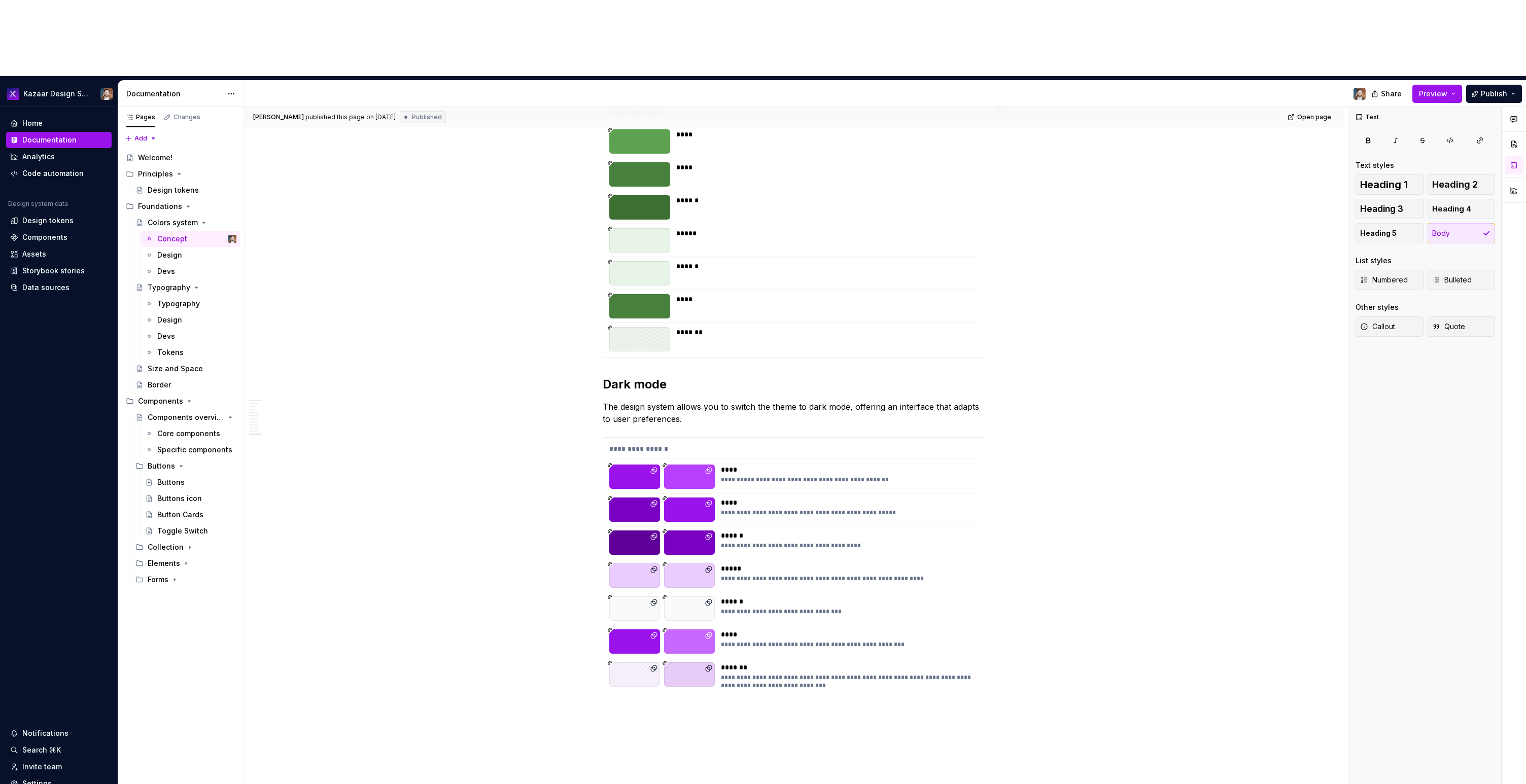
type textarea "*"
